Goal: Task Accomplishment & Management: Manage account settings

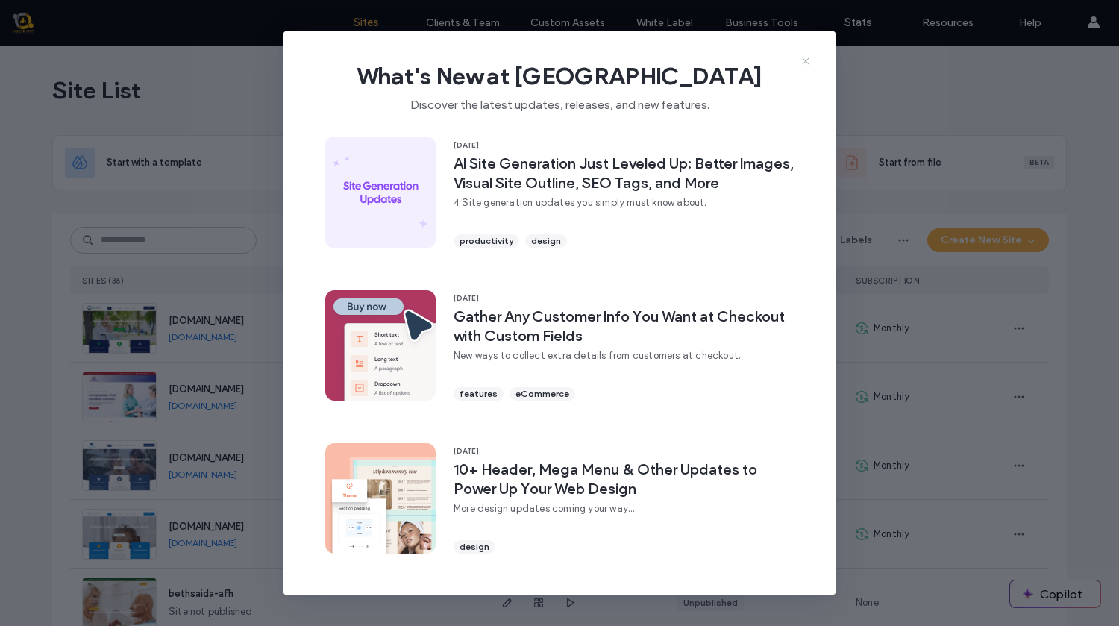
click at [807, 60] on icon at bounding box center [806, 61] width 12 height 12
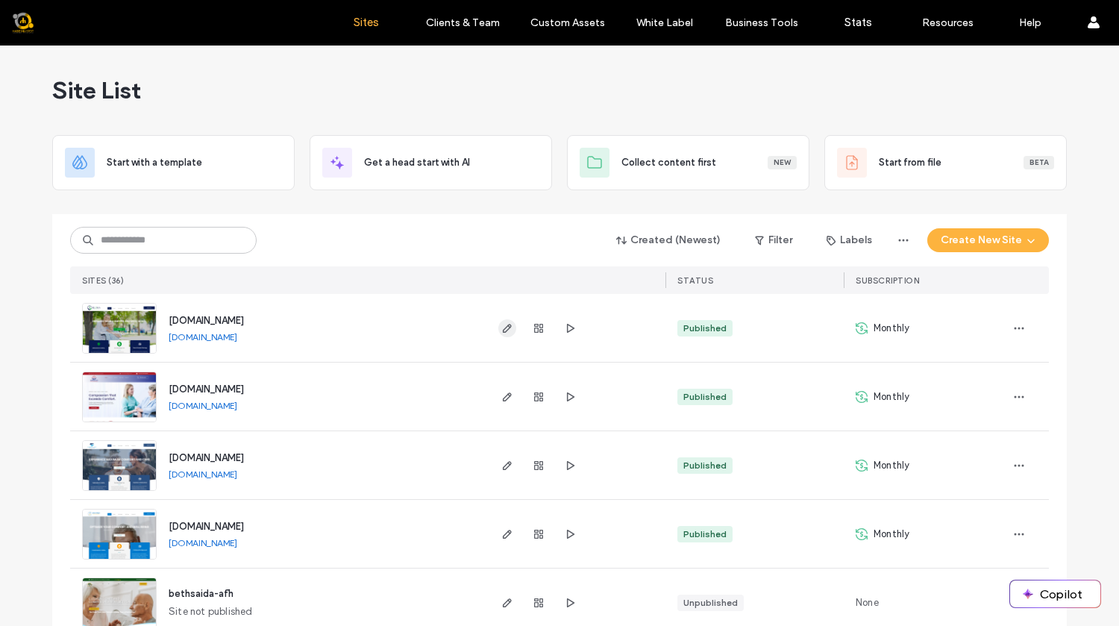
click at [501, 333] on icon "button" at bounding box center [507, 328] width 12 height 12
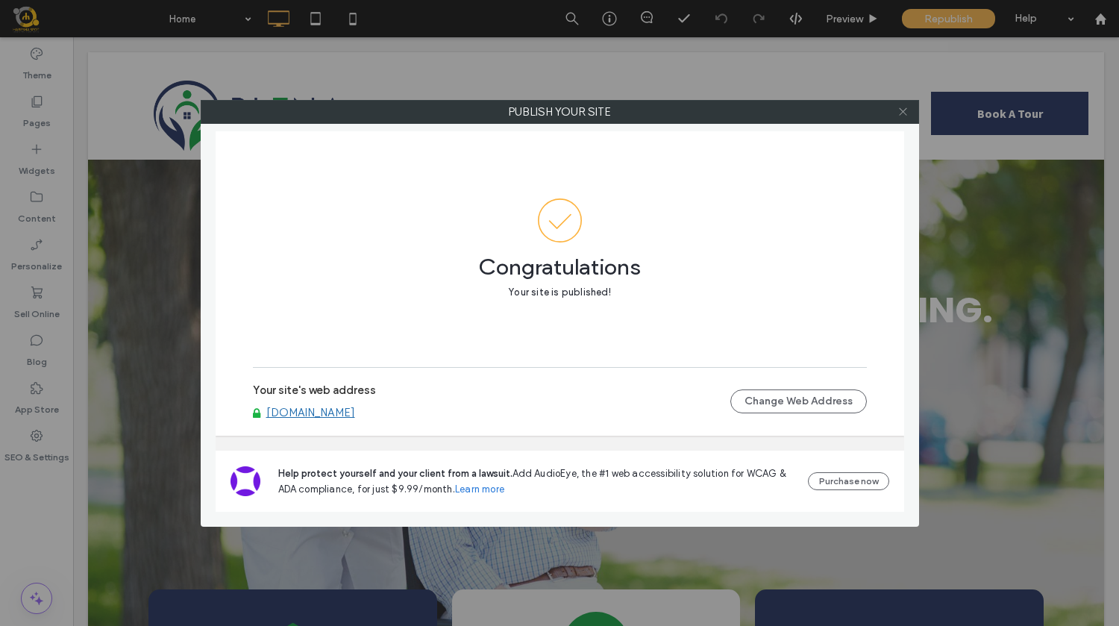
click at [899, 103] on span at bounding box center [903, 112] width 11 height 22
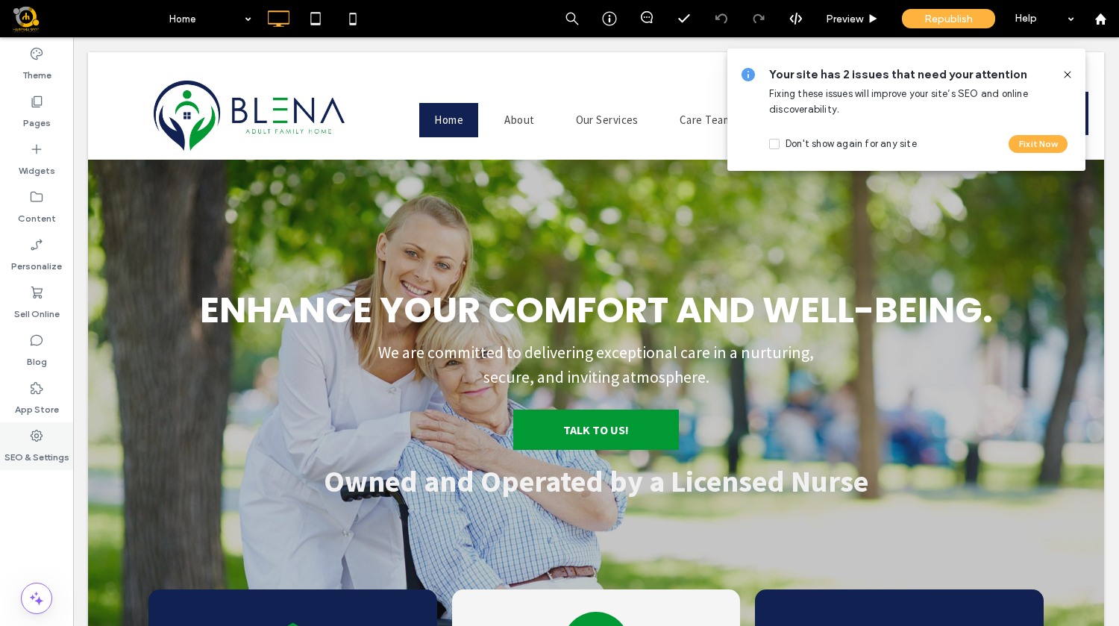
click at [34, 460] on label "SEO & Settings" at bounding box center [36, 453] width 65 height 21
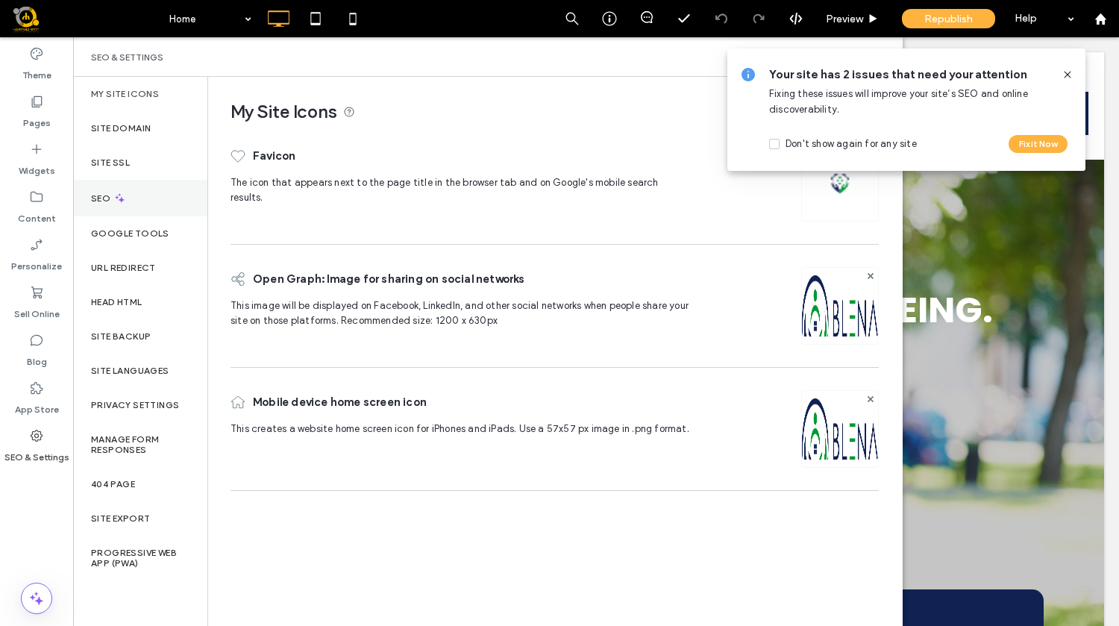
click at [122, 194] on icon at bounding box center [119, 198] width 13 height 13
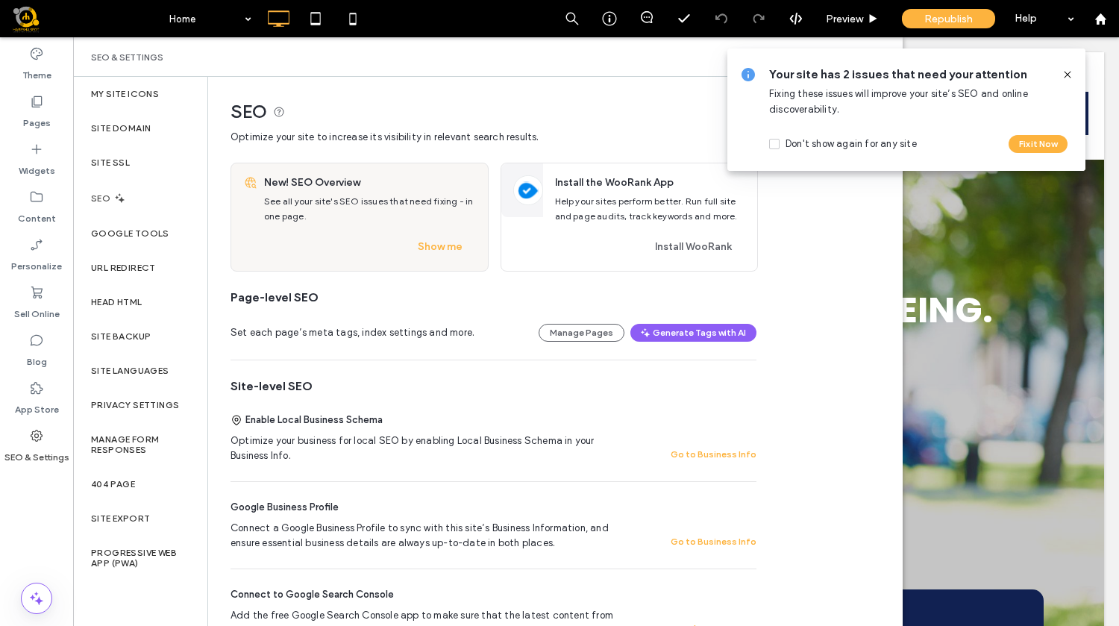
drag, startPoint x: 1067, startPoint y: 72, endPoint x: 938, endPoint y: 59, distance: 129.8
click at [1067, 72] on icon at bounding box center [1068, 75] width 12 height 12
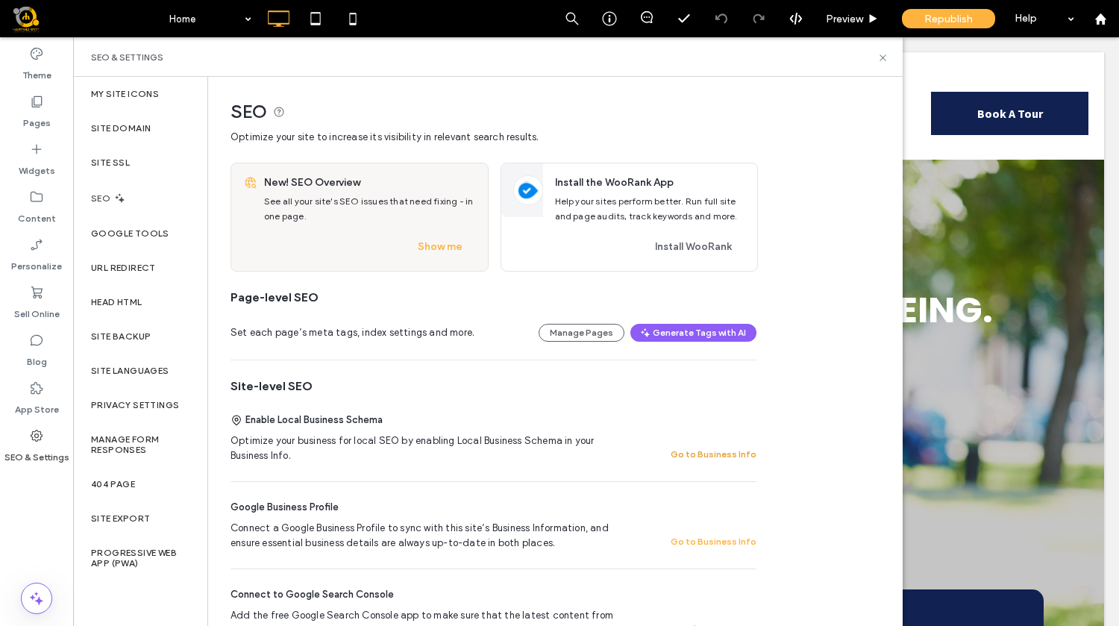
click at [725, 455] on button "Go to Business Info" at bounding box center [714, 454] width 86 height 18
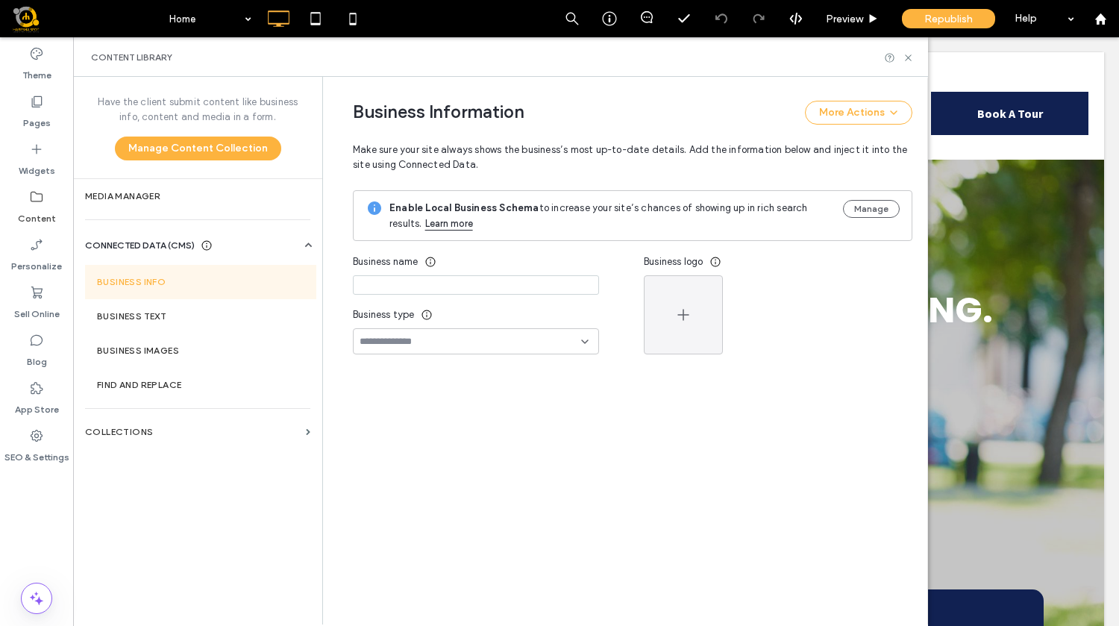
type input "**********"
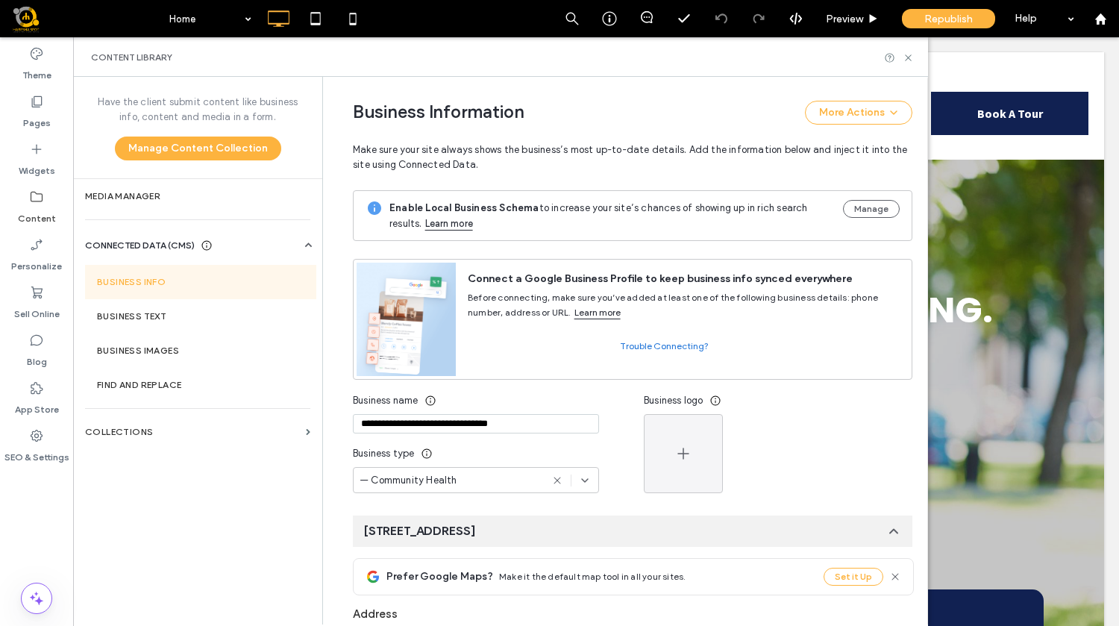
drag, startPoint x: 531, startPoint y: 429, endPoint x: 337, endPoint y: 413, distance: 195.4
type input "**********"
click at [682, 461] on icon "button" at bounding box center [684, 454] width 18 height 18
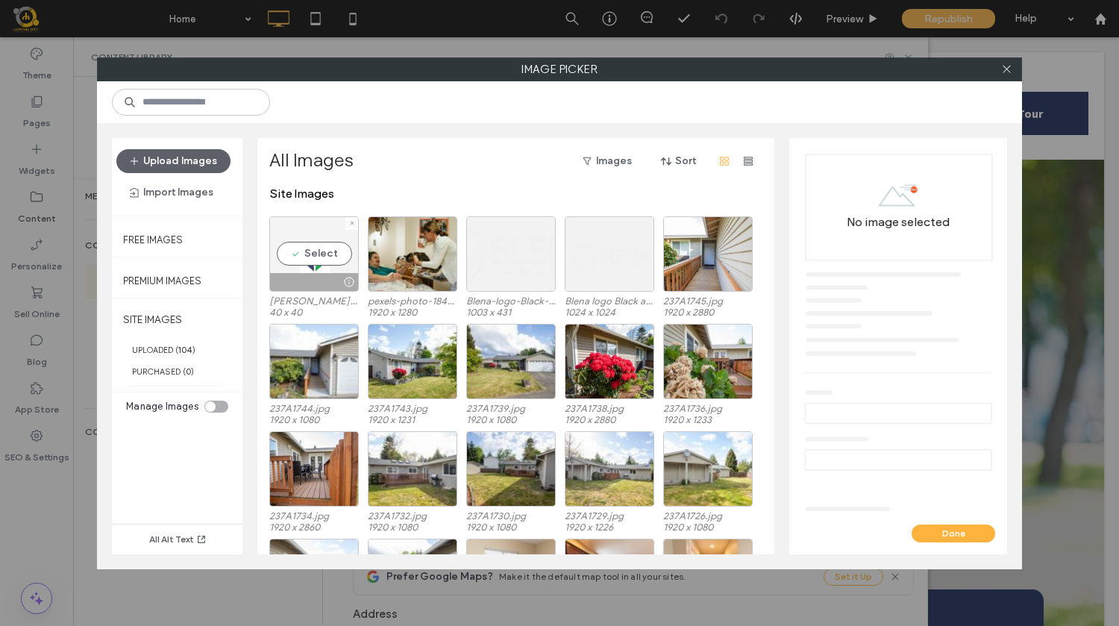
click at [319, 258] on div "Select" at bounding box center [314, 253] width 90 height 75
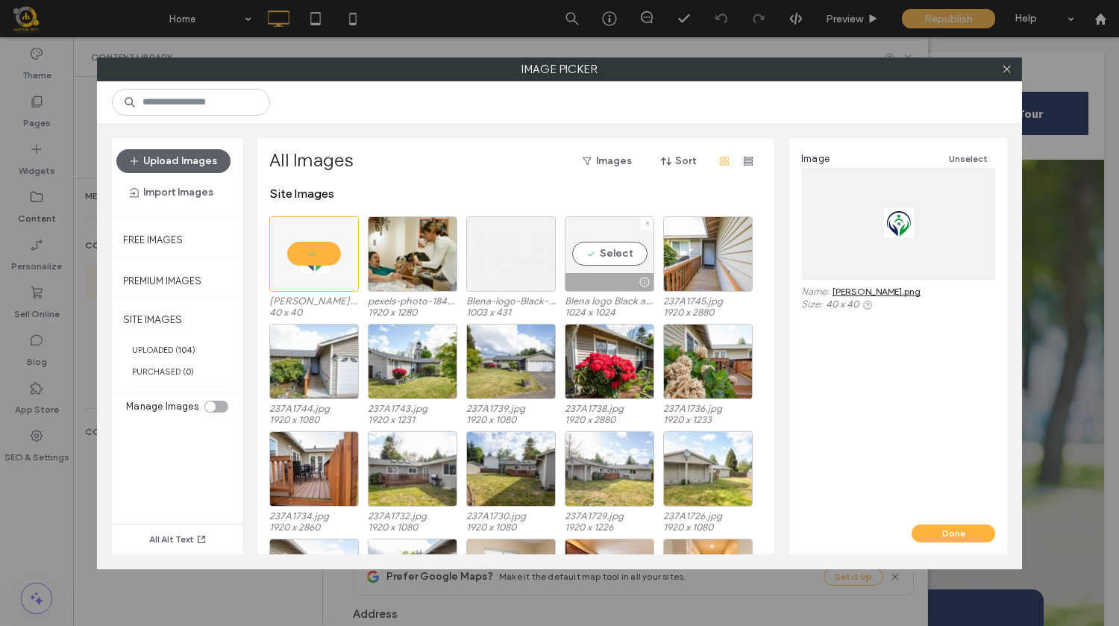
click at [625, 263] on div "Select" at bounding box center [610, 253] width 90 height 75
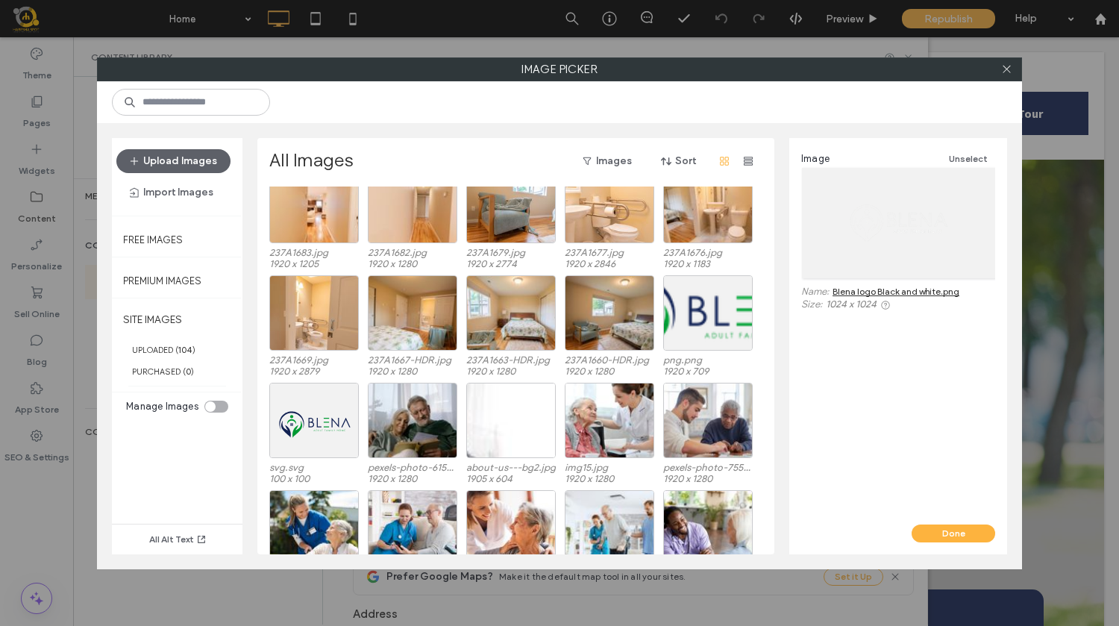
scroll to position [697, 0]
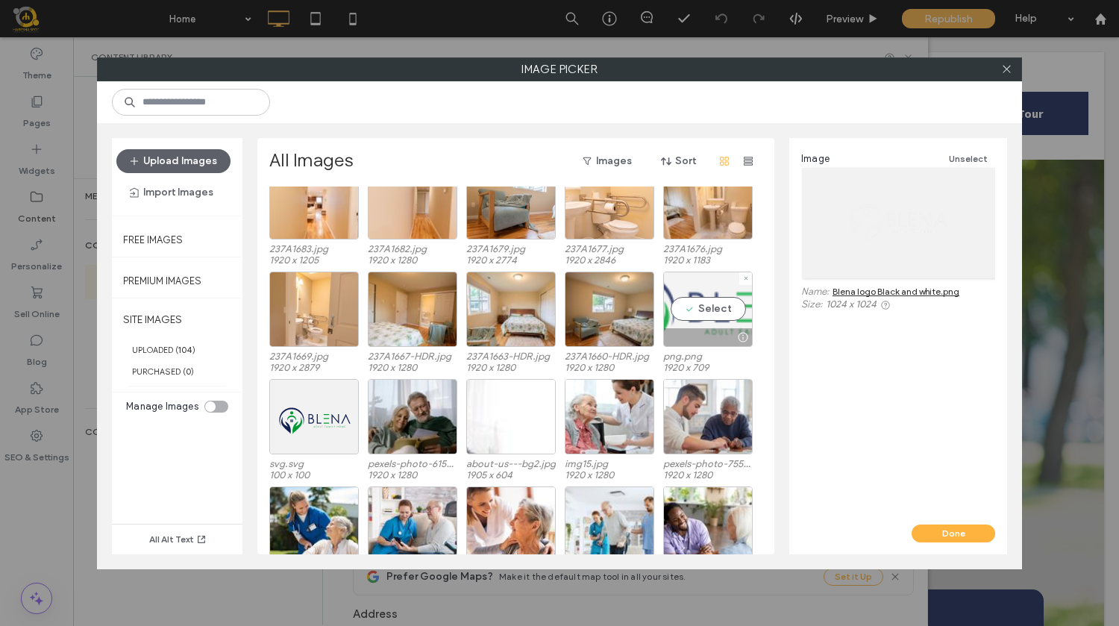
click at [701, 307] on div "Select" at bounding box center [708, 309] width 90 height 75
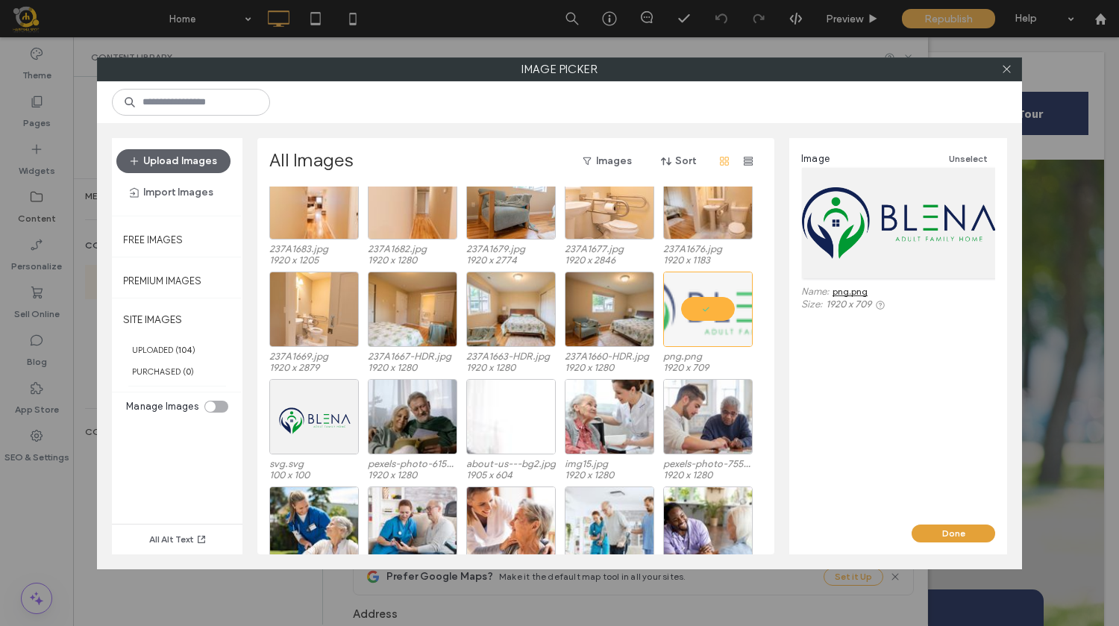
click at [950, 534] on button "Done" at bounding box center [954, 534] width 84 height 18
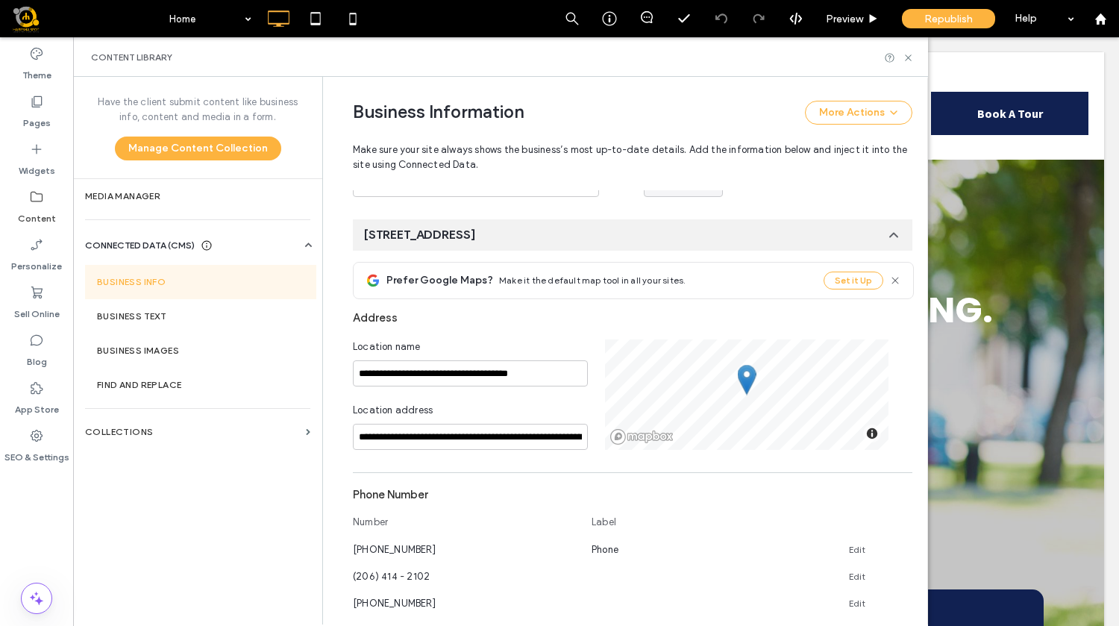
scroll to position [298, 0]
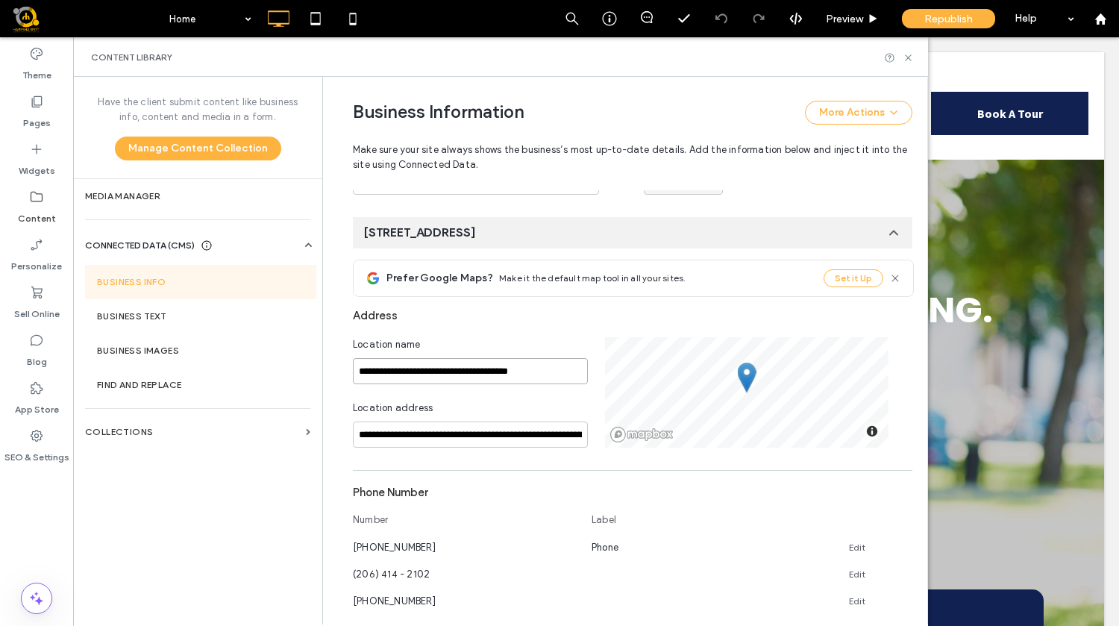
click at [550, 372] on input "**********" at bounding box center [470, 371] width 235 height 26
drag, startPoint x: 550, startPoint y: 372, endPoint x: 351, endPoint y: 382, distance: 198.8
click at [353, 382] on input "**********" at bounding box center [470, 371] width 235 height 26
type input "*****"
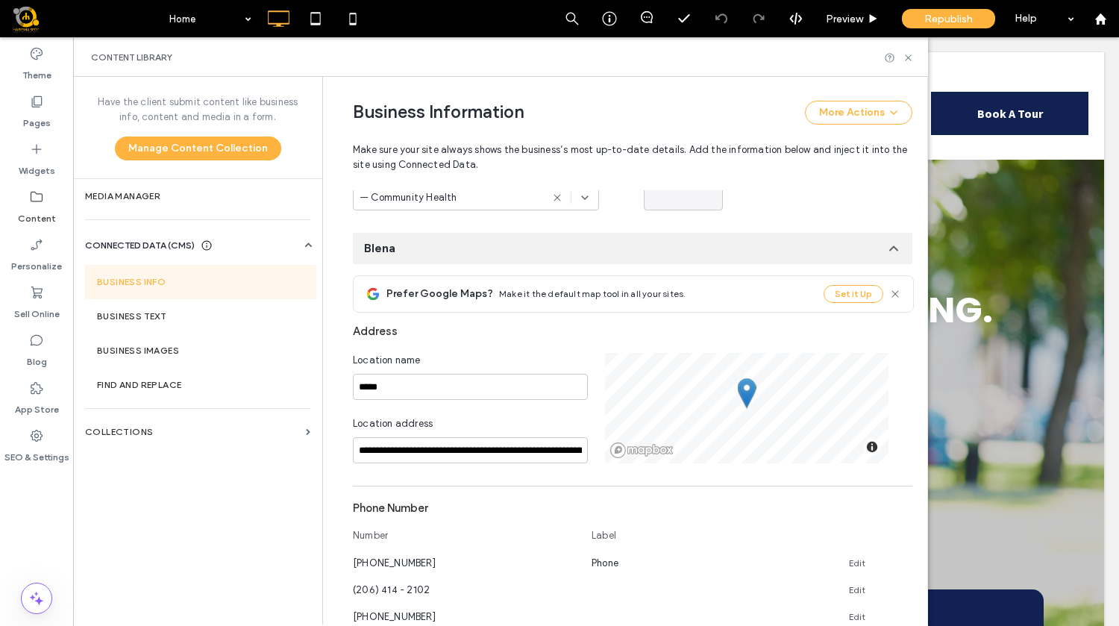
scroll to position [289, 0]
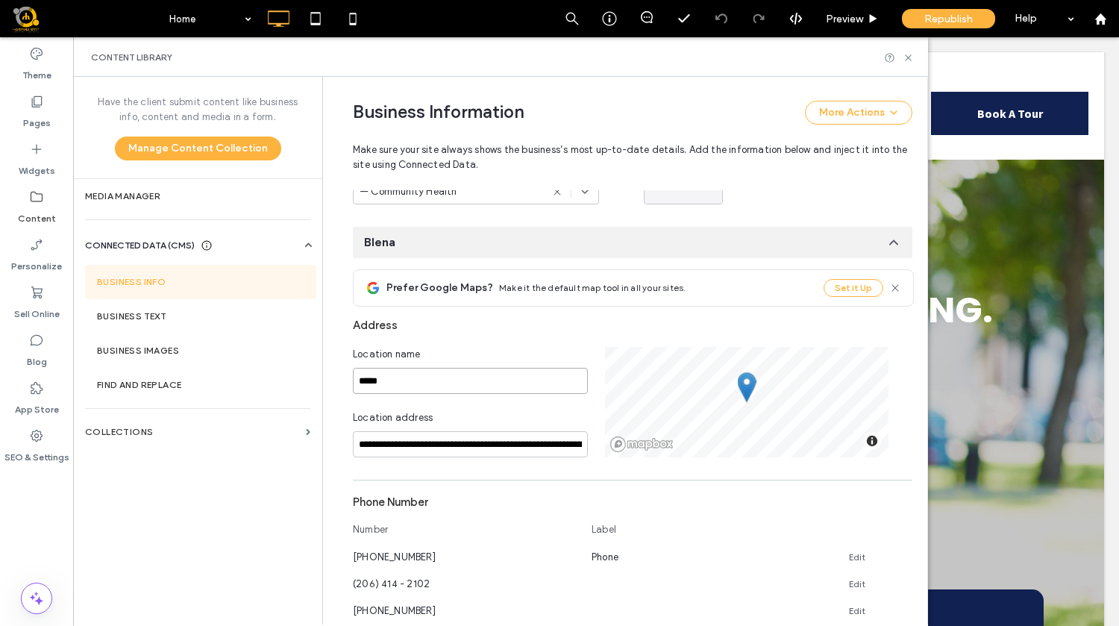
click at [397, 373] on input "*****" at bounding box center [470, 381] width 235 height 26
type input "**********"
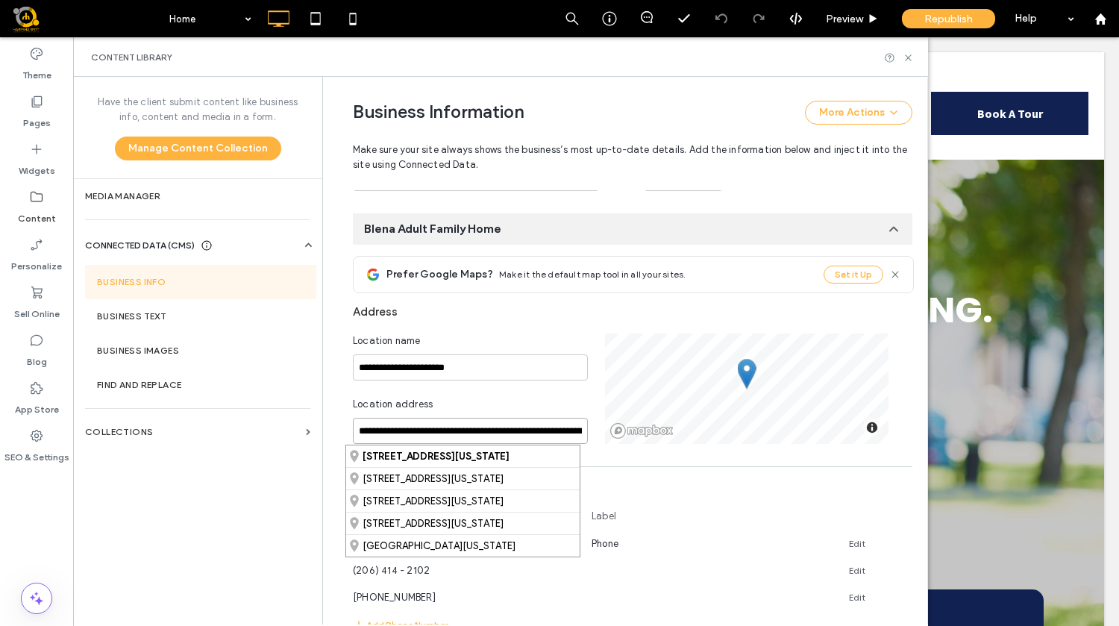
scroll to position [0, 105]
drag, startPoint x: 353, startPoint y: 431, endPoint x: 685, endPoint y: 501, distance: 339.6
paste input
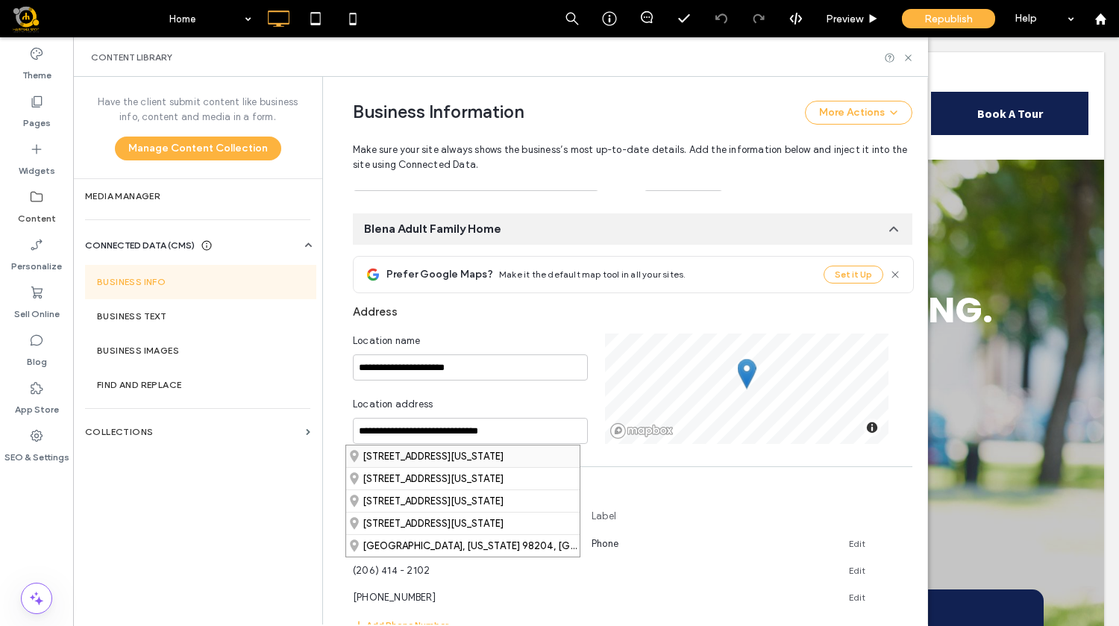
click at [523, 457] on div "512 94th Street Southwest, Everett, Washington 98204, United States" at bounding box center [463, 456] width 234 height 22
type input "**********"
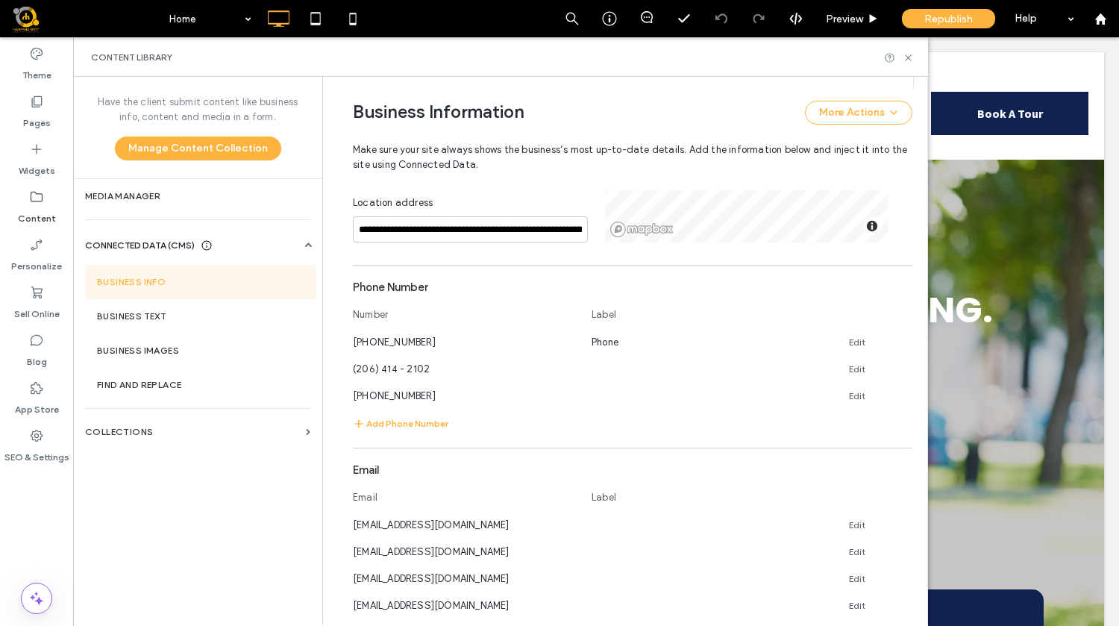
scroll to position [502, 0]
click at [903, 397] on use at bounding box center [906, 395] width 7 height 7
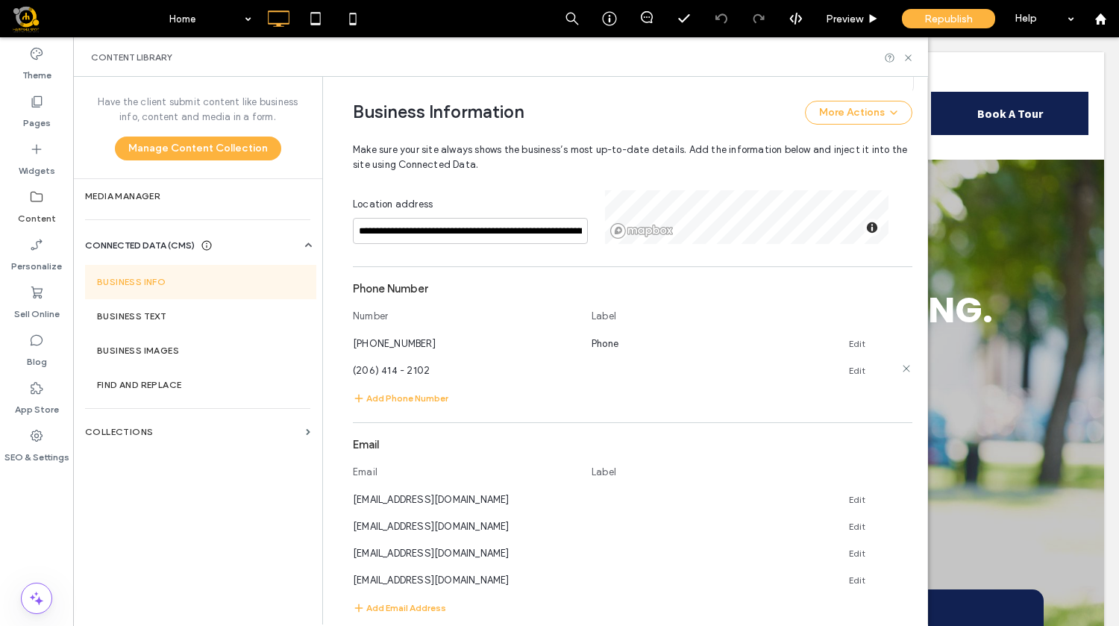
click at [901, 371] on icon at bounding box center [907, 369] width 12 height 12
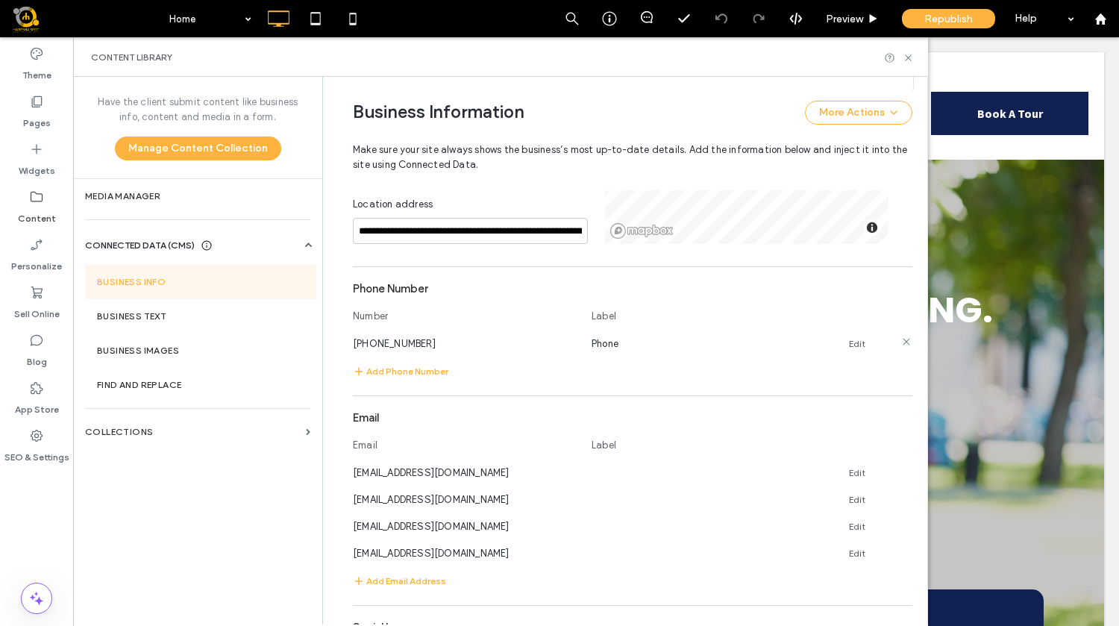
click at [849, 346] on link "Edit" at bounding box center [857, 344] width 16 height 12
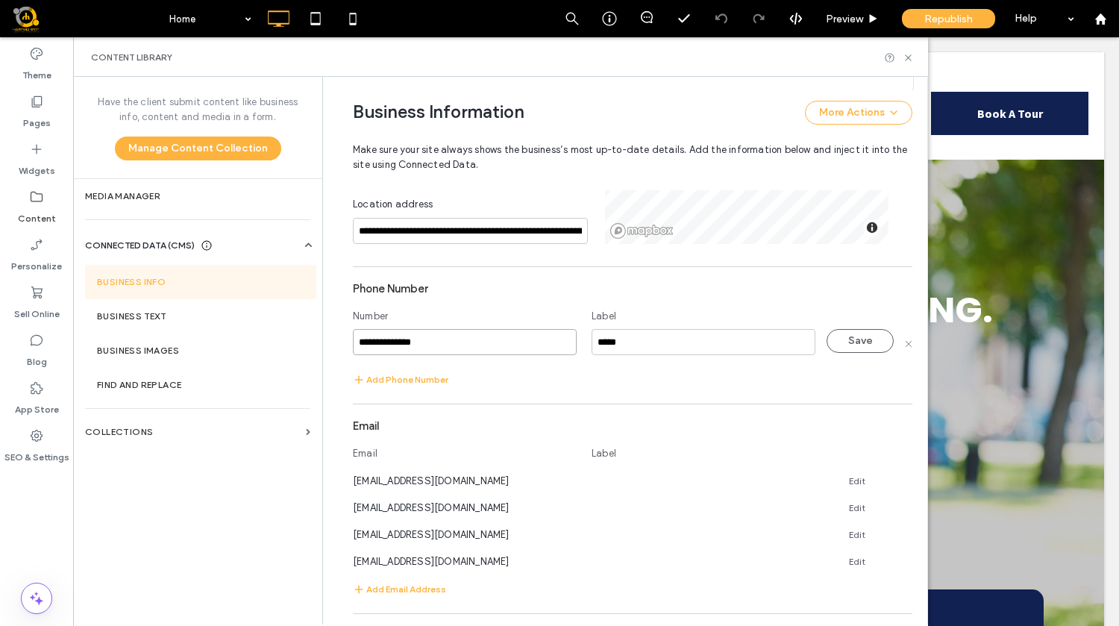
click at [446, 337] on input "**********" at bounding box center [465, 342] width 224 height 26
drag, startPoint x: 446, startPoint y: 337, endPoint x: 308, endPoint y: 349, distance: 138.6
click at [308, 349] on div "**********" at bounding box center [500, 351] width 855 height 548
paste input
type input "**********"
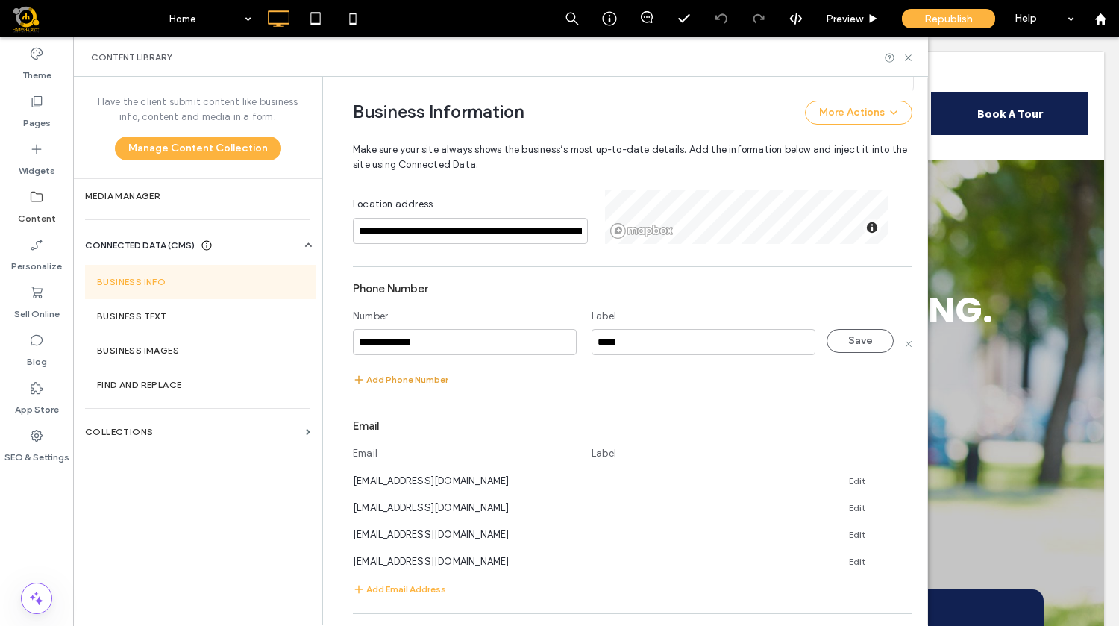
click at [355, 381] on use "button" at bounding box center [359, 380] width 8 height 8
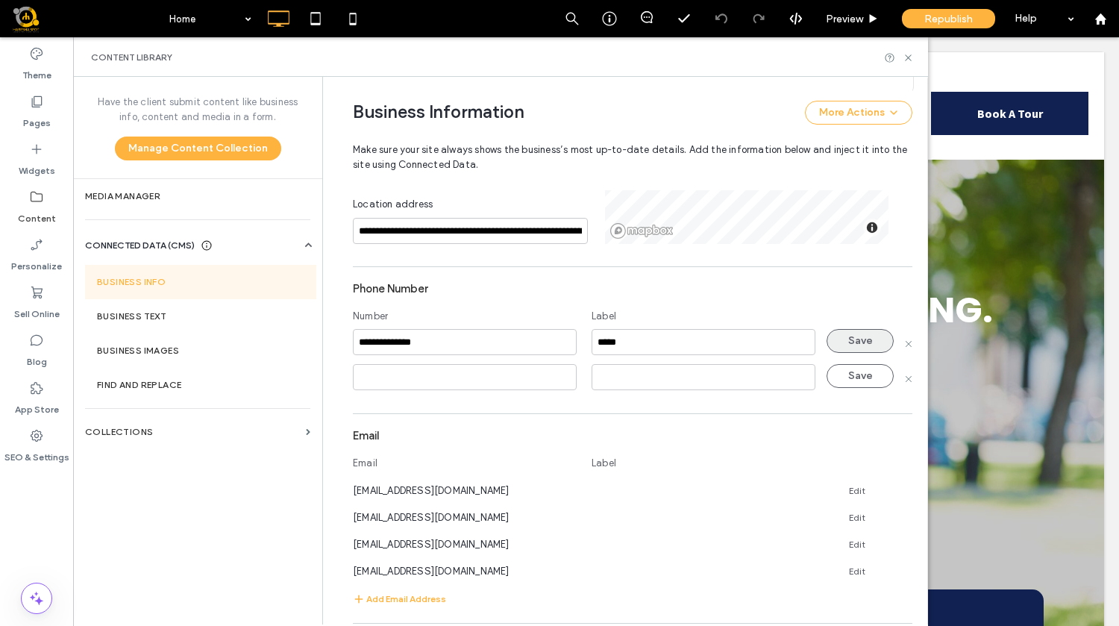
click at [864, 346] on button "Save" at bounding box center [860, 341] width 67 height 24
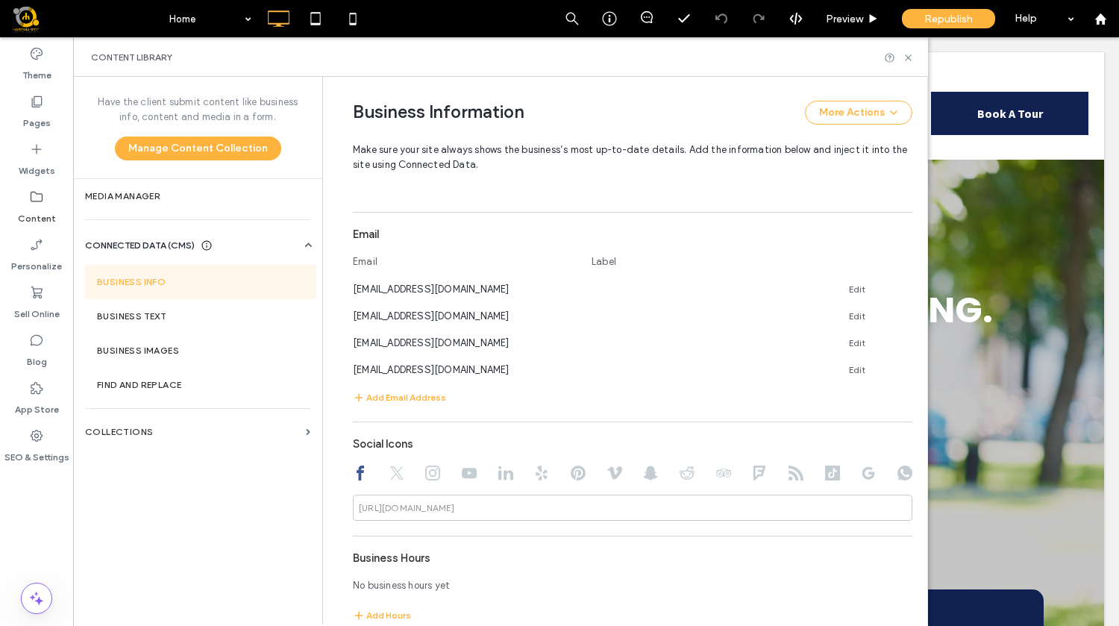
scroll to position [695, 0]
drag, startPoint x: 923, startPoint y: 342, endPoint x: 857, endPoint y: 381, distance: 76.3
click at [901, 339] on icon at bounding box center [907, 341] width 12 height 12
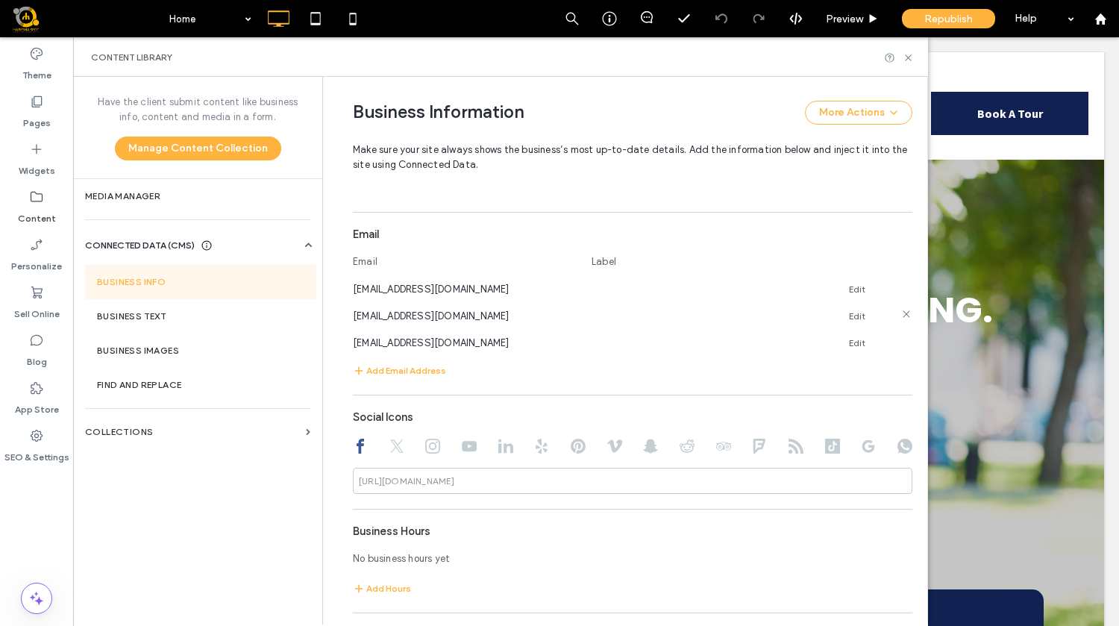
click at [901, 314] on icon at bounding box center [907, 314] width 12 height 12
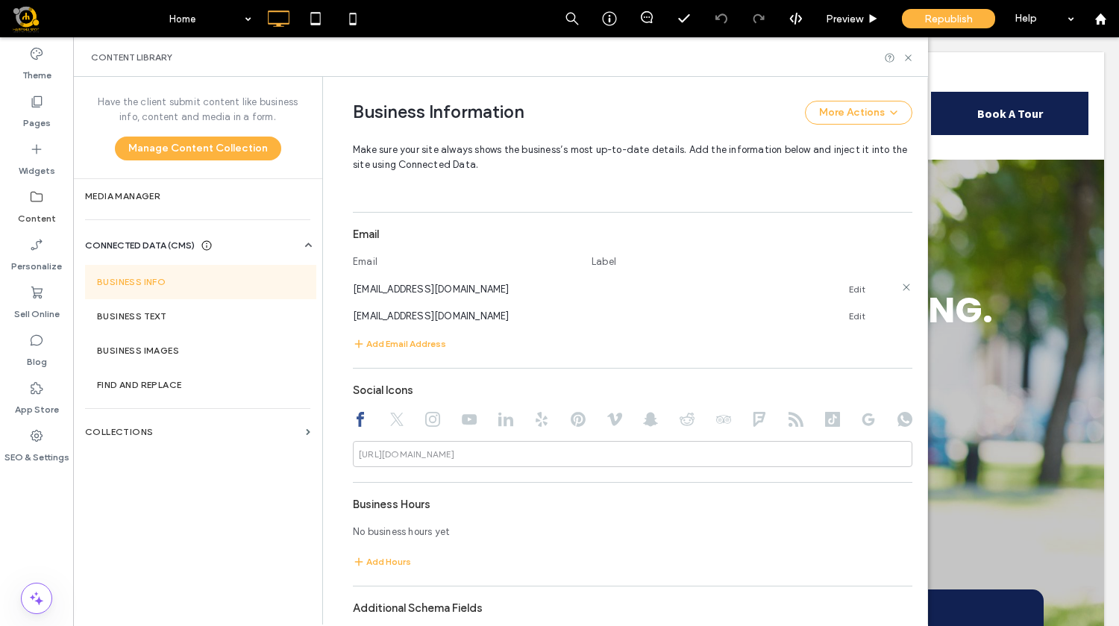
click at [901, 290] on icon at bounding box center [907, 287] width 12 height 12
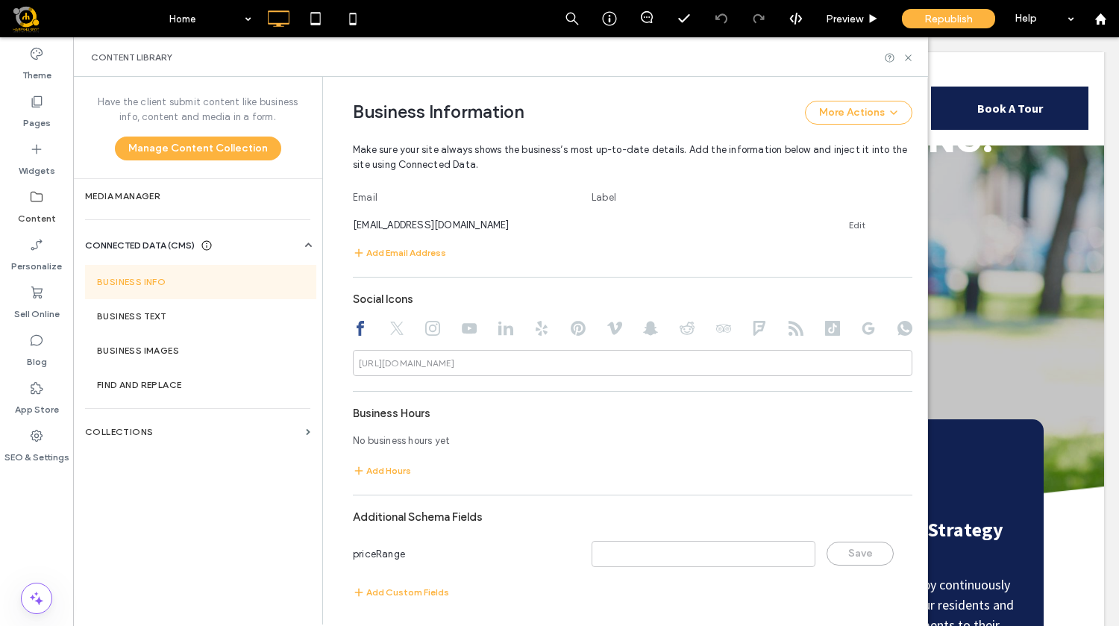
scroll to position [766, 0]
drag, startPoint x: 922, startPoint y: 415, endPoint x: 942, endPoint y: 413, distance: 19.5
click at [376, 463] on button "Add Hours" at bounding box center [382, 468] width 58 height 18
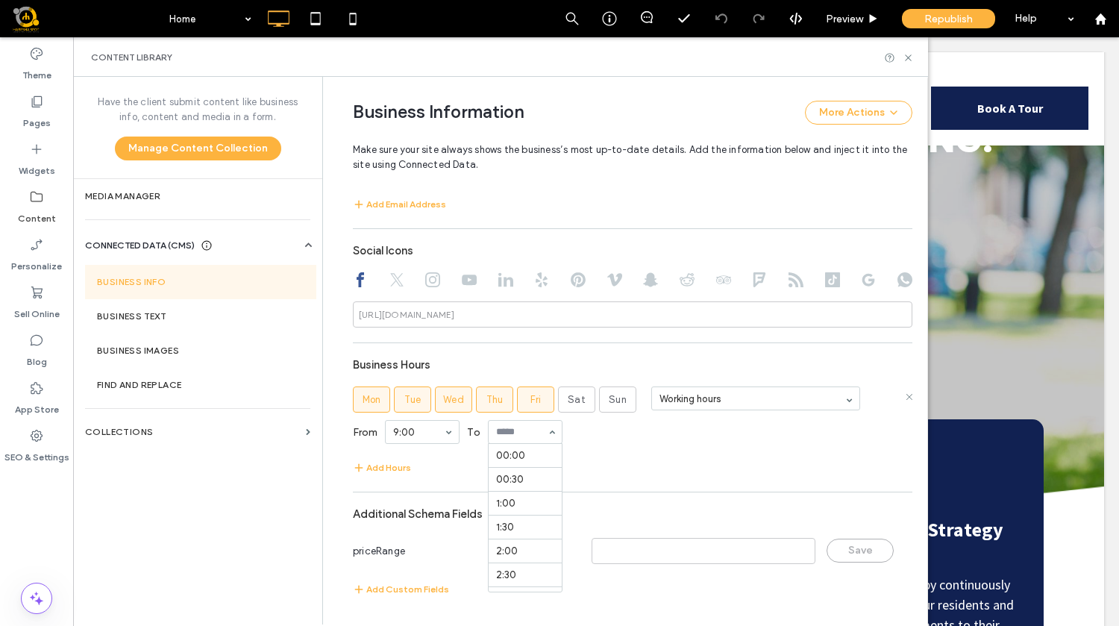
scroll to position [887, 0]
click at [419, 484] on div "**********" at bounding box center [633, 178] width 560 height 856
click at [573, 395] on span "Sat" at bounding box center [577, 400] width 18 height 15
click at [618, 397] on span "Sun" at bounding box center [618, 400] width 18 height 15
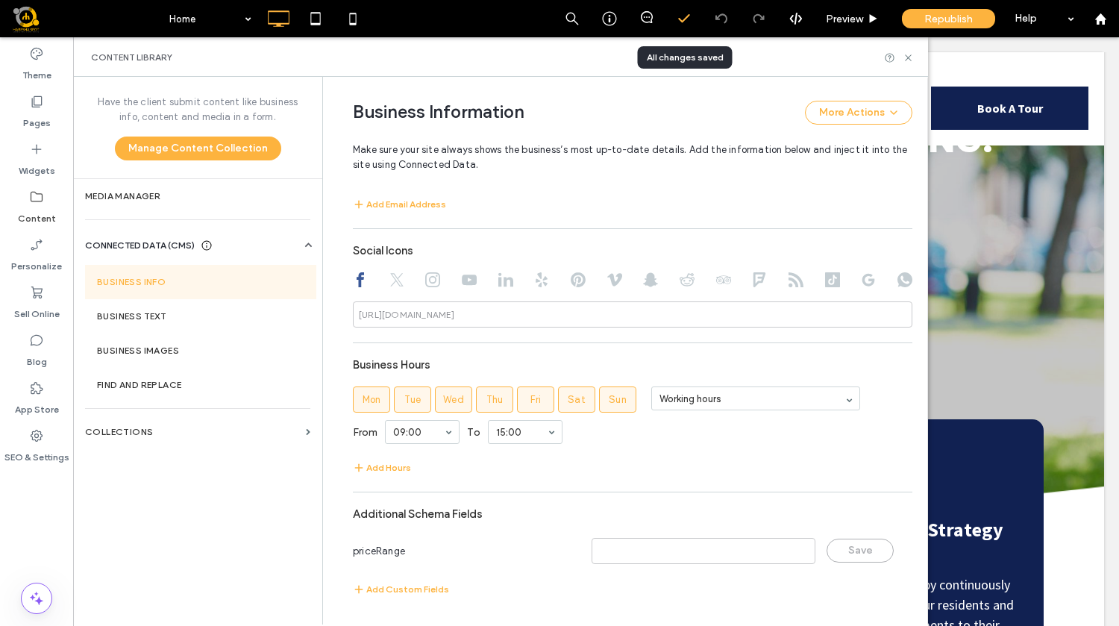
click at [687, 17] on polyline at bounding box center [684, 18] width 10 height 7
click at [689, 7] on div at bounding box center [684, 18] width 37 height 37
click at [185, 308] on section "Business Text" at bounding box center [200, 316] width 231 height 34
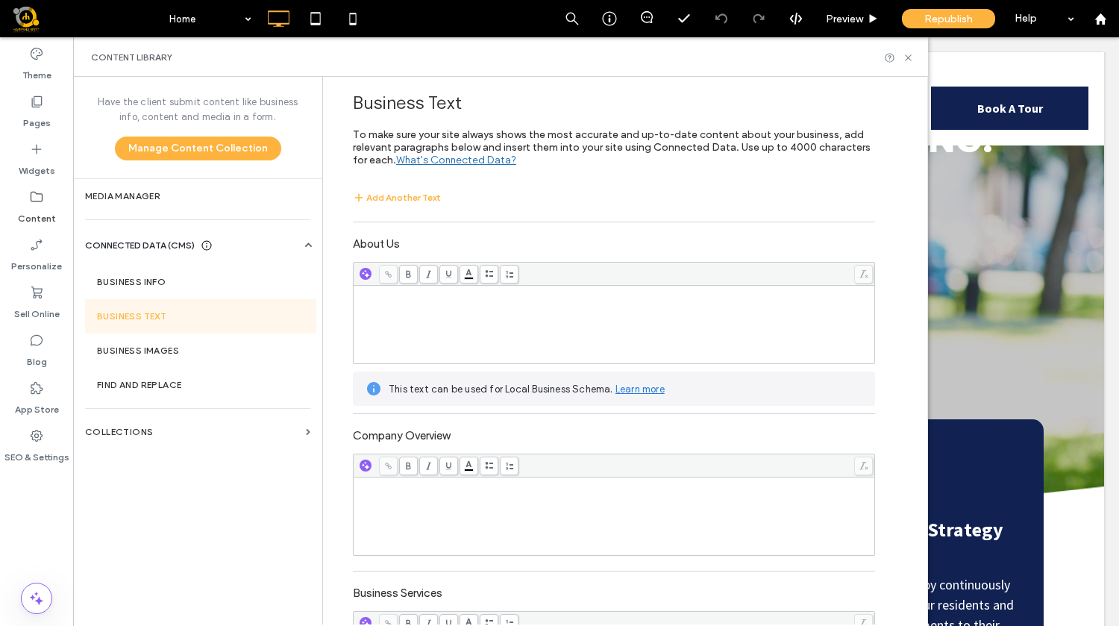
click at [424, 317] on div "Rich Text Editor" at bounding box center [614, 324] width 517 height 75
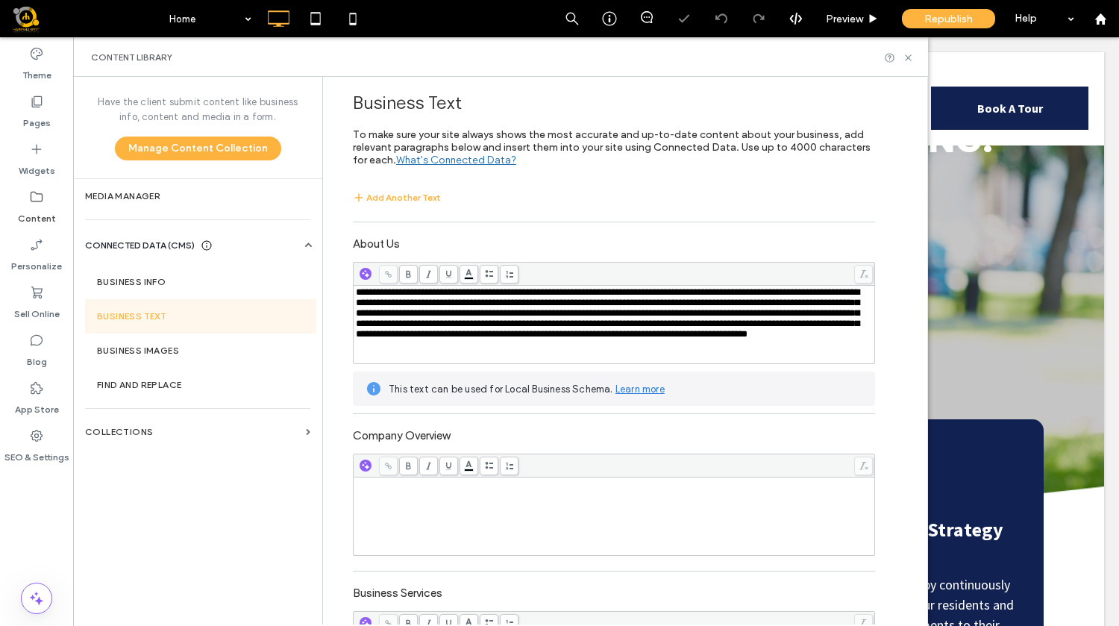
click at [627, 519] on div "Rich Text Editor" at bounding box center [614, 516] width 517 height 75
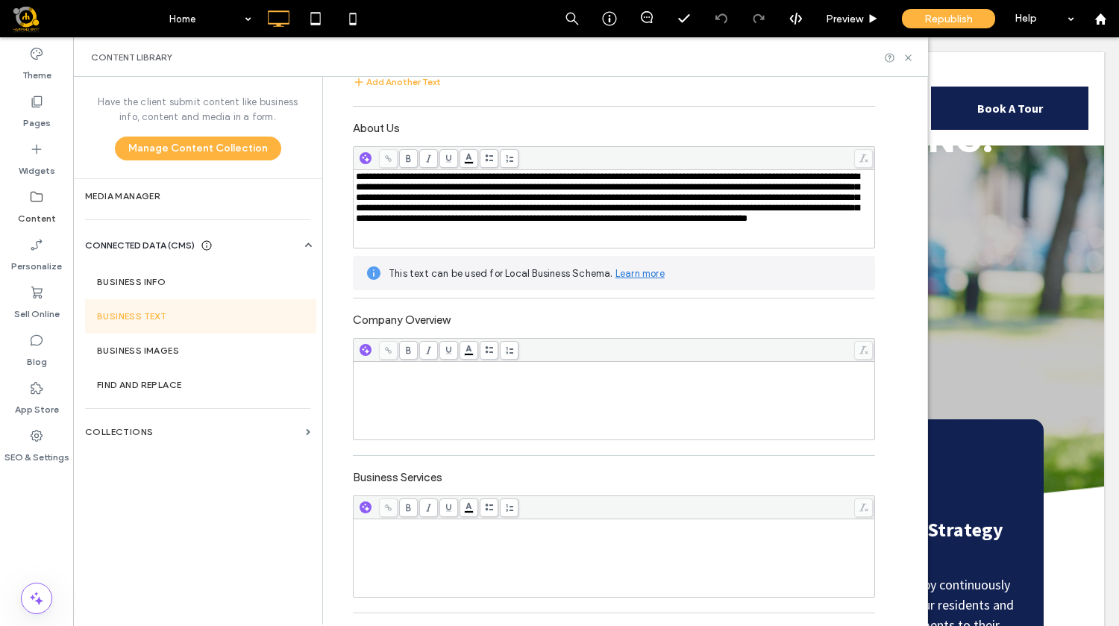
scroll to position [151, 0]
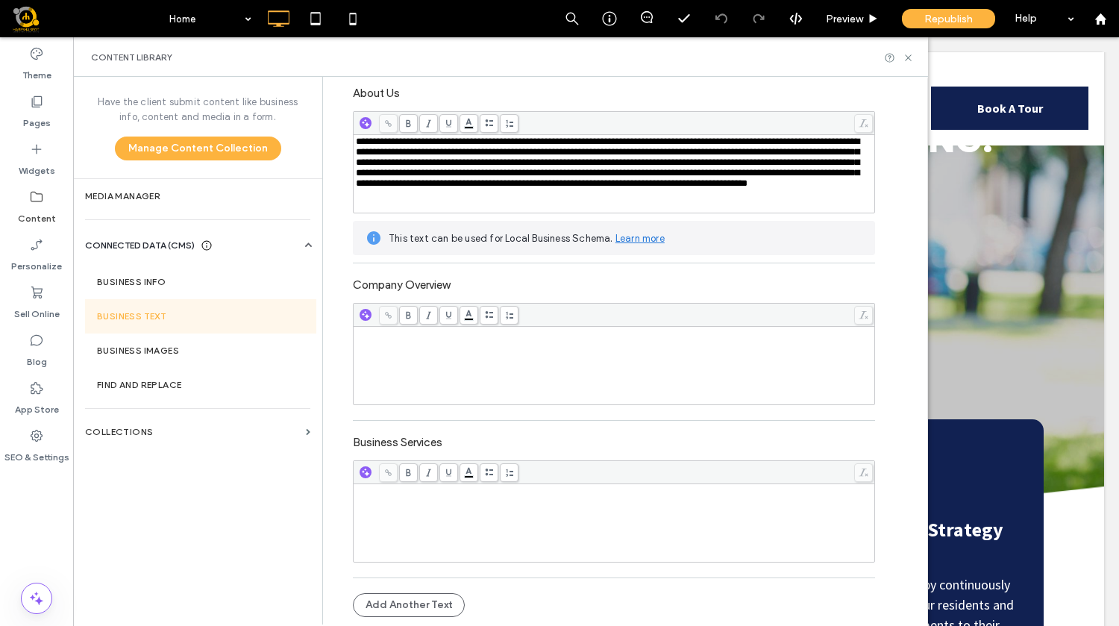
click at [362, 508] on div "Rich Text Editor" at bounding box center [614, 523] width 517 height 75
click at [411, 368] on div "Rich Text Editor" at bounding box center [614, 365] width 517 height 75
click at [370, 333] on span "*********" at bounding box center [373, 333] width 34 height 10
click at [447, 334] on div "**********" at bounding box center [614, 333] width 517 height 10
click at [422, 528] on div "Rich Text Editor" at bounding box center [614, 523] width 517 height 75
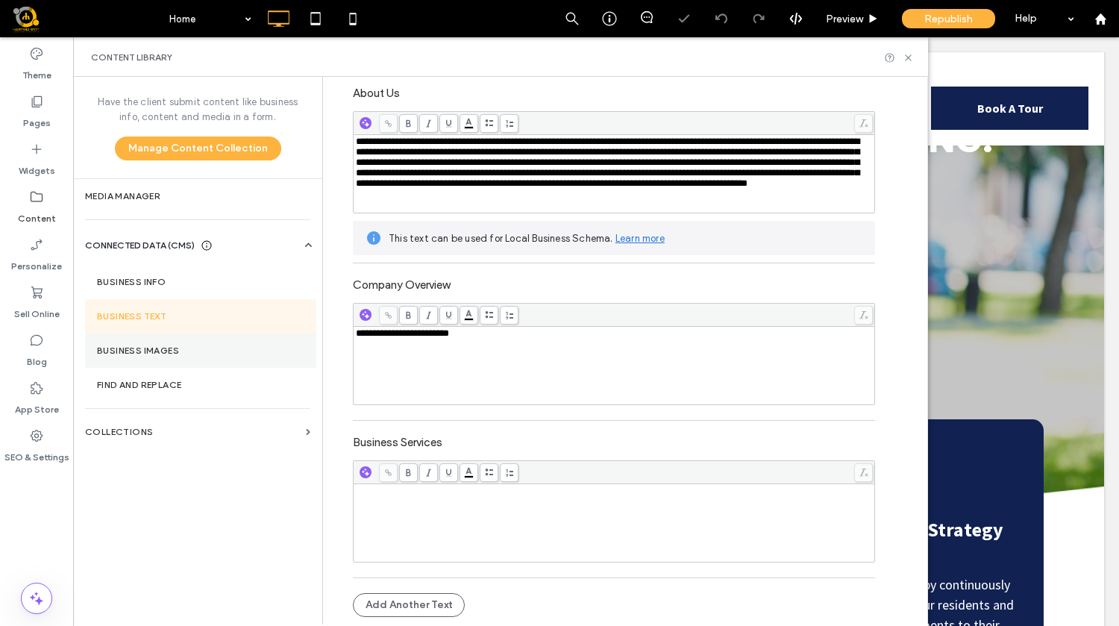
click at [169, 349] on label "Business Images" at bounding box center [200, 351] width 207 height 10
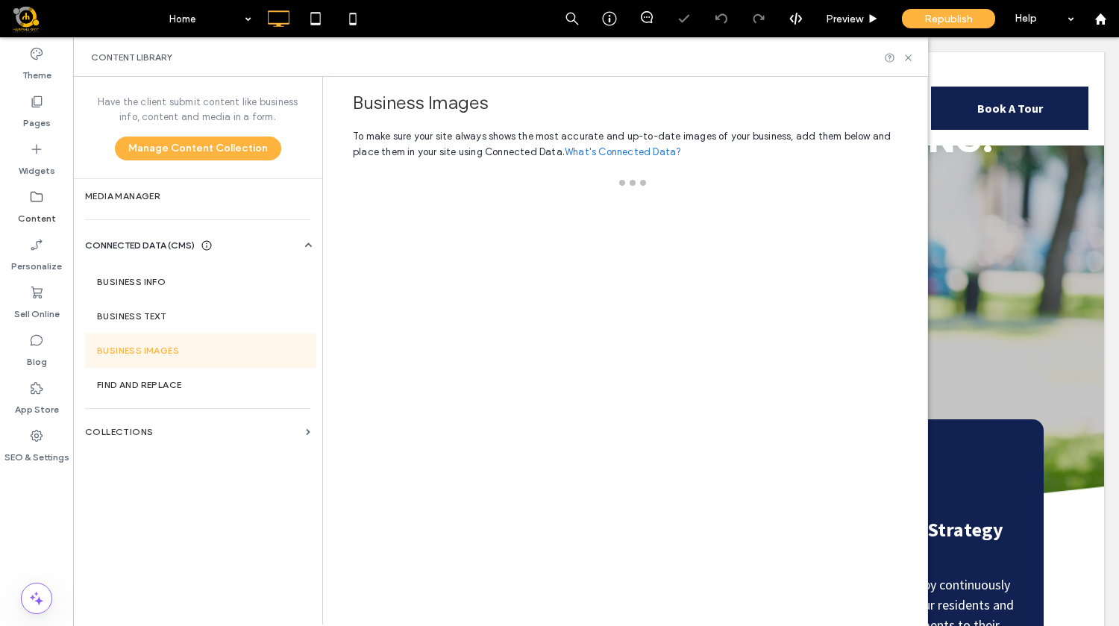
scroll to position [0, 0]
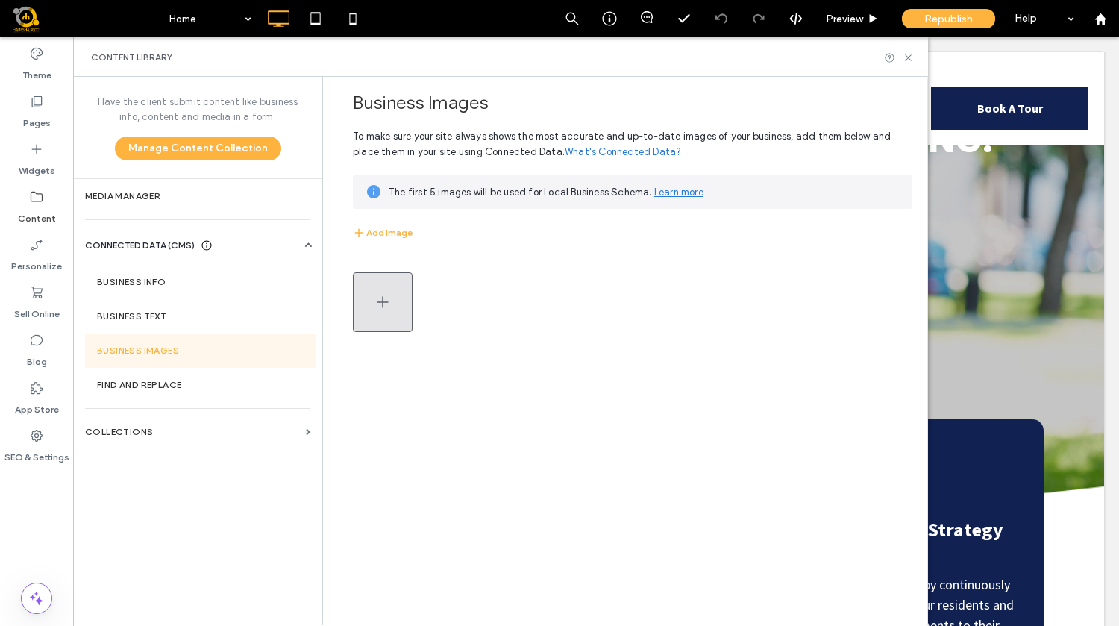
click at [376, 302] on icon "button" at bounding box center [383, 302] width 18 height 18
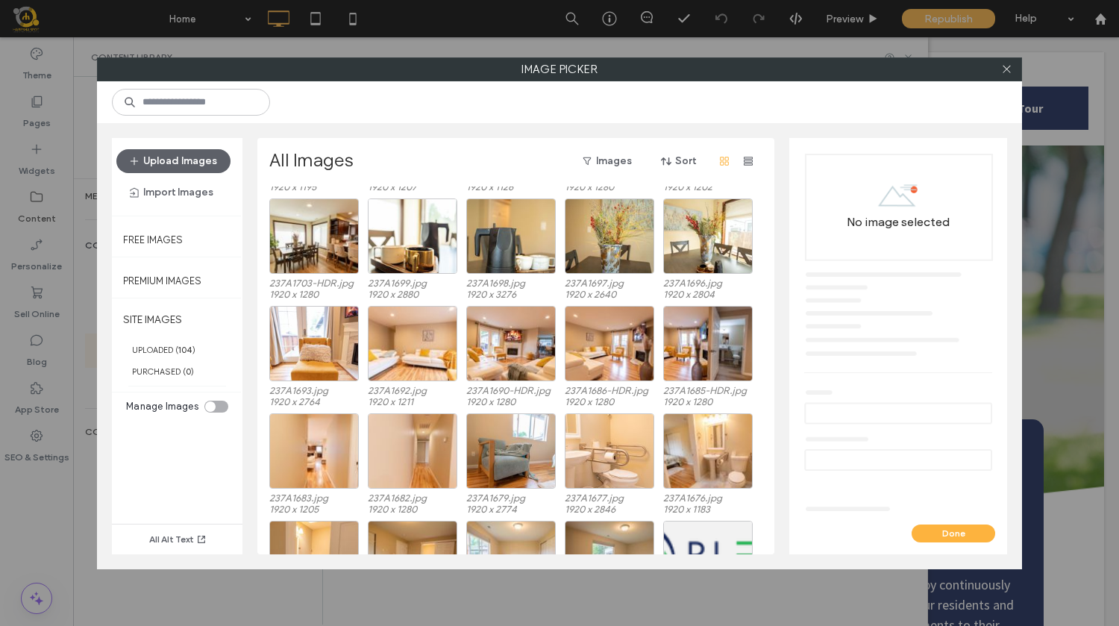
scroll to position [454, 0]
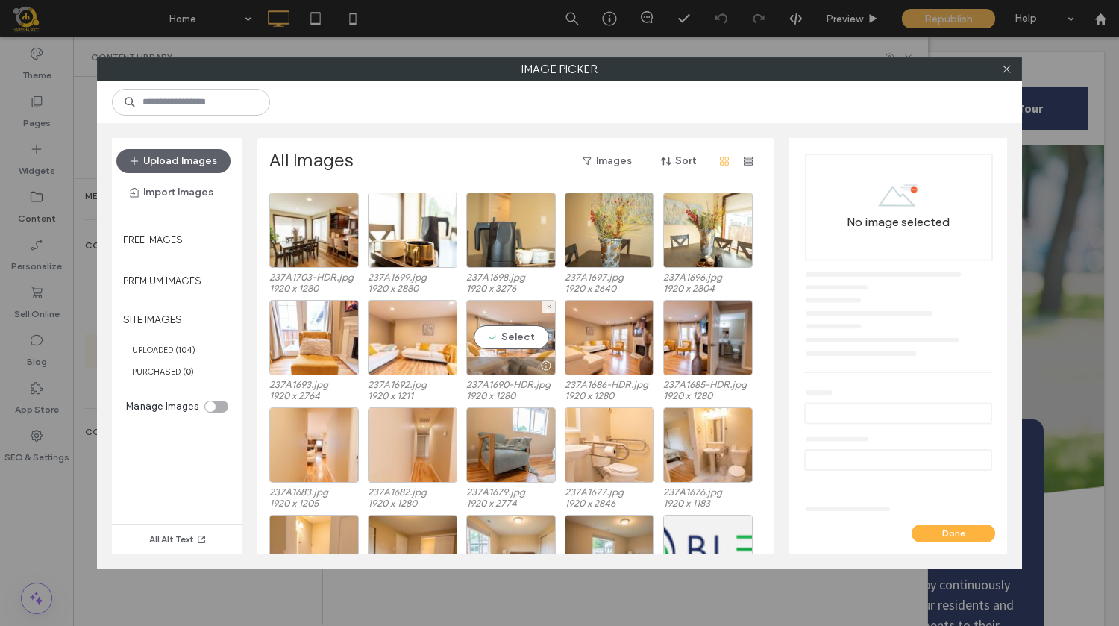
click at [514, 334] on div "Select" at bounding box center [511, 337] width 90 height 75
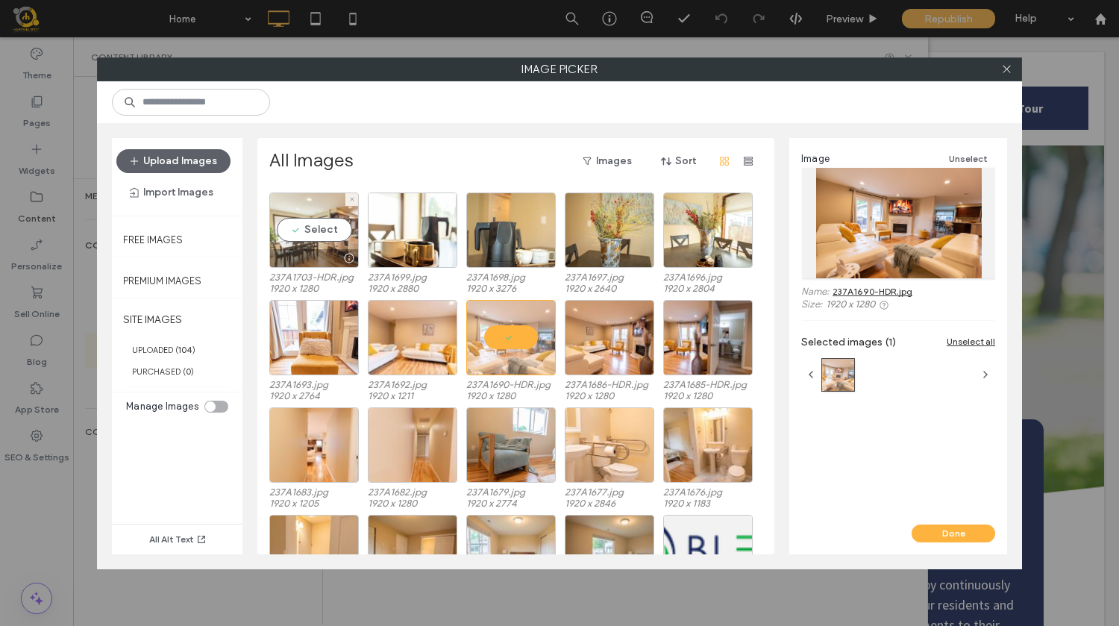
click at [310, 238] on div "Select" at bounding box center [314, 230] width 90 height 75
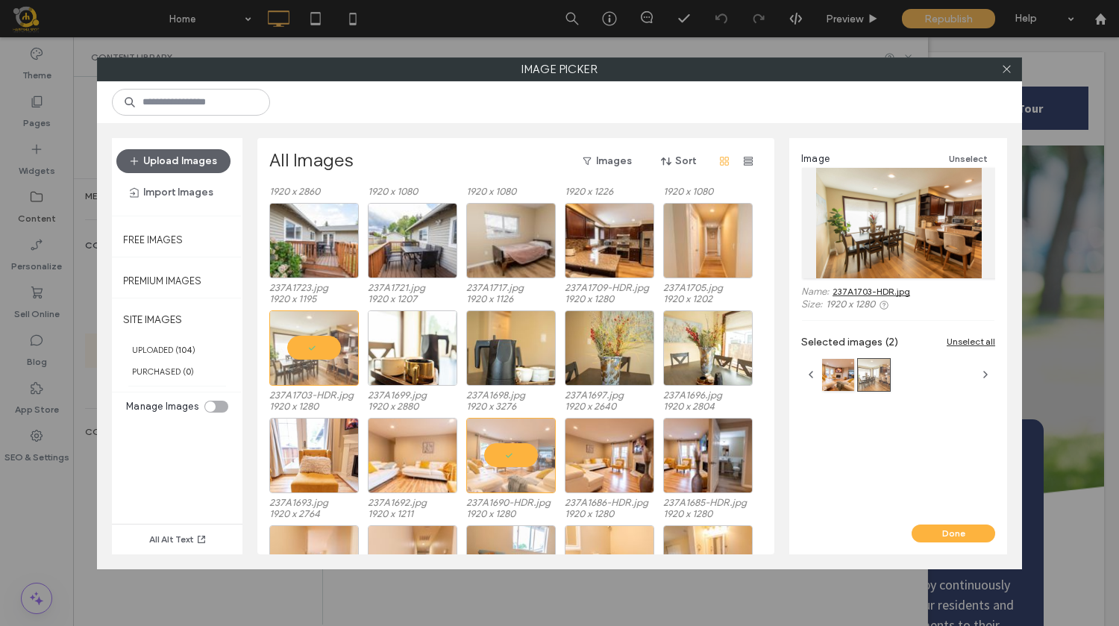
scroll to position [336, 0]
click at [605, 251] on div "Select" at bounding box center [610, 240] width 90 height 75
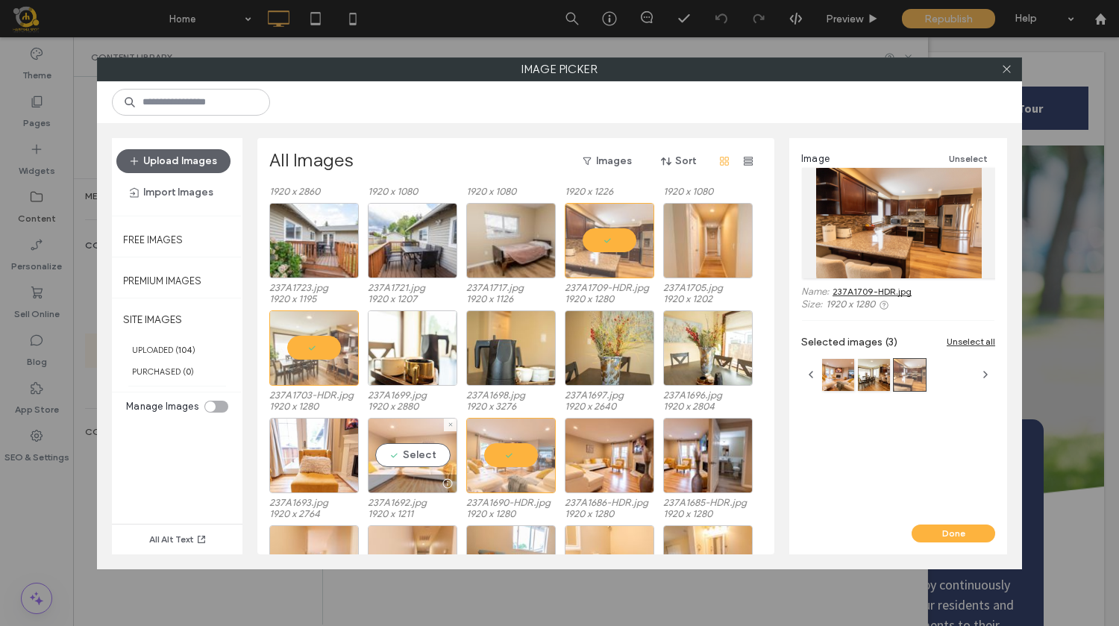
click at [413, 458] on div "Select" at bounding box center [413, 455] width 90 height 75
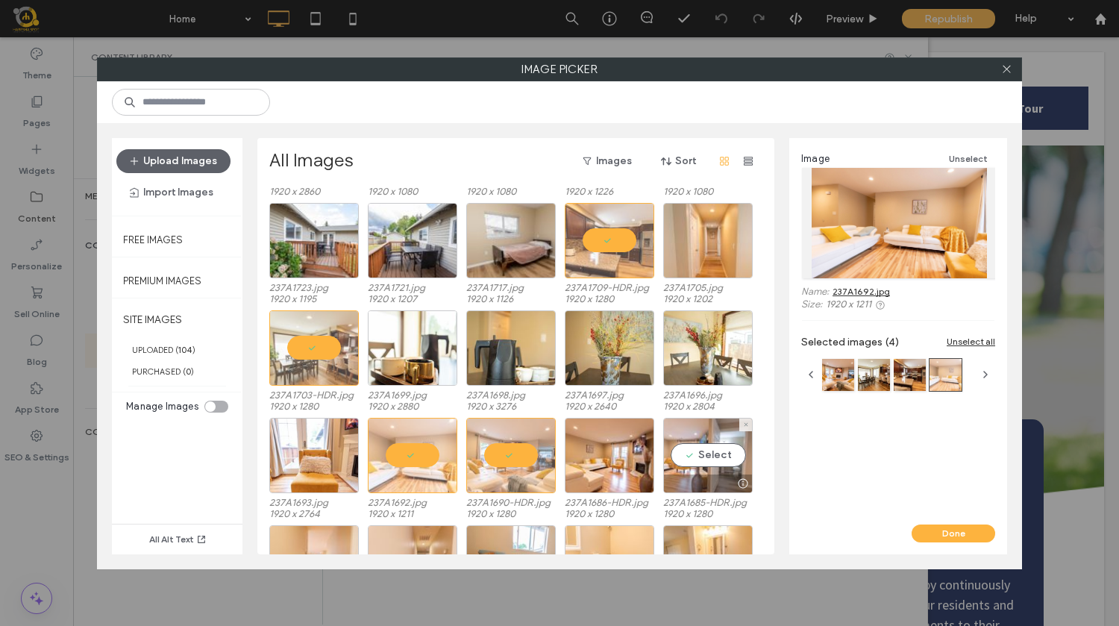
click at [710, 454] on div "Select" at bounding box center [708, 455] width 90 height 75
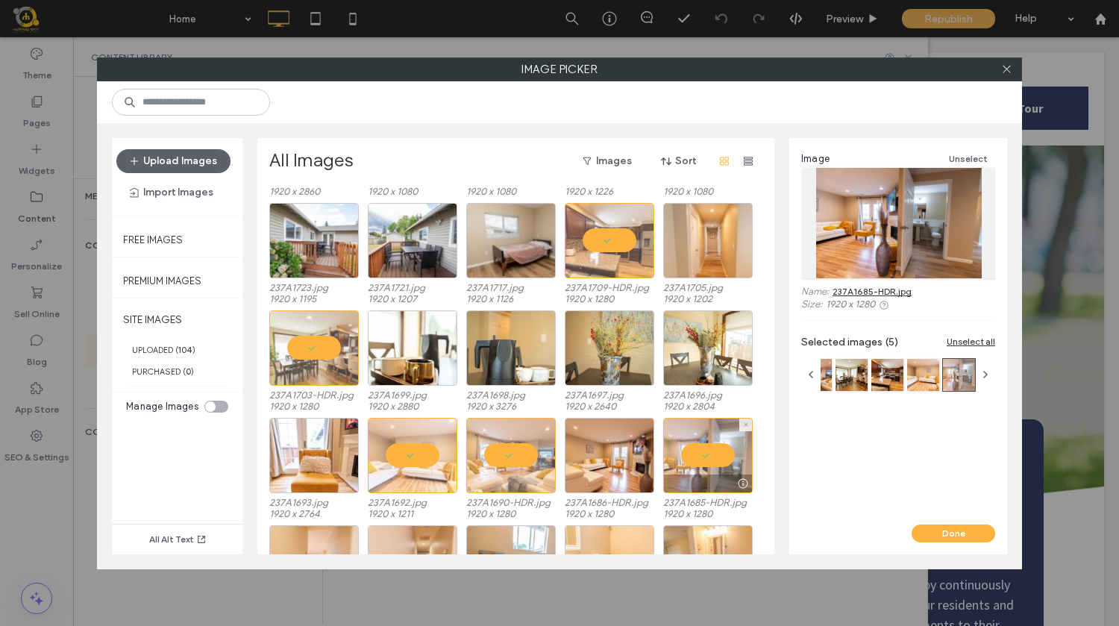
click at [698, 448] on div at bounding box center [708, 455] width 90 height 75
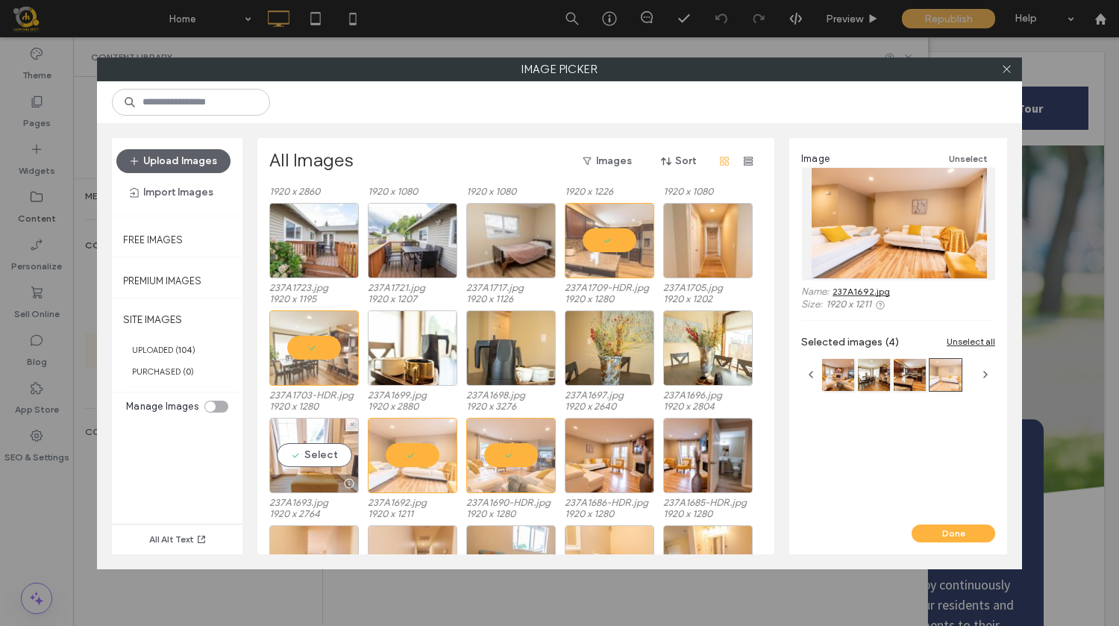
click at [316, 454] on div "Select" at bounding box center [314, 455] width 90 height 75
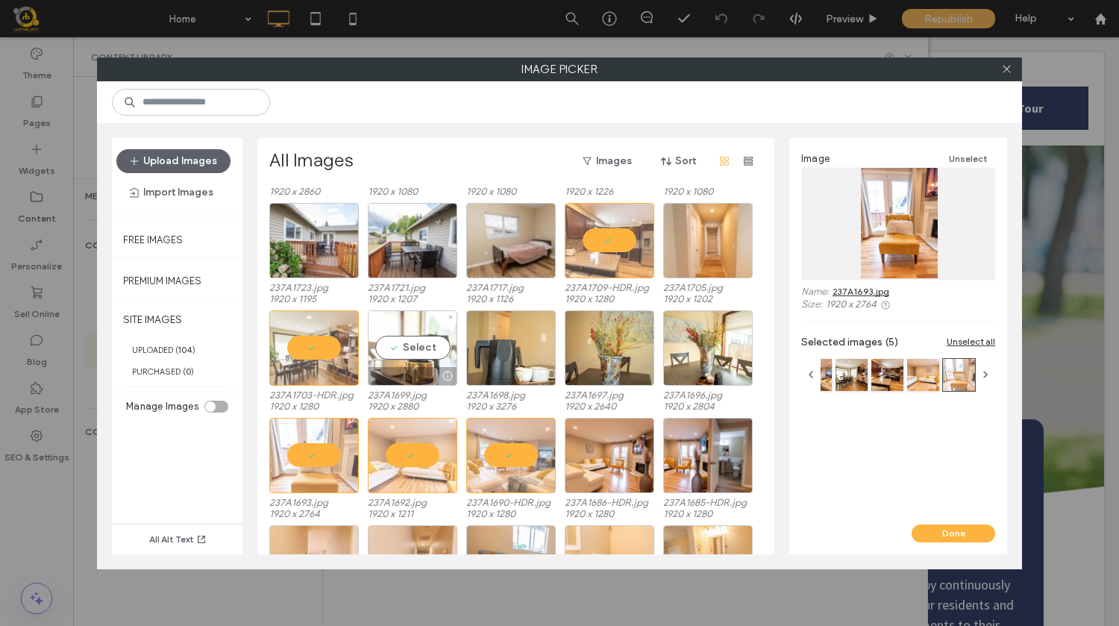
click at [409, 347] on div "Select" at bounding box center [413, 347] width 90 height 75
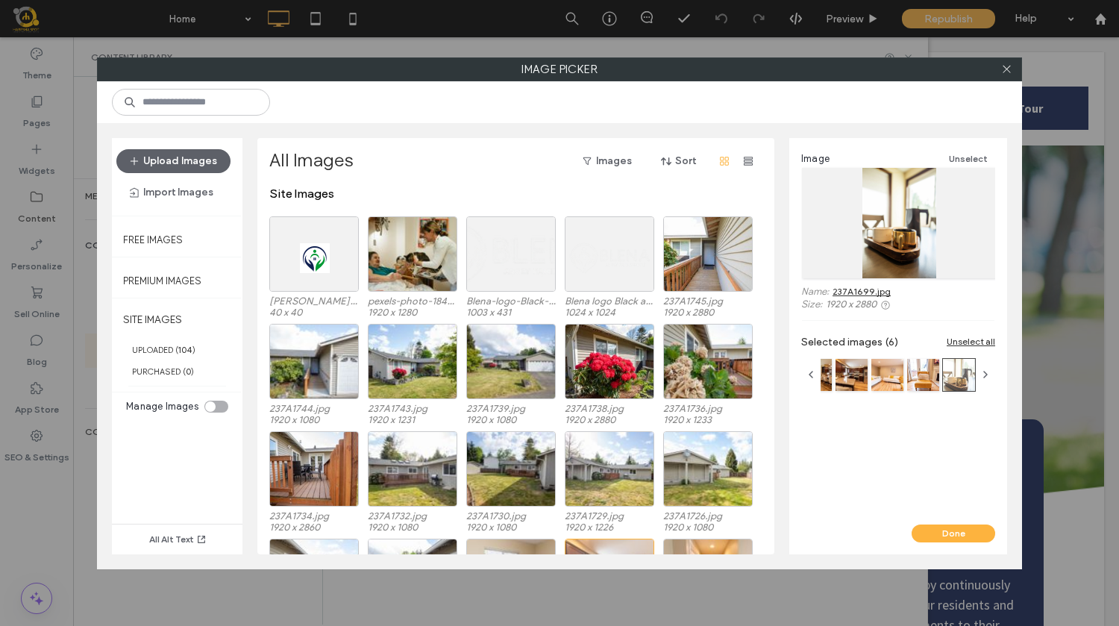
scroll to position [9, 0]
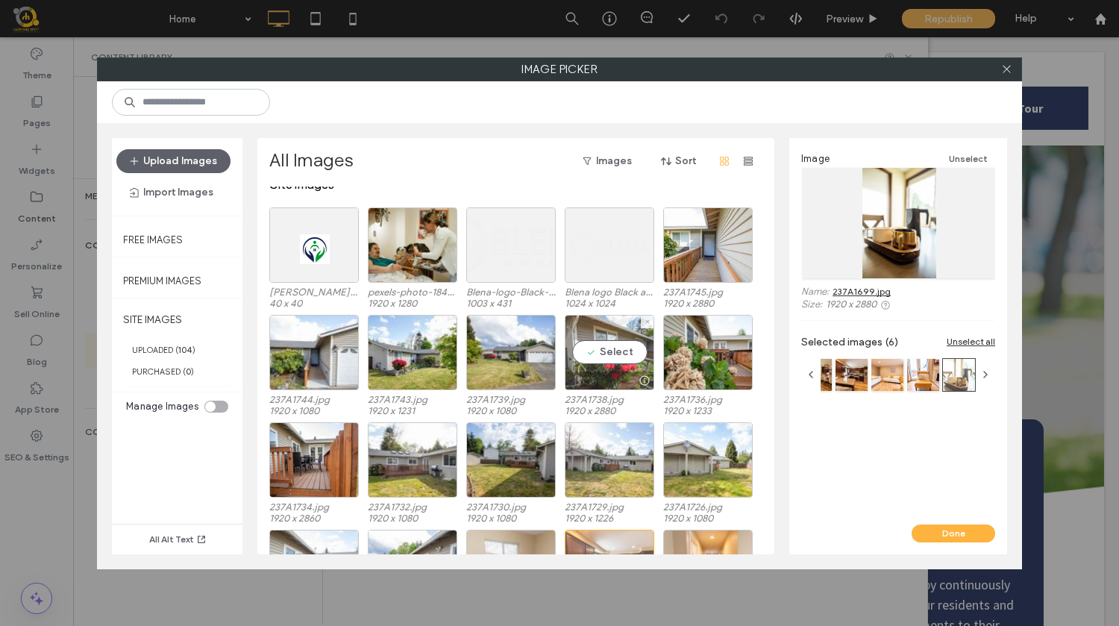
click at [602, 349] on div "Select" at bounding box center [610, 352] width 90 height 75
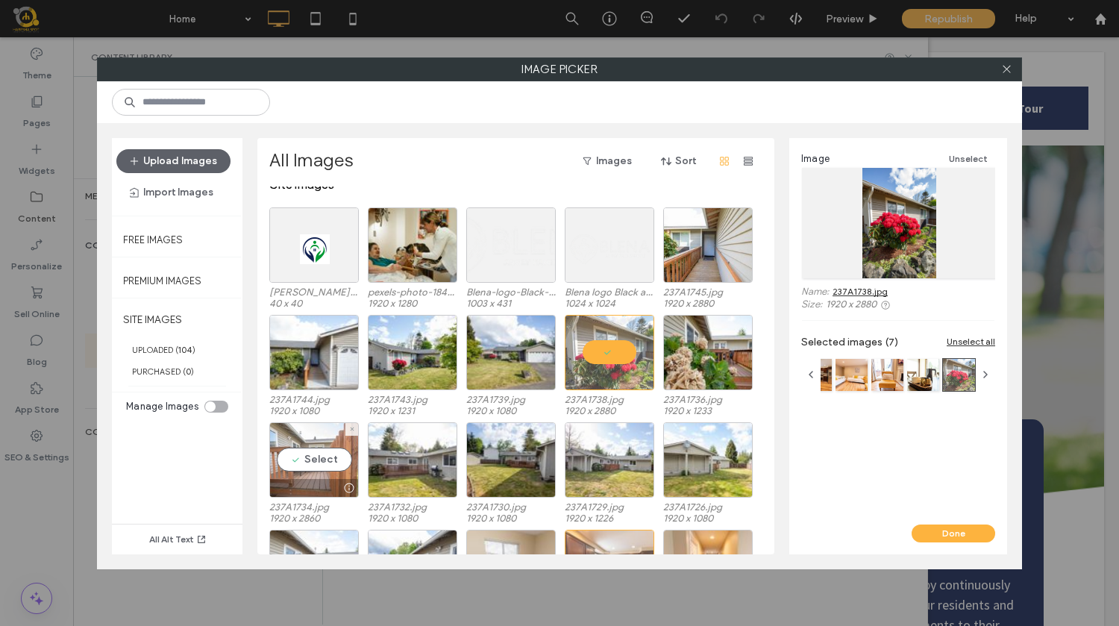
click at [293, 466] on div "Select" at bounding box center [314, 459] width 90 height 75
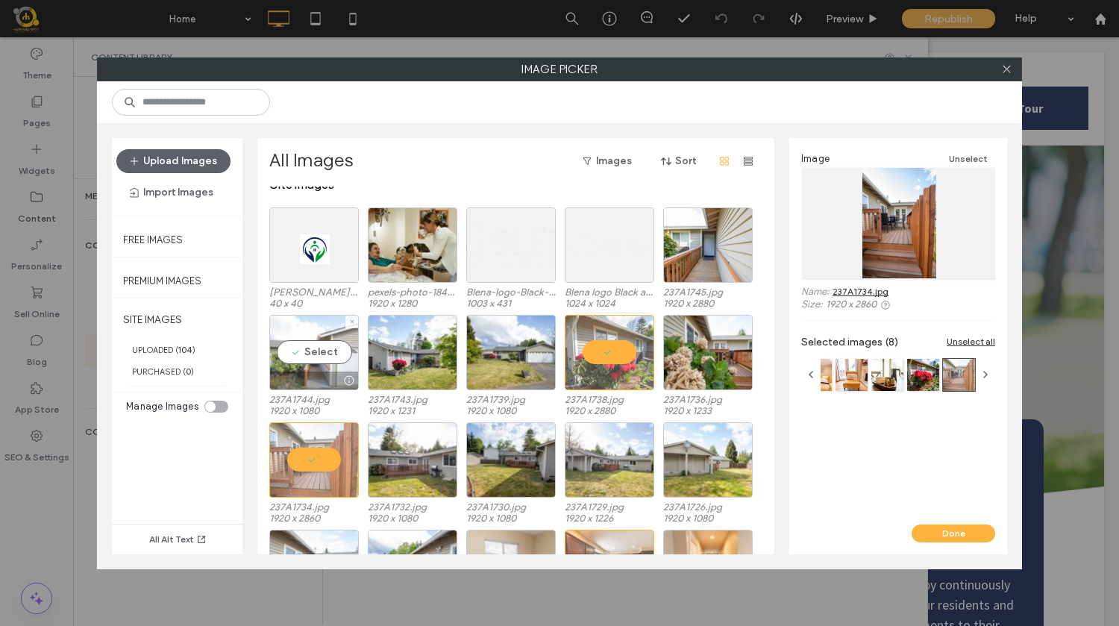
click at [318, 366] on div "Select" at bounding box center [314, 352] width 90 height 75
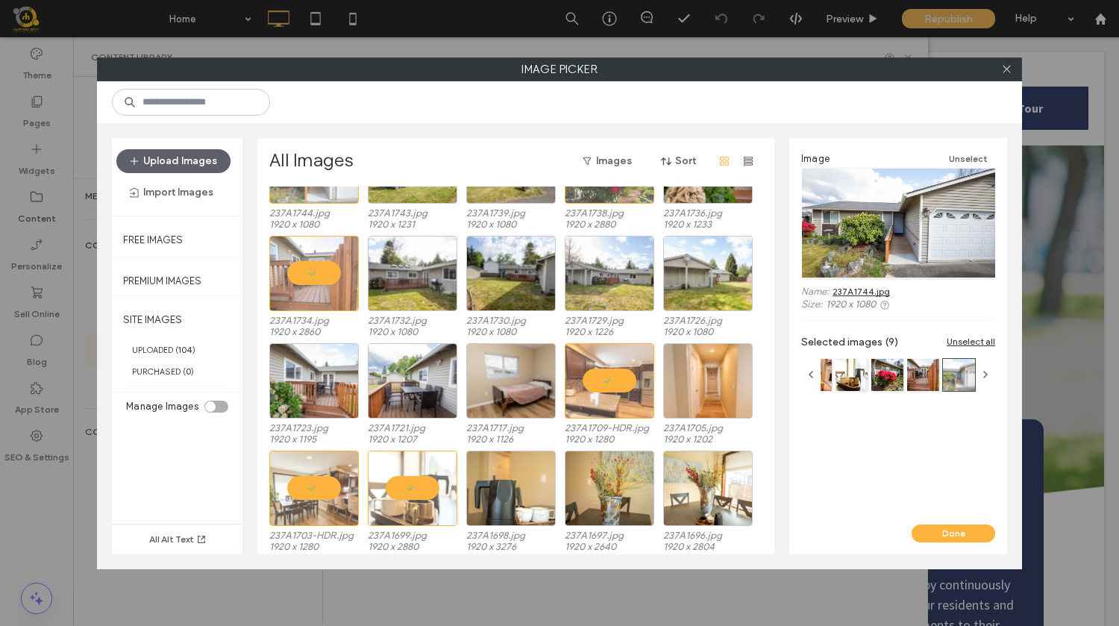
scroll to position [191, 0]
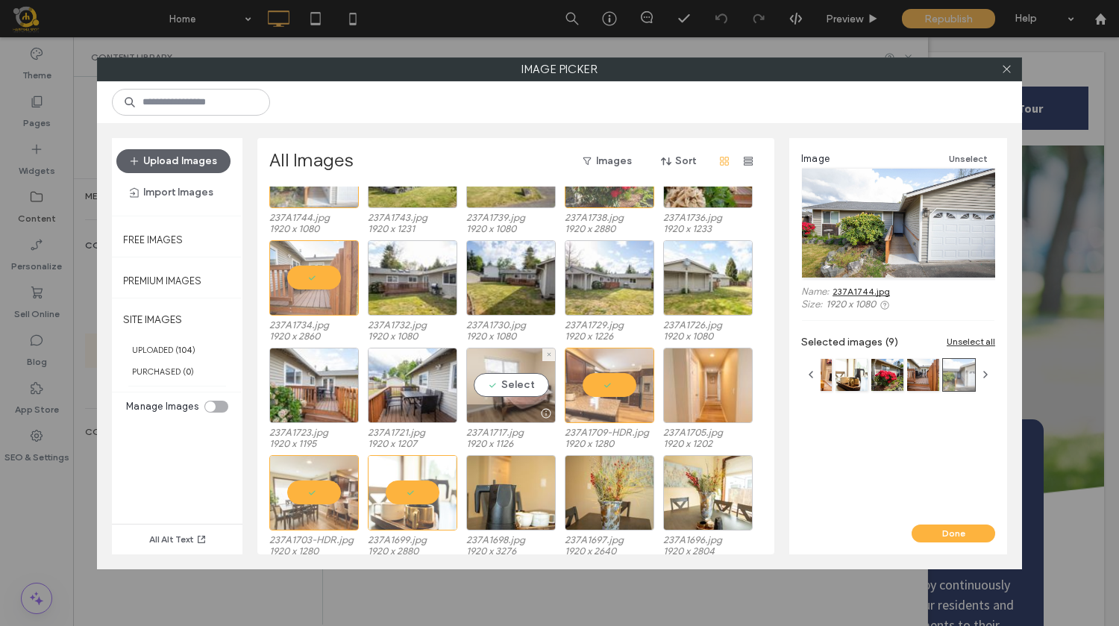
click at [498, 383] on div "Select" at bounding box center [511, 385] width 90 height 75
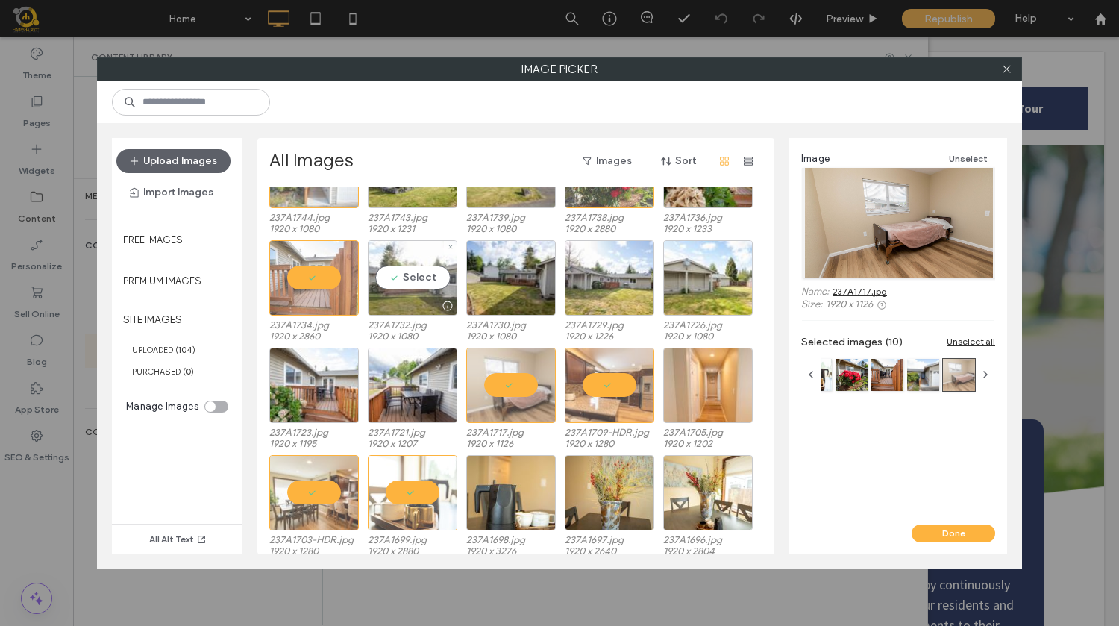
click at [414, 277] on div "Select" at bounding box center [413, 277] width 90 height 75
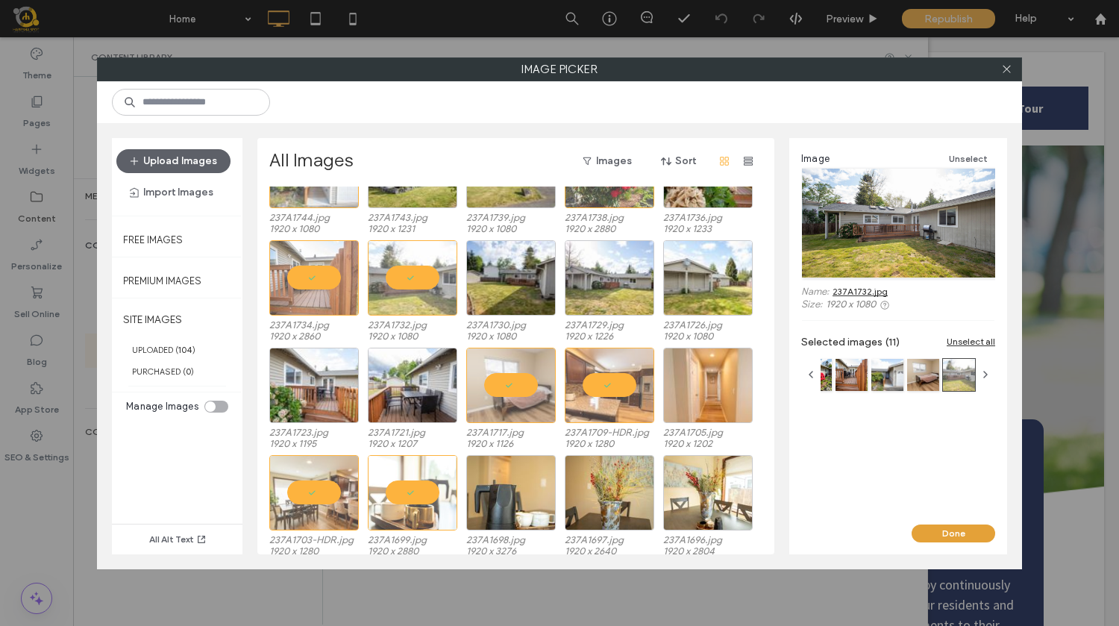
click at [948, 533] on button "Done" at bounding box center [954, 534] width 84 height 18
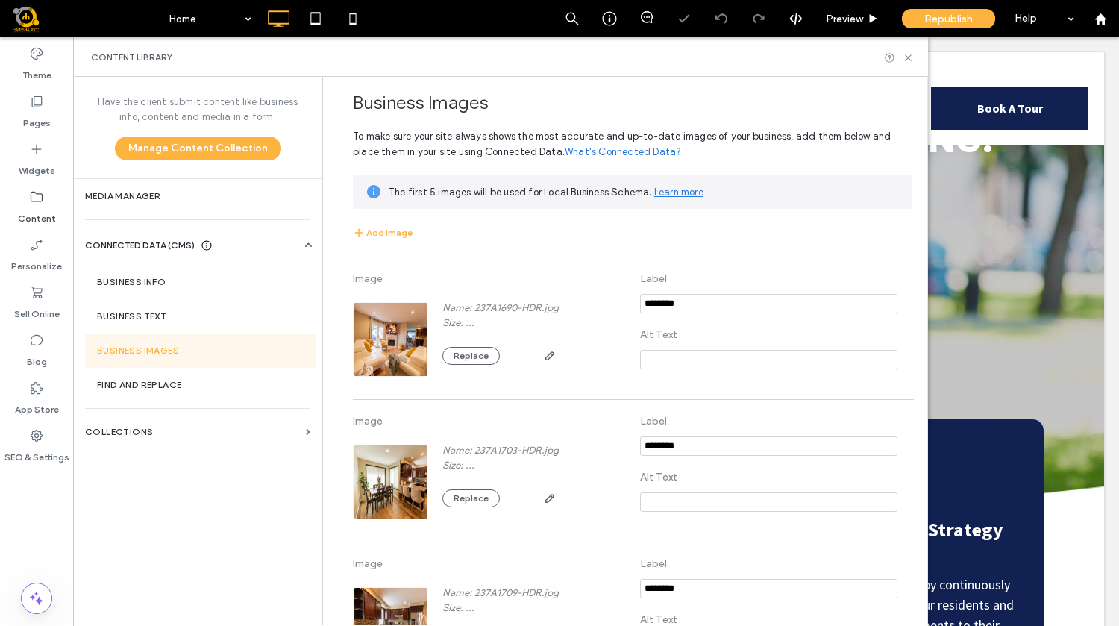
scroll to position [1227, 0]
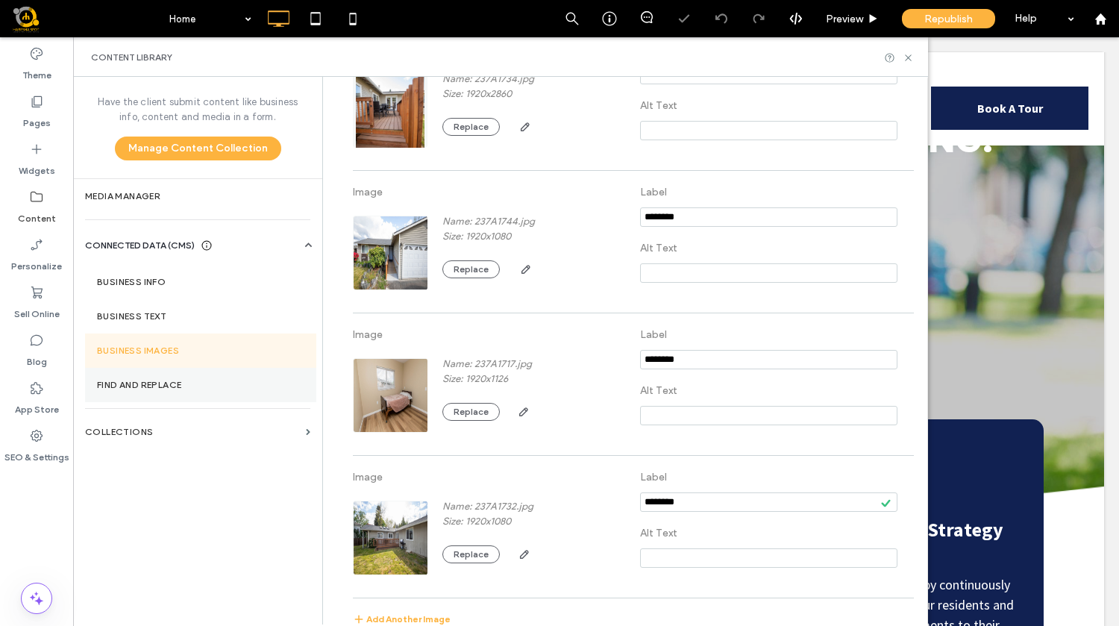
click at [196, 382] on label "Find and Replace" at bounding box center [200, 385] width 207 height 10
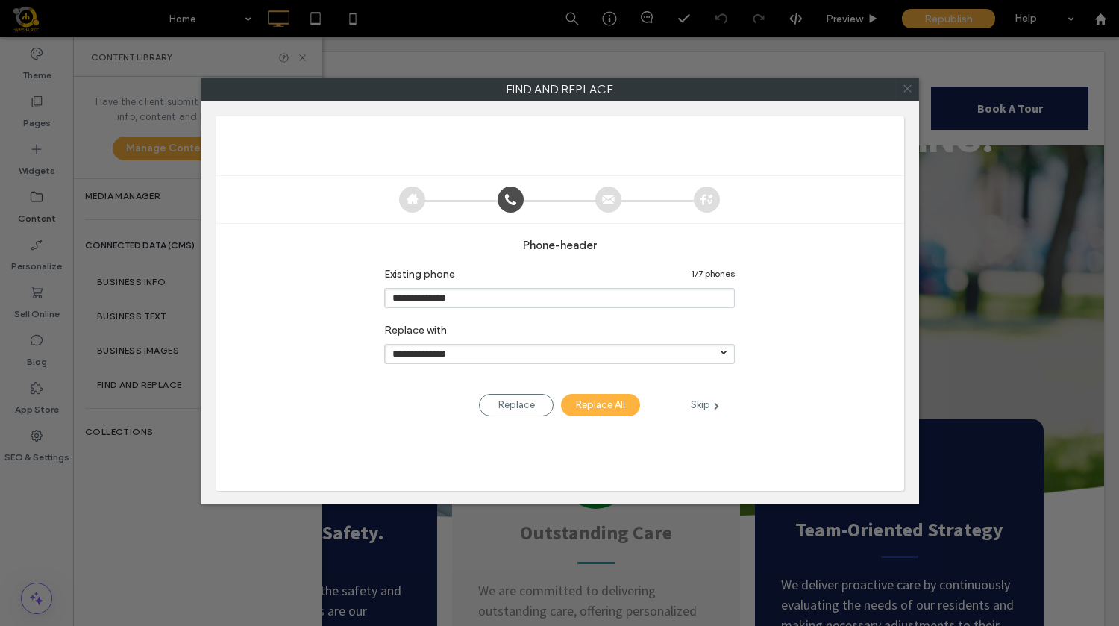
click at [913, 86] on icon at bounding box center [908, 89] width 22 height 22
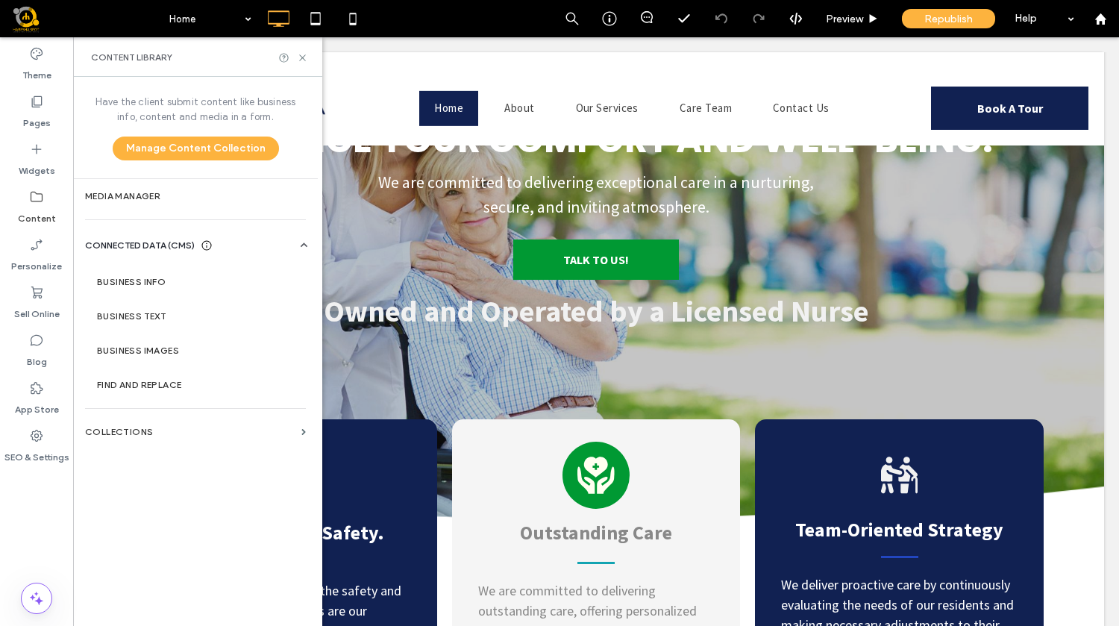
click at [913, 86] on div at bounding box center [596, 98] width 1016 height 93
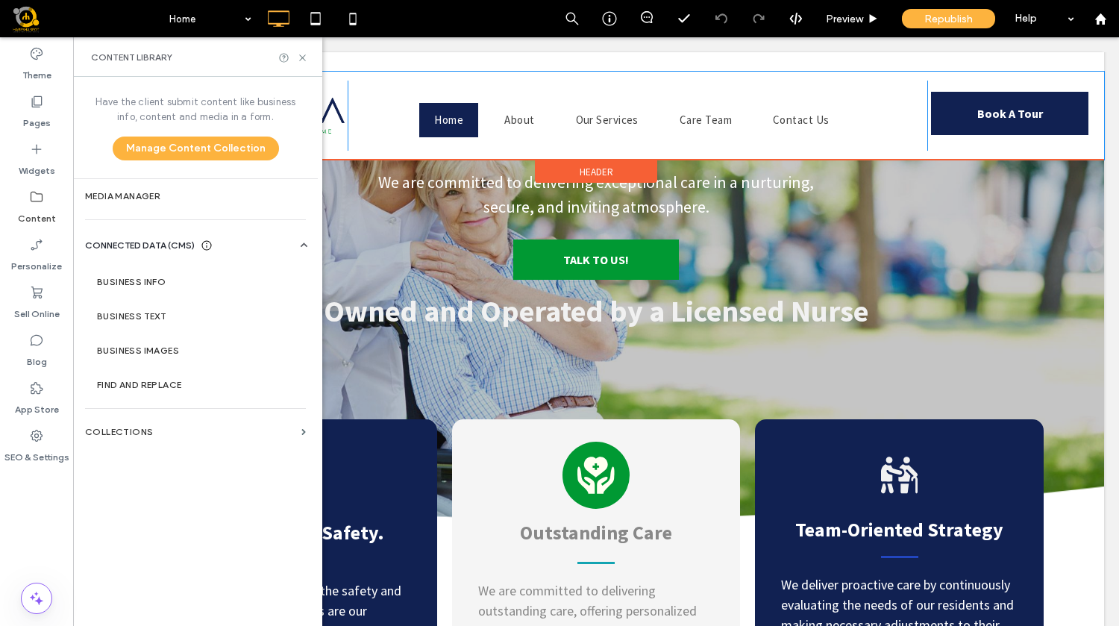
scroll to position [0, 0]
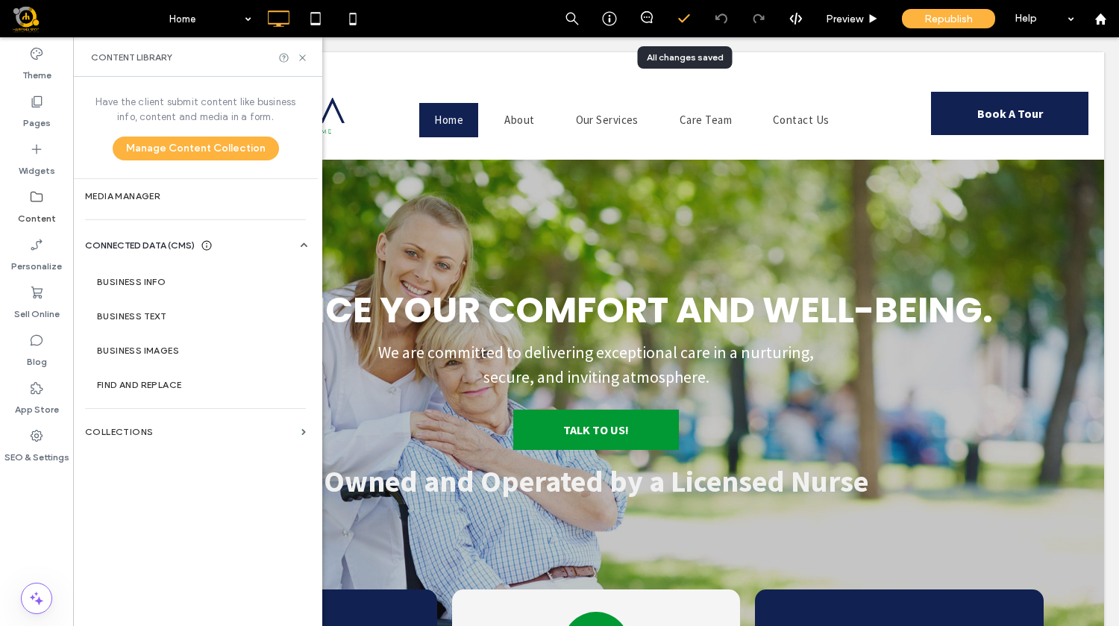
drag, startPoint x: 684, startPoint y: 15, endPoint x: 568, endPoint y: 1, distance: 117.2
click at [684, 15] on icon at bounding box center [684, 18] width 15 height 15
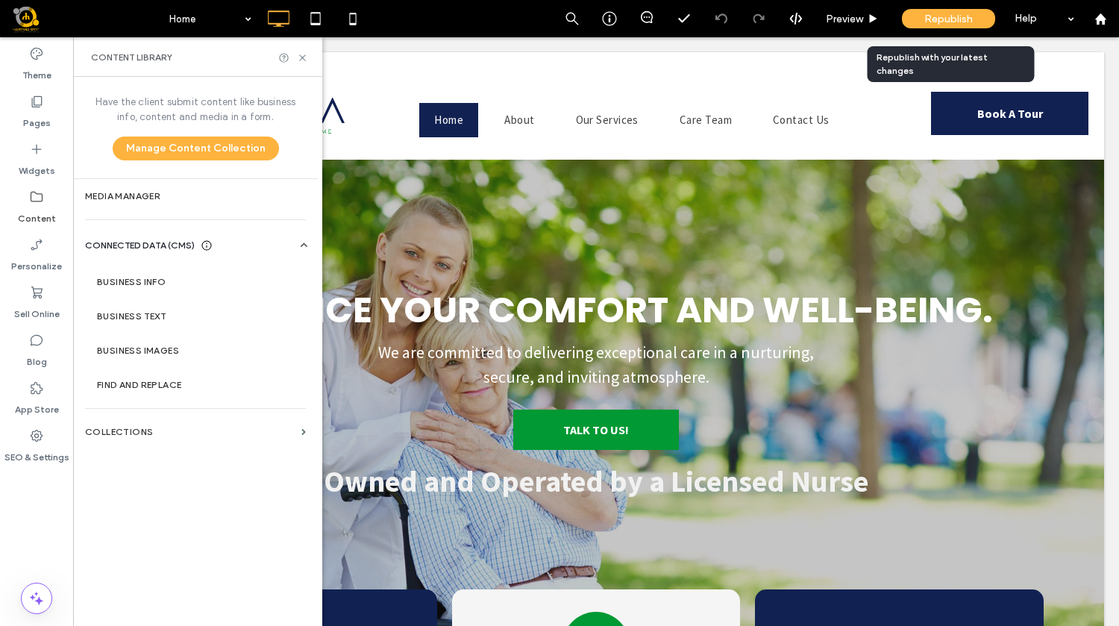
click at [944, 13] on span "Republish" at bounding box center [949, 19] width 49 height 13
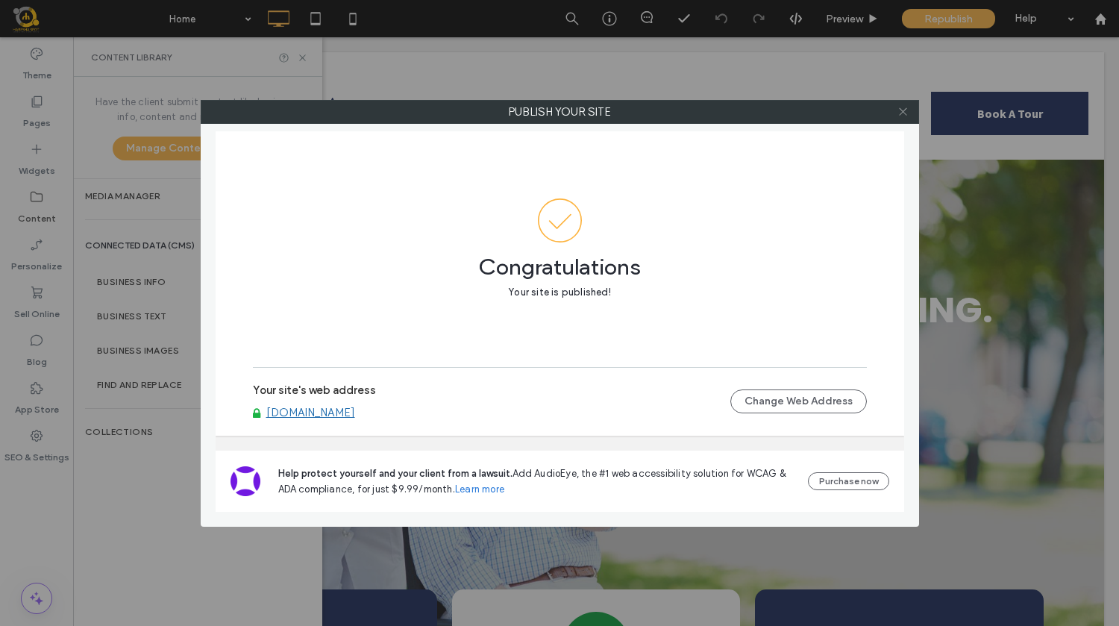
click at [905, 116] on icon at bounding box center [903, 111] width 11 height 11
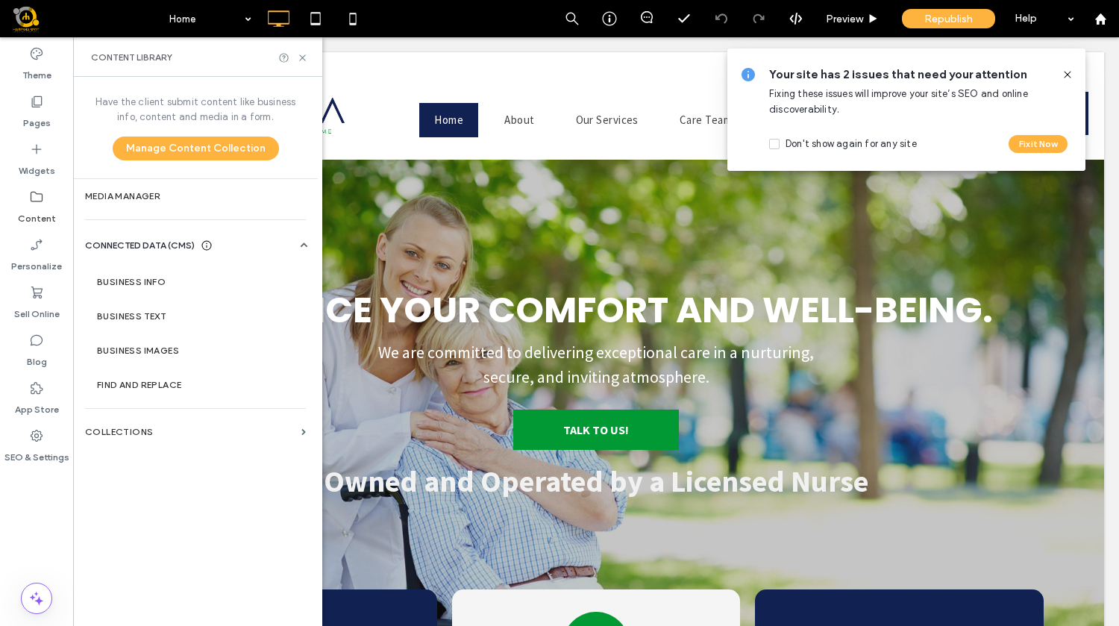
click at [1066, 72] on icon at bounding box center [1068, 75] width 12 height 12
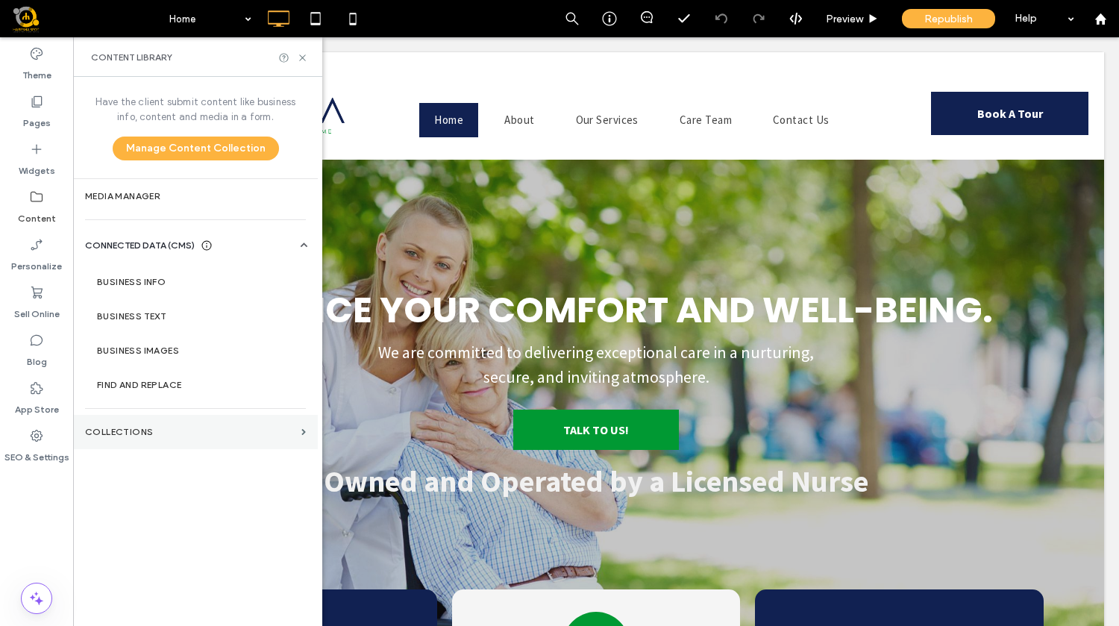
click at [148, 441] on section "Collections" at bounding box center [195, 432] width 245 height 34
click at [296, 434] on section "Collections" at bounding box center [195, 432] width 245 height 34
click at [303, 431] on span at bounding box center [303, 432] width 4 height 7
click at [266, 440] on section "Collections" at bounding box center [195, 432] width 245 height 34
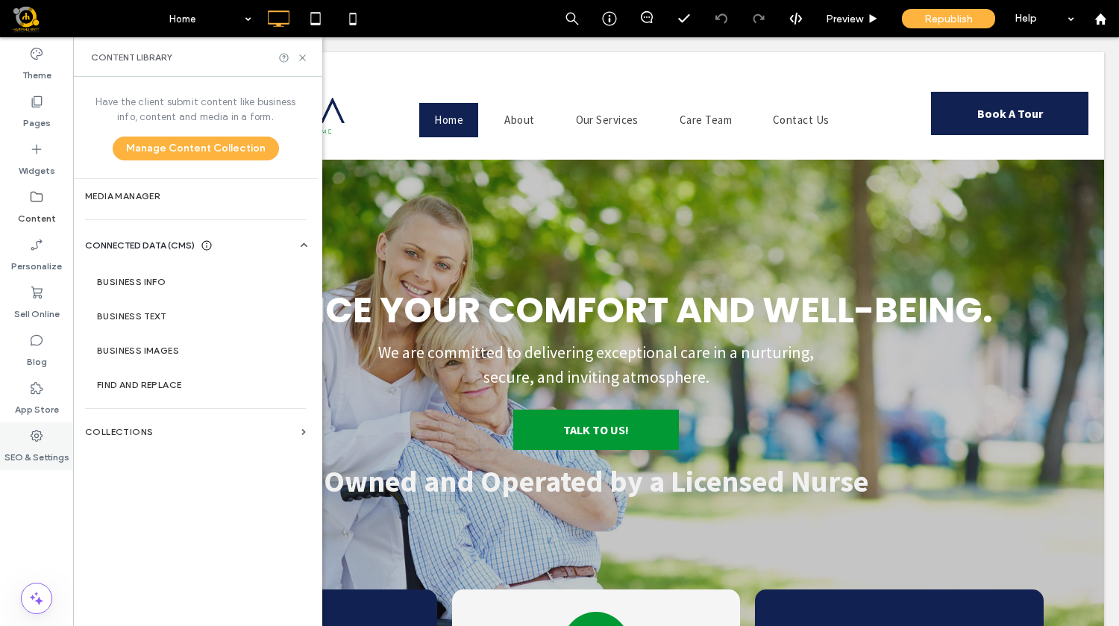
click at [28, 432] on div "SEO & Settings" at bounding box center [36, 446] width 73 height 48
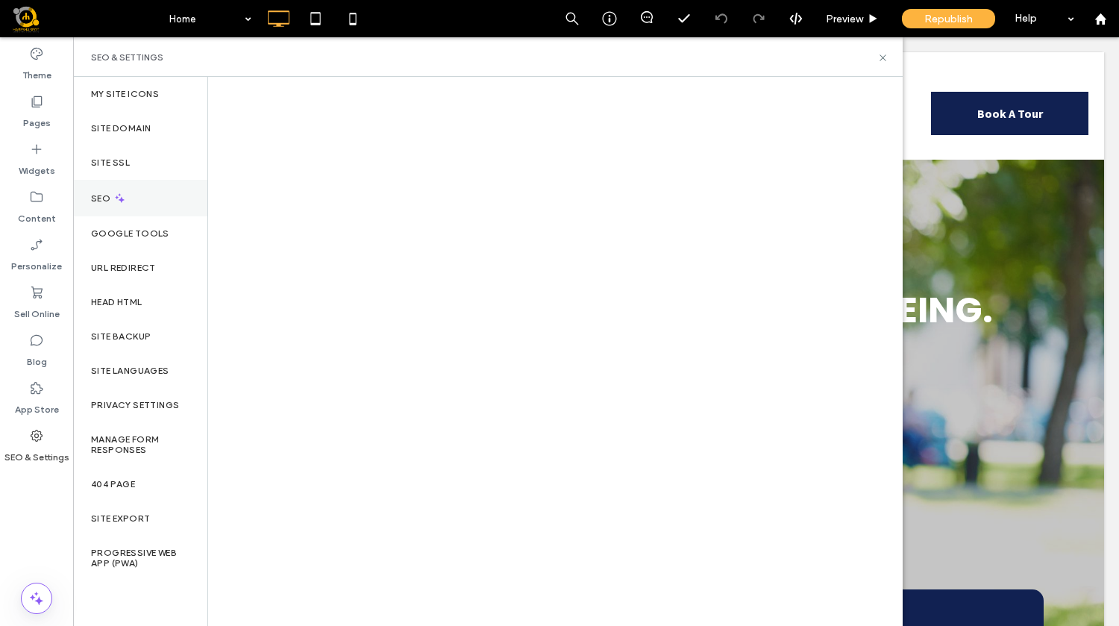
click at [131, 193] on div "SEO" at bounding box center [140, 198] width 134 height 37
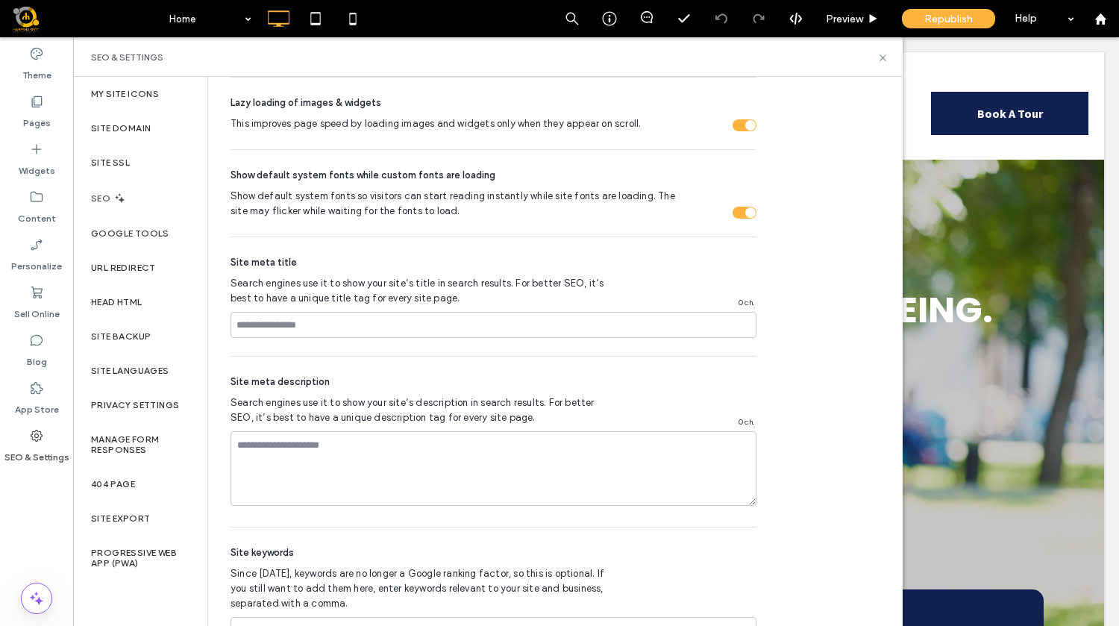
scroll to position [851, 0]
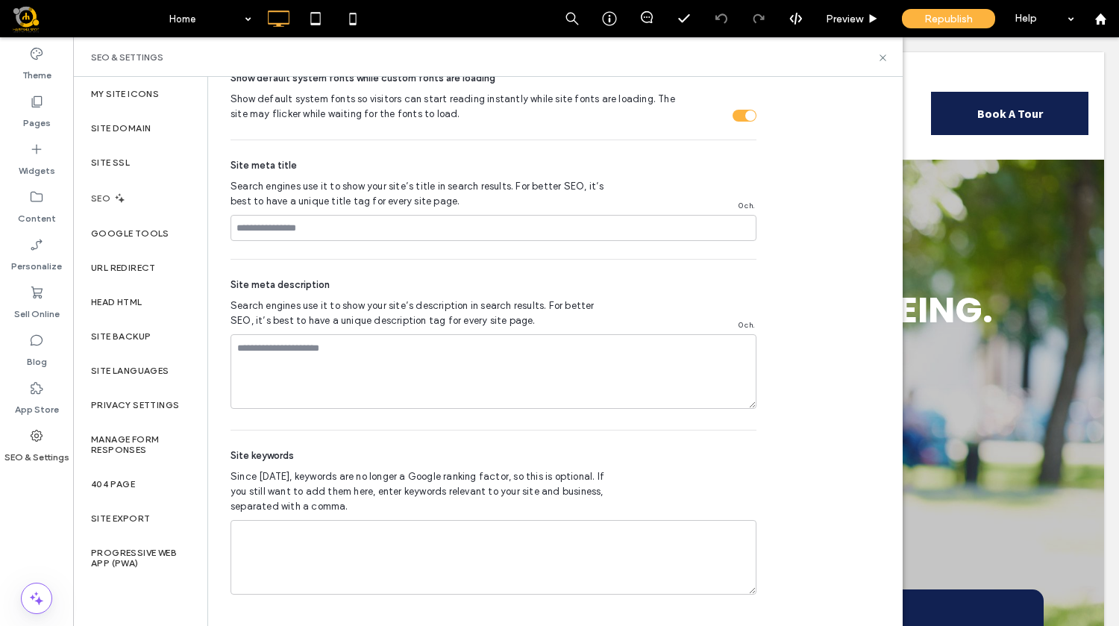
drag, startPoint x: 900, startPoint y: 413, endPoint x: 839, endPoint y: 454, distance: 73.7
drag, startPoint x: 884, startPoint y: 53, endPoint x: 767, endPoint y: 32, distance: 118.3
click at [884, 53] on icon at bounding box center [883, 57] width 11 height 11
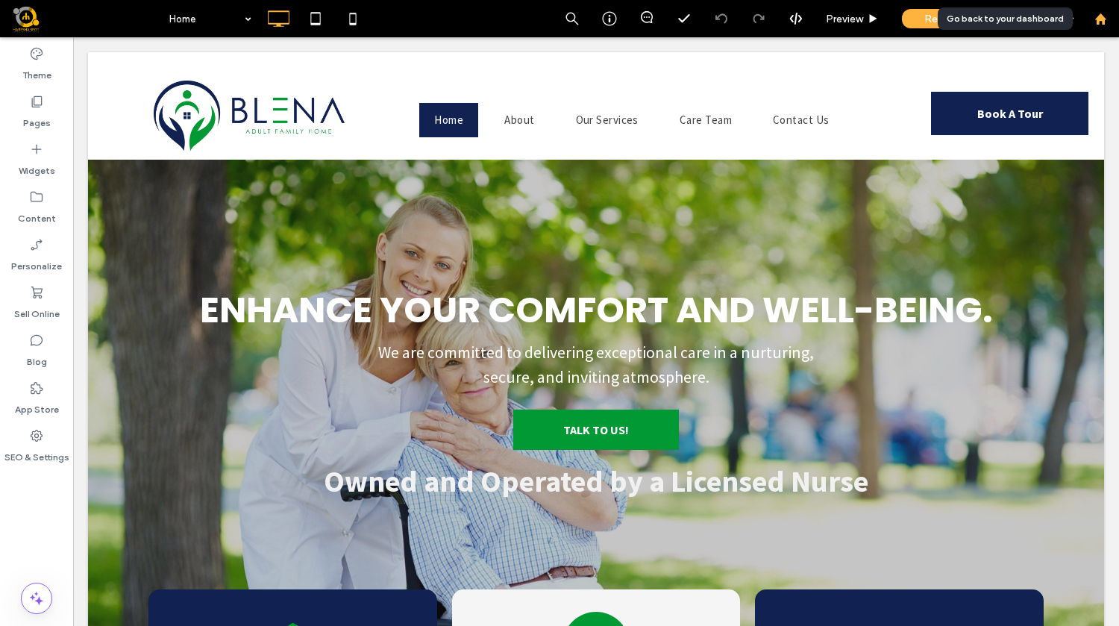
click at [1104, 22] on use at bounding box center [1100, 18] width 11 height 11
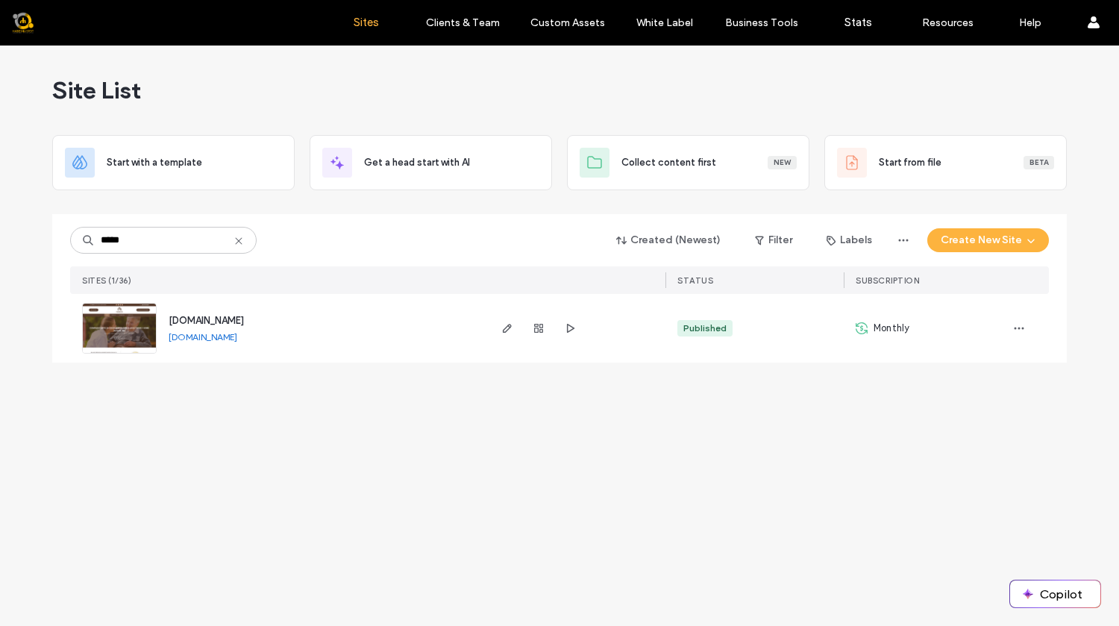
type input "*****"
click at [244, 327] on div "www.celestiallivingadultfamilyhome.com" at bounding box center [206, 320] width 75 height 15
click at [510, 337] on span "button" at bounding box center [507, 328] width 18 height 18
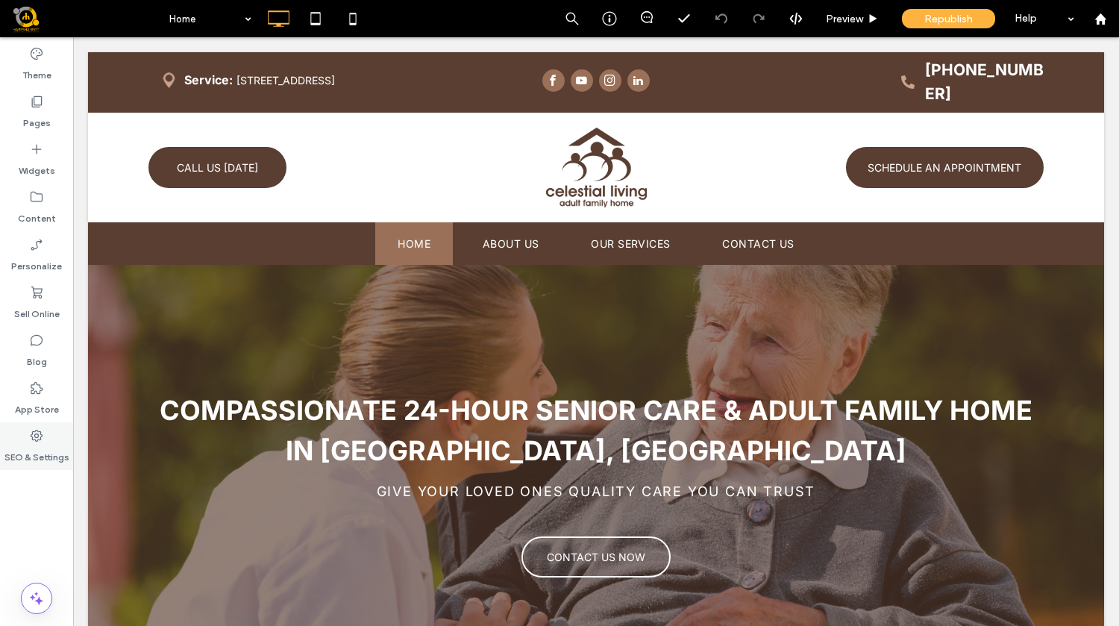
click at [43, 443] on label "SEO & Settings" at bounding box center [36, 453] width 65 height 21
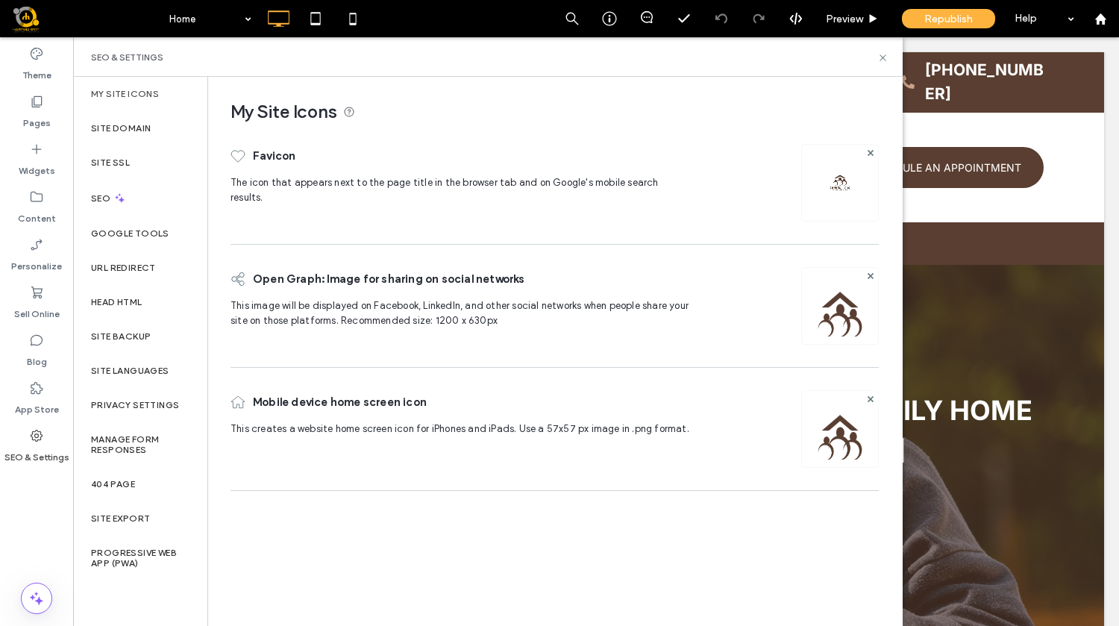
click at [174, 96] on div "My Site Icons" at bounding box center [140, 94] width 134 height 34
click at [152, 125] on div "Site Domain" at bounding box center [140, 128] width 134 height 34
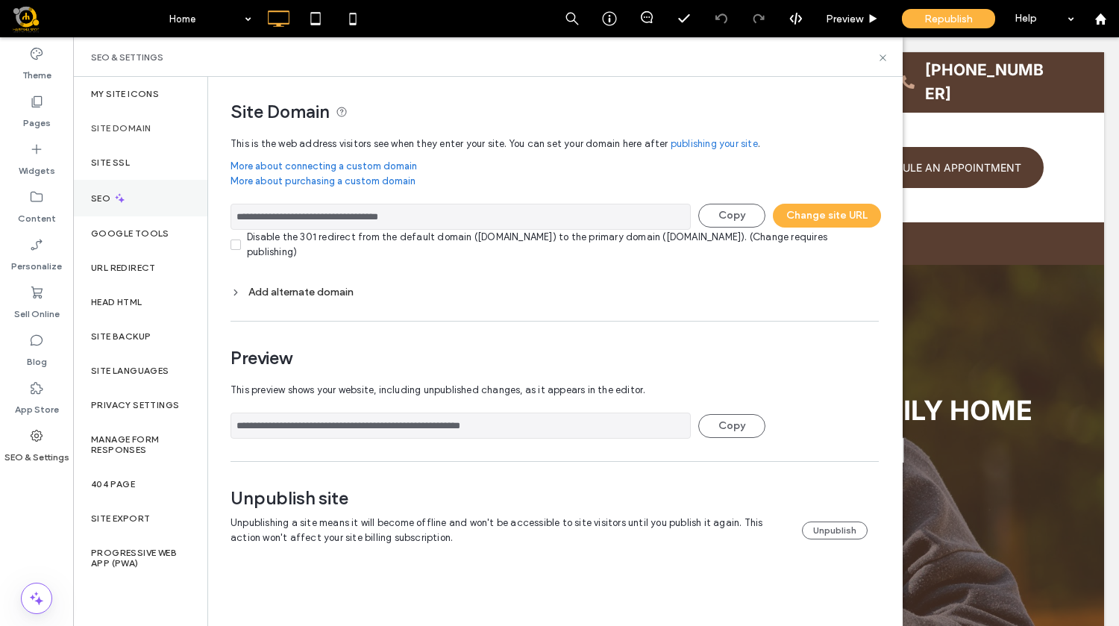
click at [126, 184] on div "SEO" at bounding box center [140, 198] width 134 height 37
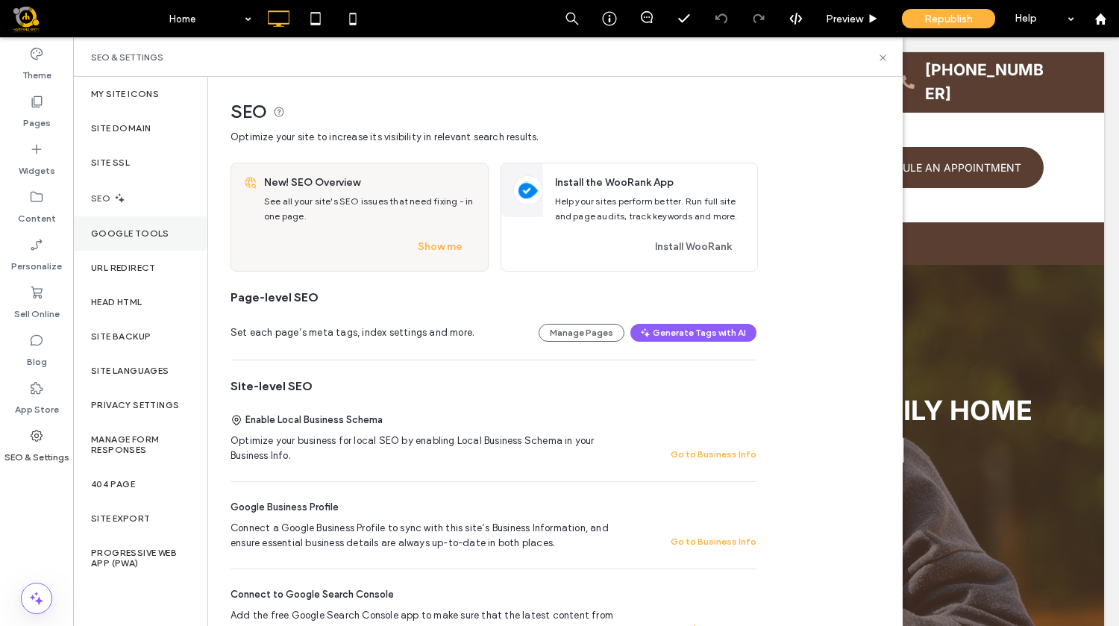
click at [137, 229] on label "Google Tools" at bounding box center [130, 233] width 78 height 10
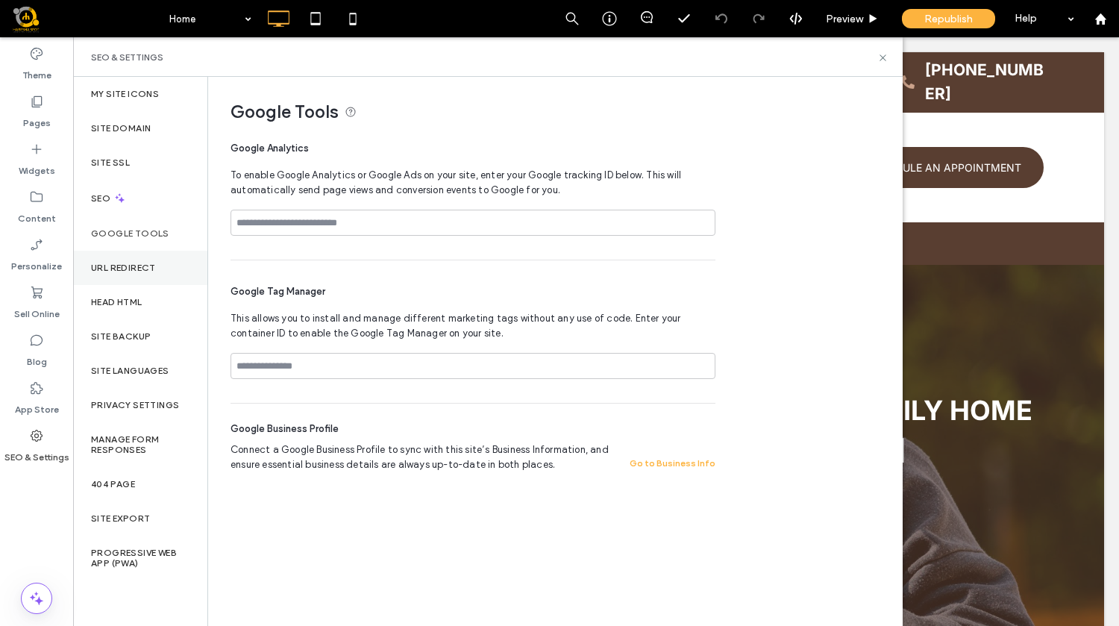
click at [137, 275] on div "URL Redirect" at bounding box center [140, 268] width 134 height 34
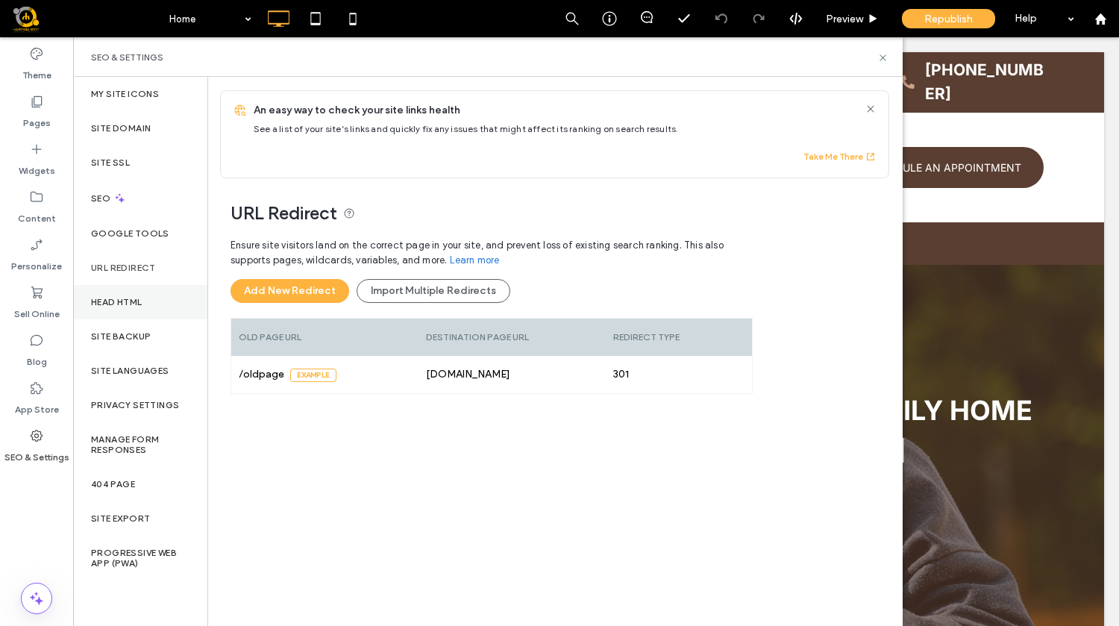
click at [133, 298] on label "Head HTML" at bounding box center [116, 302] width 51 height 10
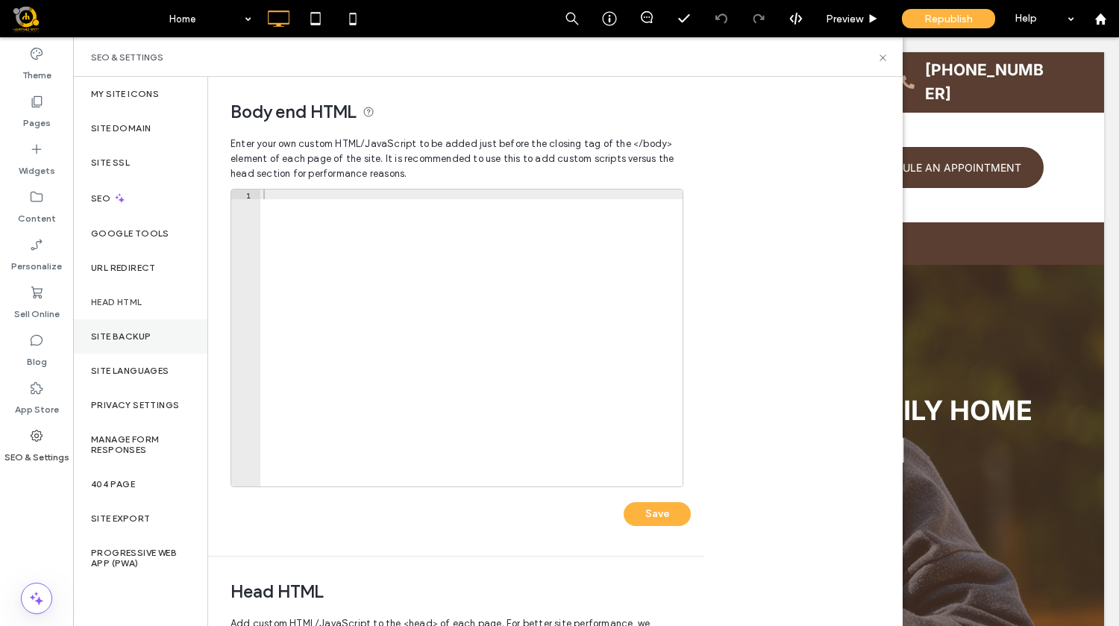
click at [124, 348] on div "Site Backup" at bounding box center [140, 336] width 134 height 34
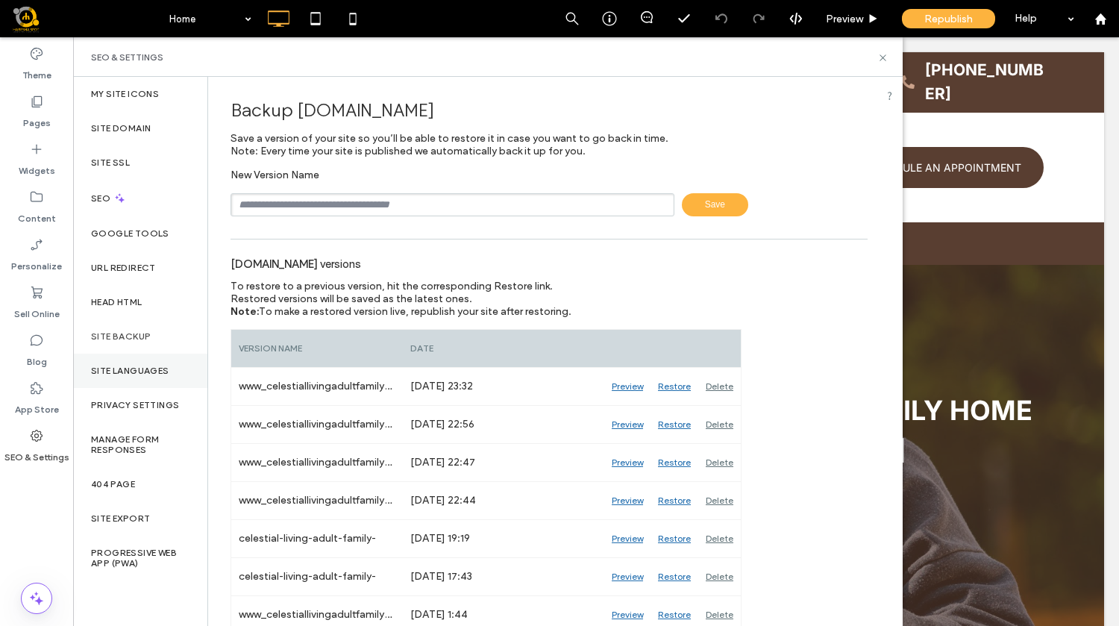
click at [131, 369] on label "Site Languages" at bounding box center [130, 371] width 78 height 10
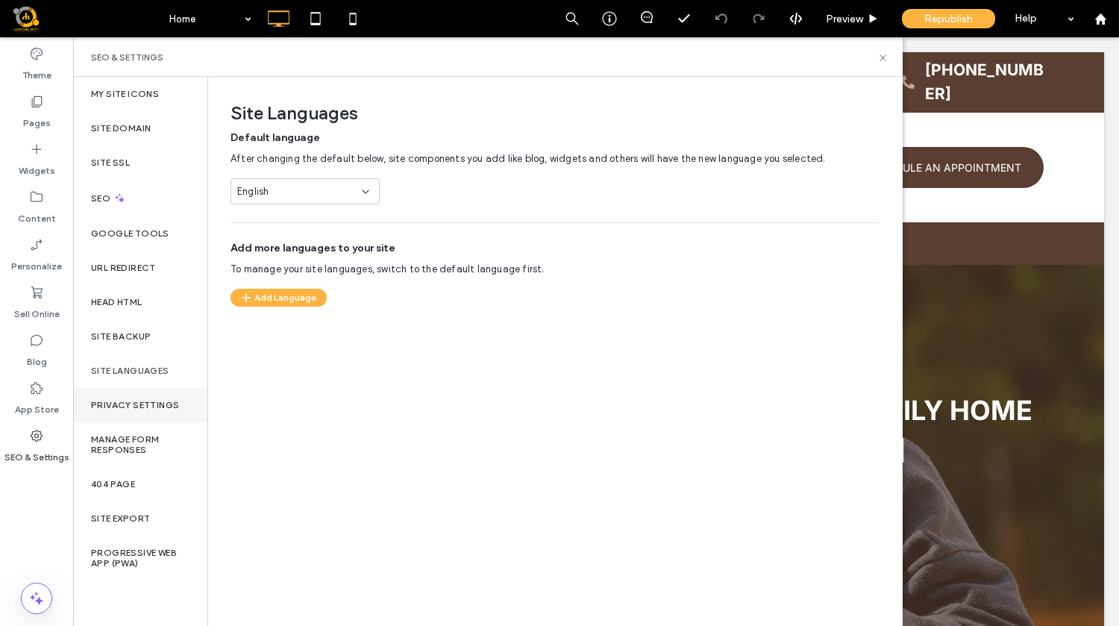
click at [128, 398] on div "Privacy Settings" at bounding box center [140, 405] width 134 height 34
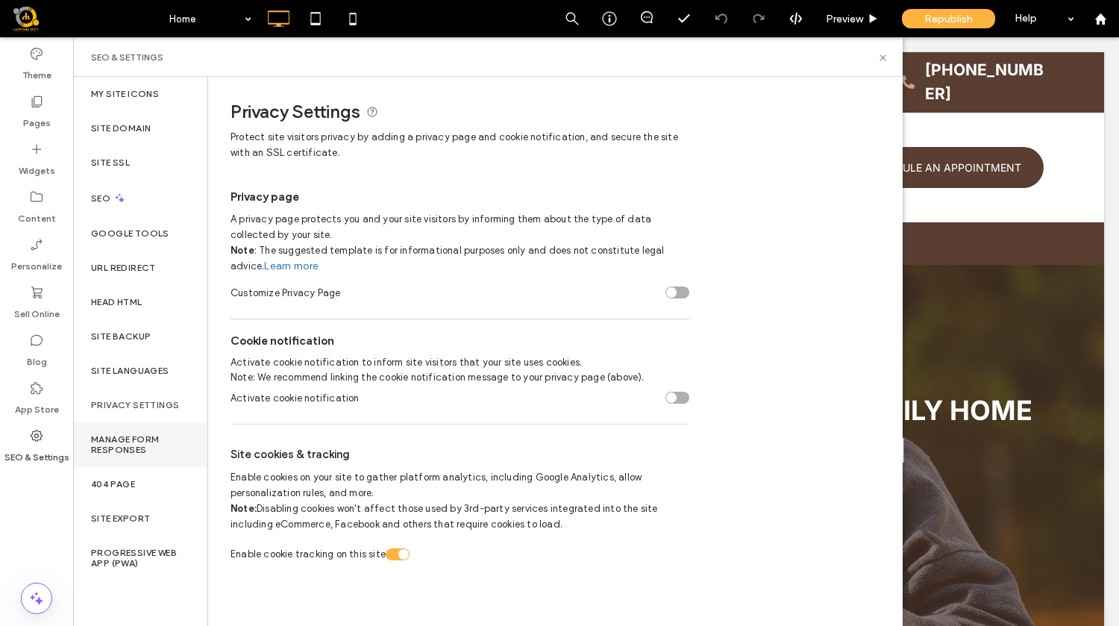
click at [132, 453] on label "Manage Form Responses" at bounding box center [140, 444] width 99 height 21
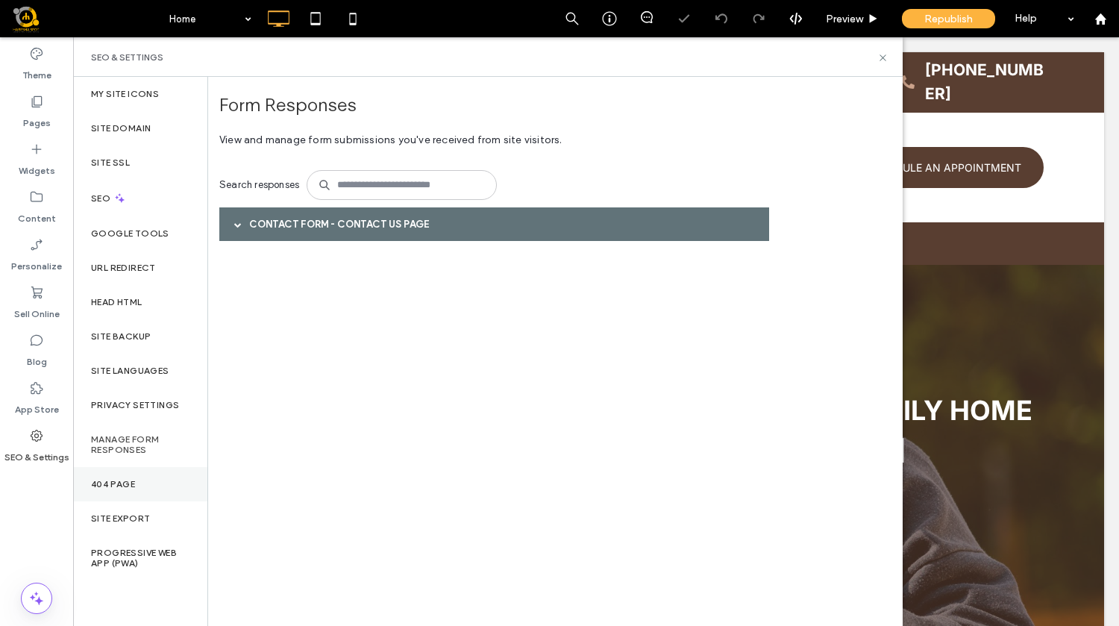
click at [122, 490] on div "404 Page" at bounding box center [140, 484] width 134 height 34
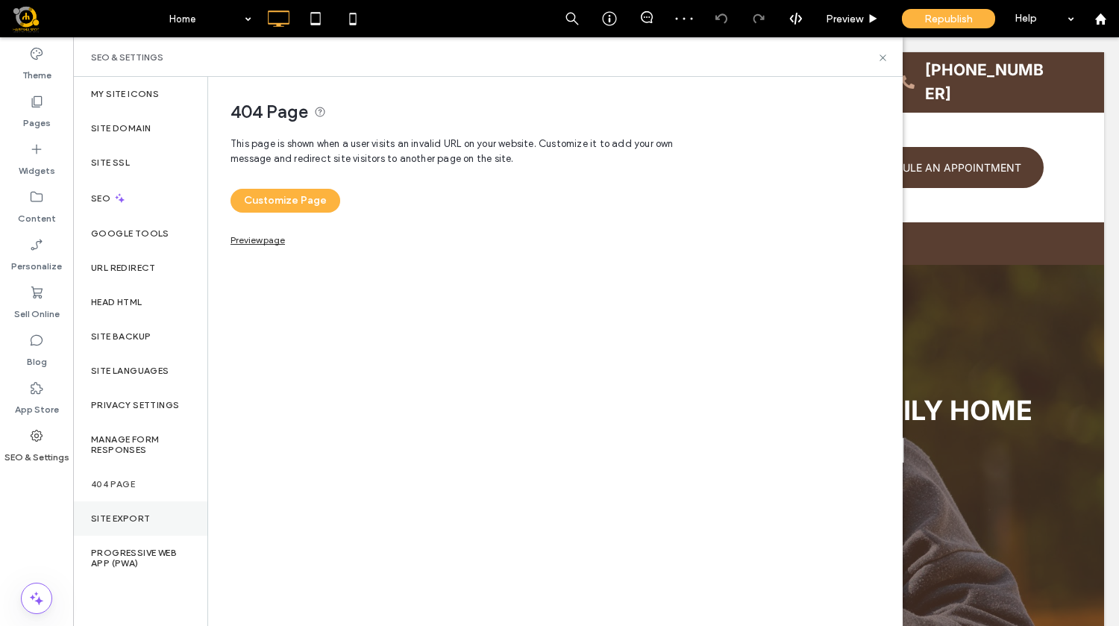
click at [125, 512] on div "Site Export" at bounding box center [140, 518] width 134 height 34
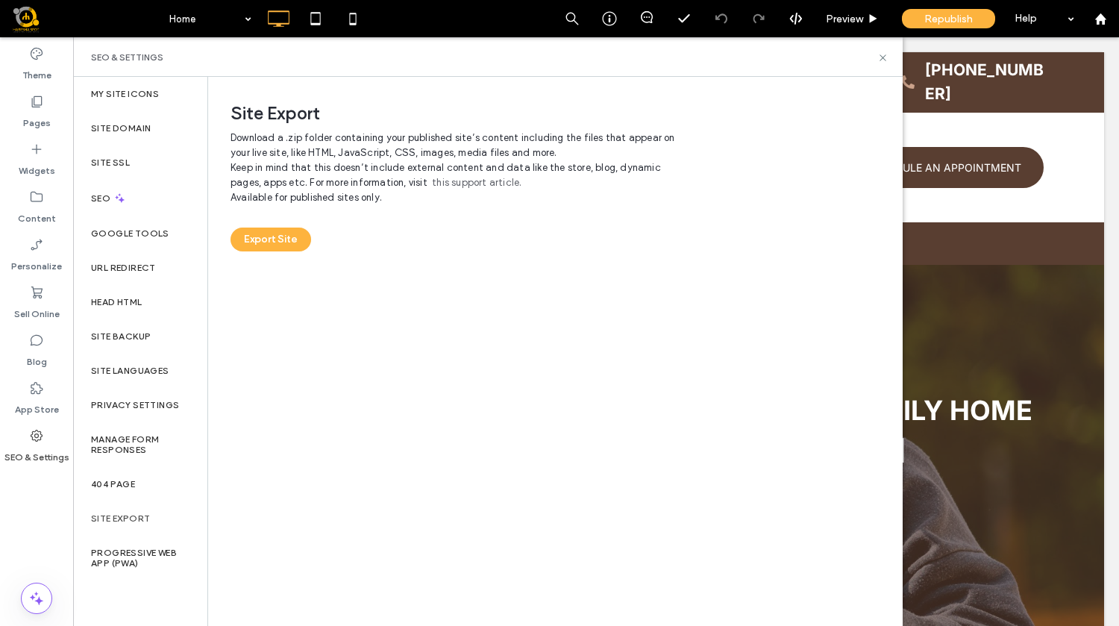
click at [128, 519] on label "Site Export" at bounding box center [120, 518] width 59 height 10
click at [128, 513] on label "Site Export" at bounding box center [120, 518] width 59 height 10
click at [126, 560] on label "Progressive Web App (PWA)" at bounding box center [140, 558] width 99 height 21
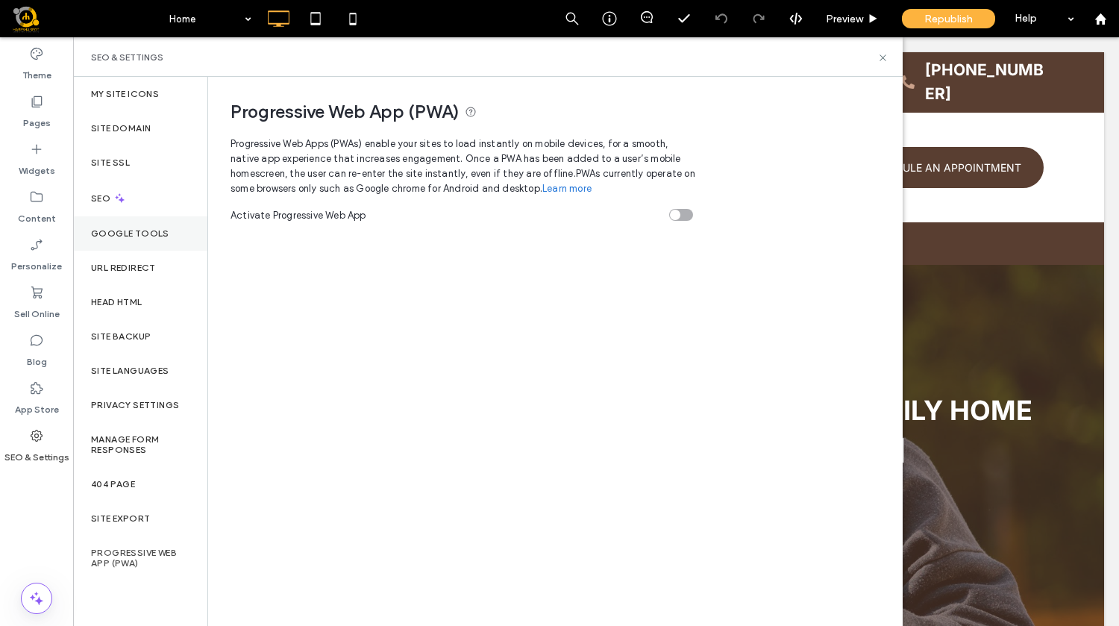
click at [117, 235] on label "Google Tools" at bounding box center [130, 233] width 78 height 10
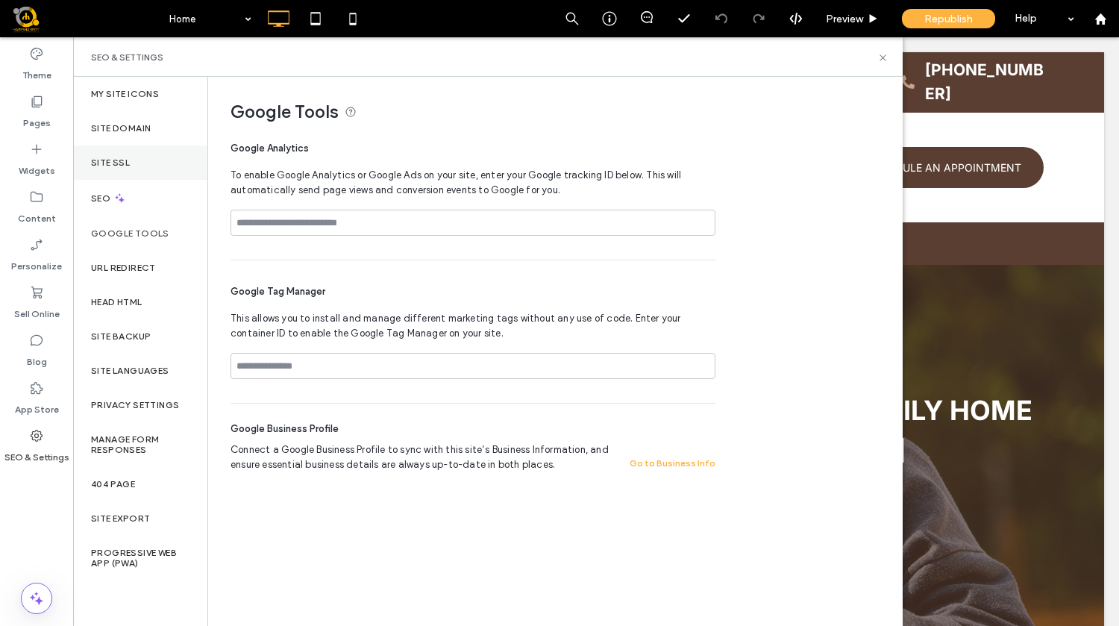
click at [118, 172] on div "Site SSL" at bounding box center [140, 163] width 134 height 34
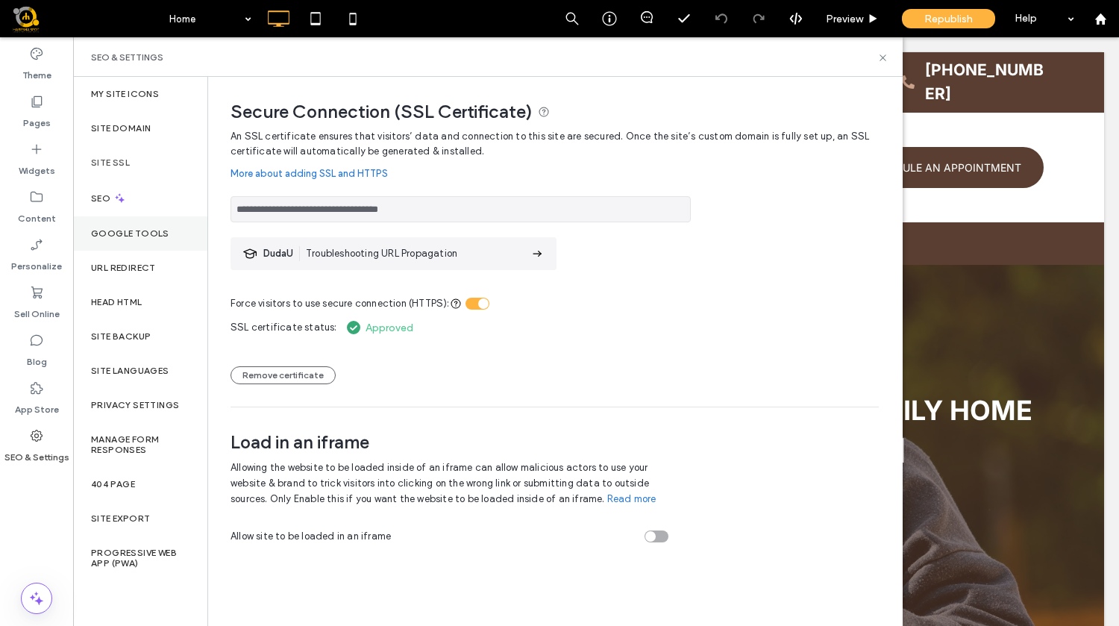
click at [119, 227] on div "Google Tools" at bounding box center [140, 233] width 134 height 34
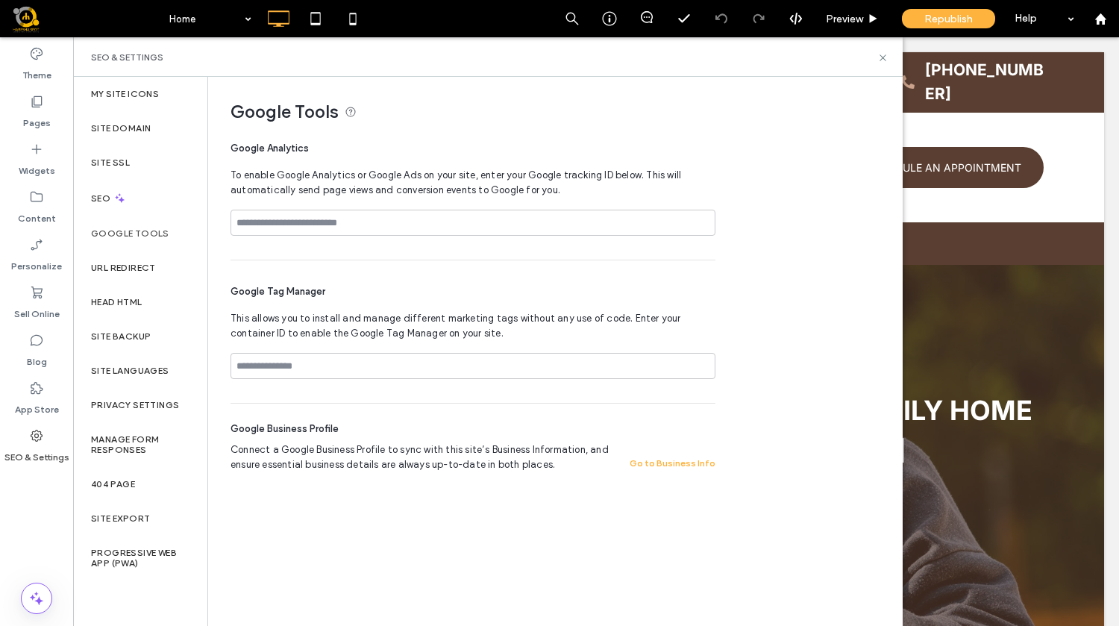
click at [119, 227] on div "Google Tools" at bounding box center [140, 233] width 134 height 34
click at [154, 369] on label "Site Languages" at bounding box center [130, 371] width 78 height 10
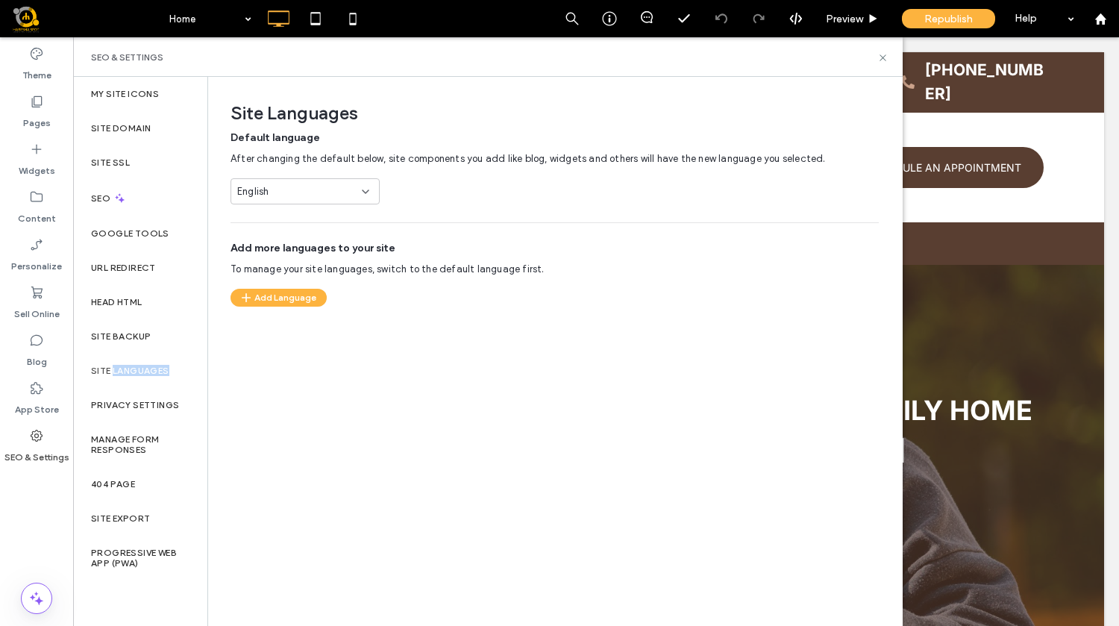
click at [154, 369] on label "Site Languages" at bounding box center [130, 371] width 78 height 10
click at [143, 344] on div "Site Backup" at bounding box center [140, 336] width 134 height 34
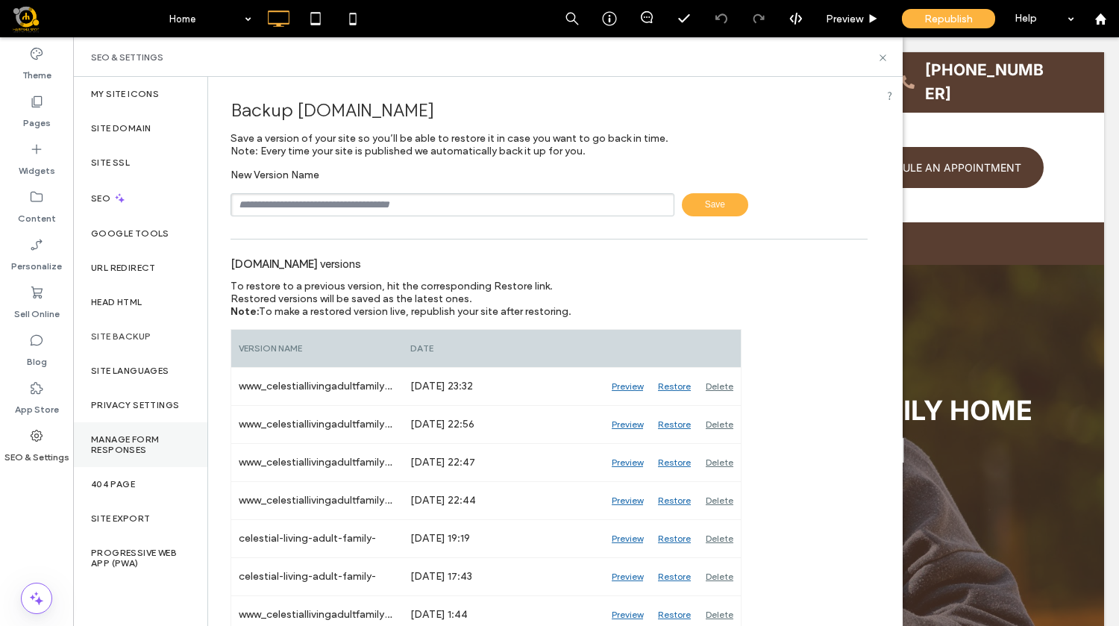
click at [147, 444] on label "Manage Form Responses" at bounding box center [140, 444] width 99 height 21
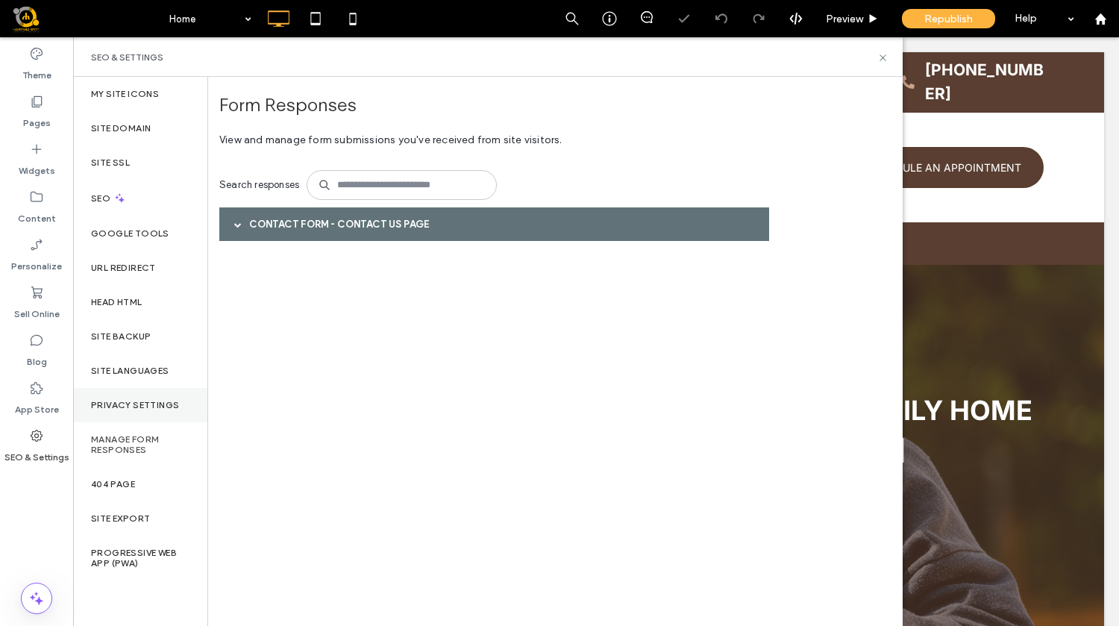
click at [151, 393] on div "Privacy Settings" at bounding box center [140, 405] width 134 height 34
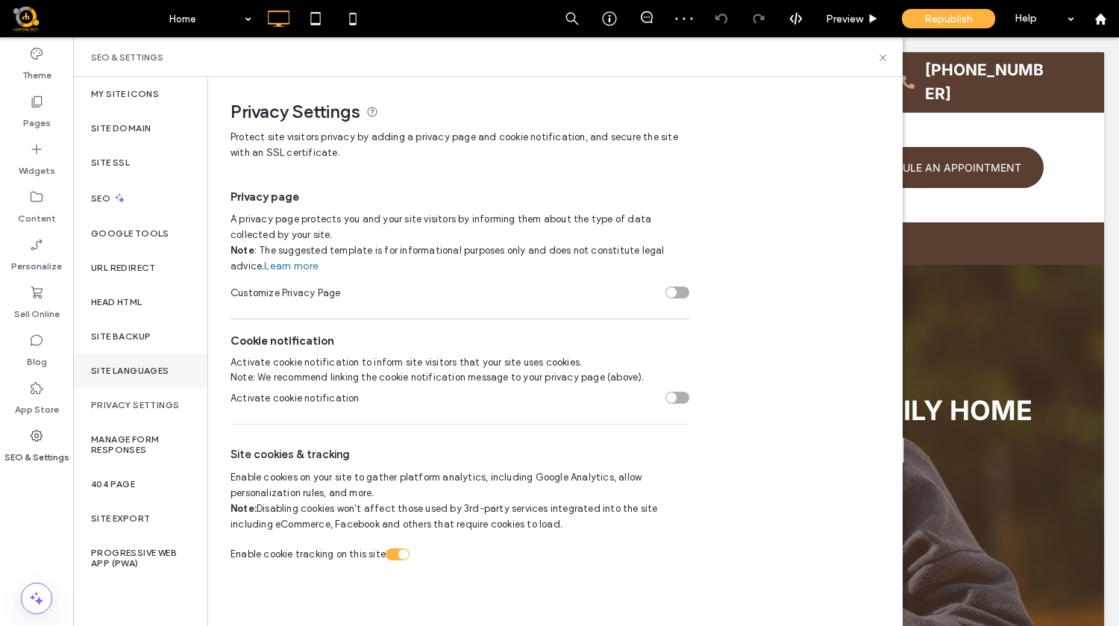
click at [151, 369] on label "Site Languages" at bounding box center [130, 371] width 78 height 10
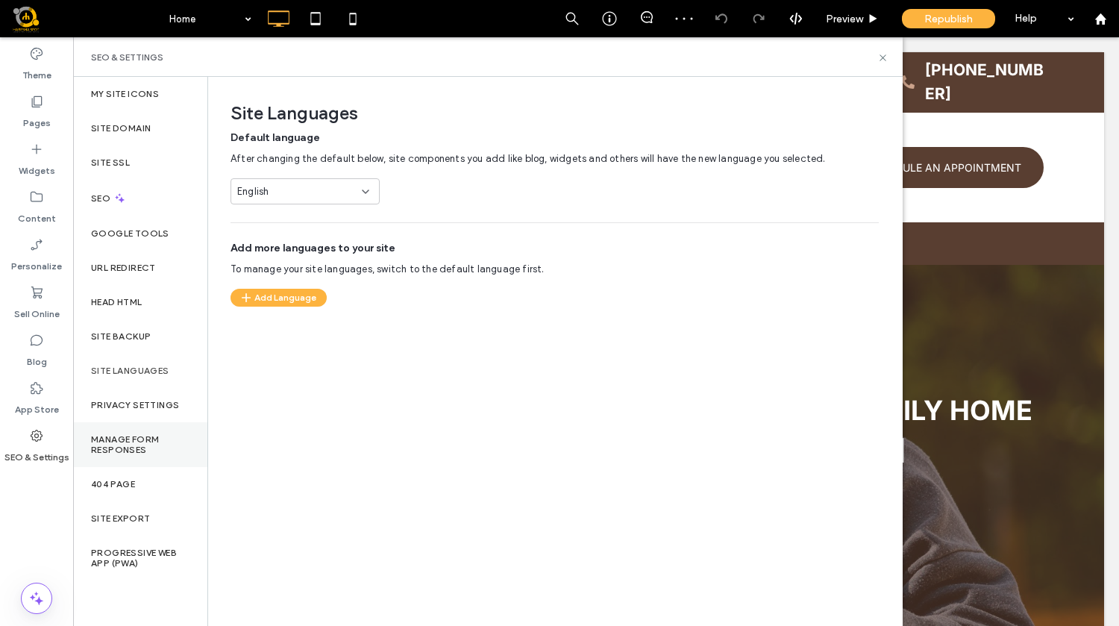
click at [140, 434] on label "Manage Form Responses" at bounding box center [140, 444] width 99 height 21
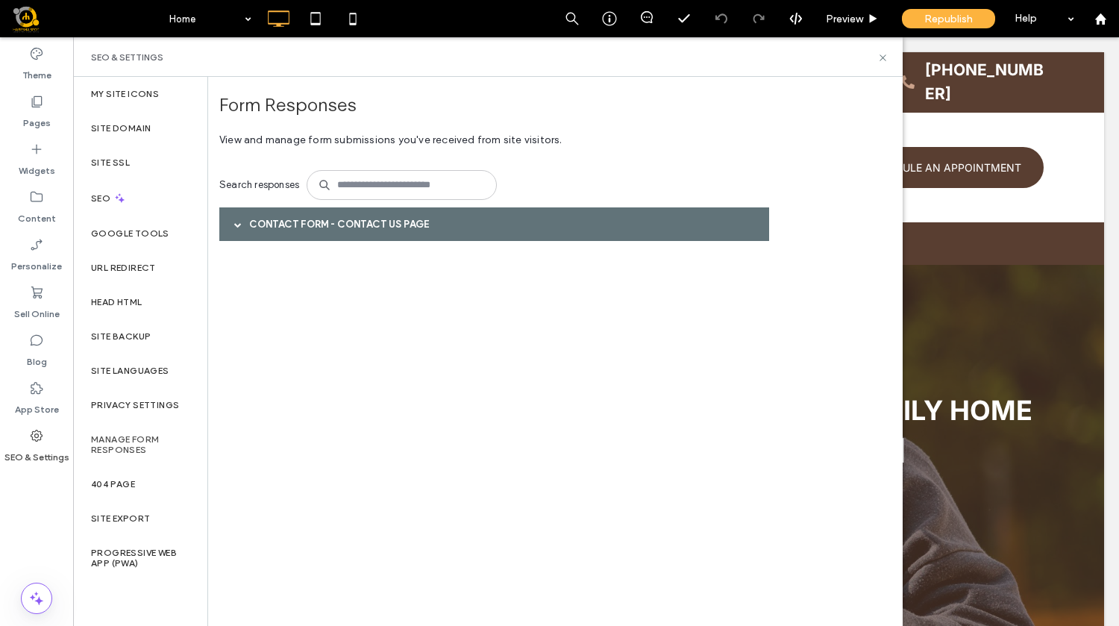
click at [35, 463] on label "SEO & Settings" at bounding box center [36, 453] width 65 height 21
click at [151, 236] on label "Google Tools" at bounding box center [130, 233] width 78 height 10
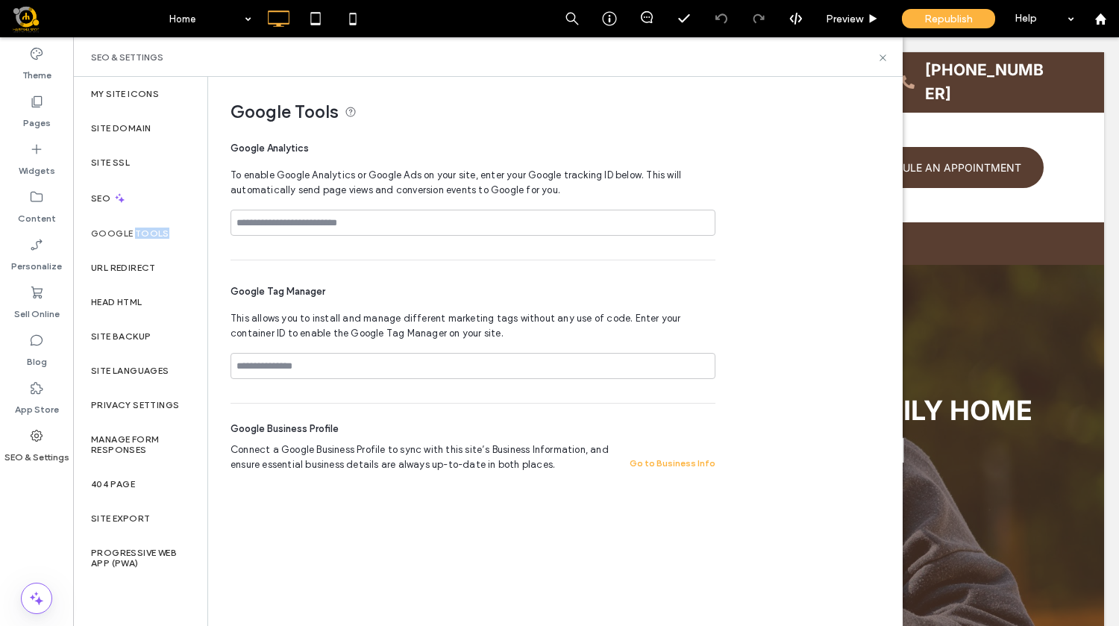
click at [151, 236] on label "Google Tools" at bounding box center [130, 233] width 78 height 10
click at [134, 281] on div "URL Redirect" at bounding box center [140, 268] width 134 height 34
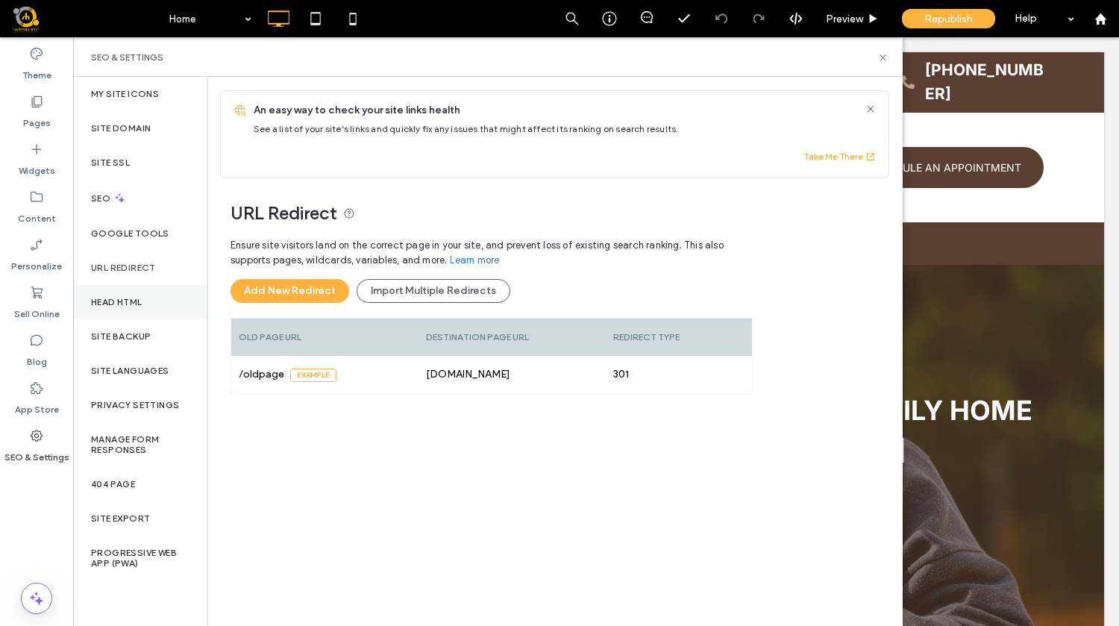
click at [125, 316] on div "Head HTML" at bounding box center [140, 302] width 134 height 34
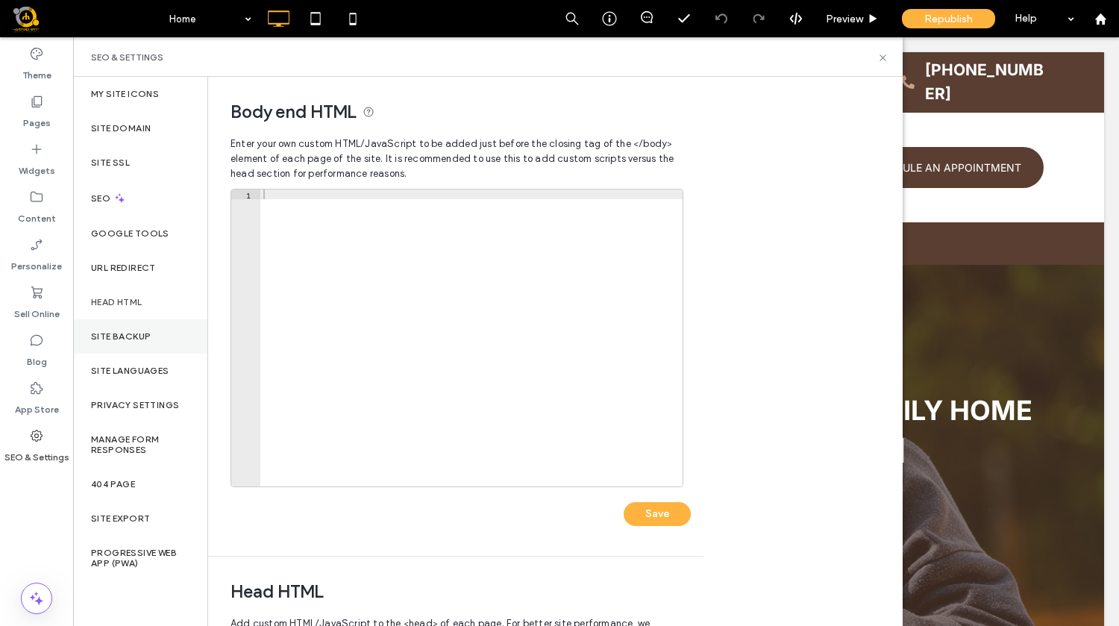
click at [132, 348] on div "Site Backup" at bounding box center [140, 336] width 134 height 34
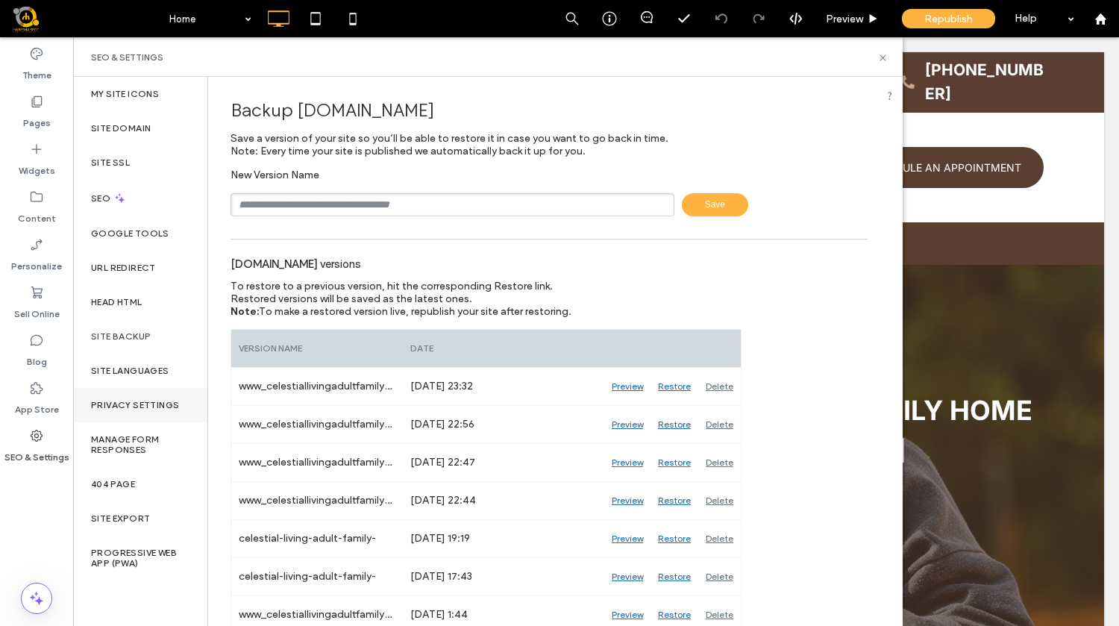
click at [125, 409] on label "Privacy Settings" at bounding box center [135, 405] width 88 height 10
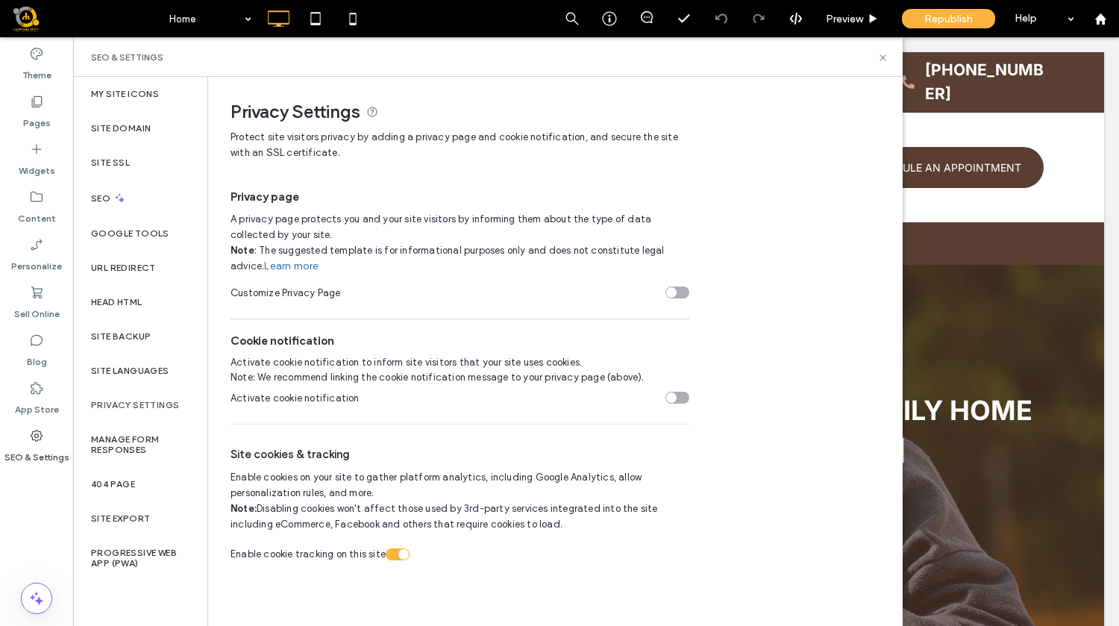
click at [145, 398] on div "Privacy Settings" at bounding box center [140, 405] width 134 height 34
click at [132, 427] on div "Manage Form Responses" at bounding box center [140, 444] width 134 height 45
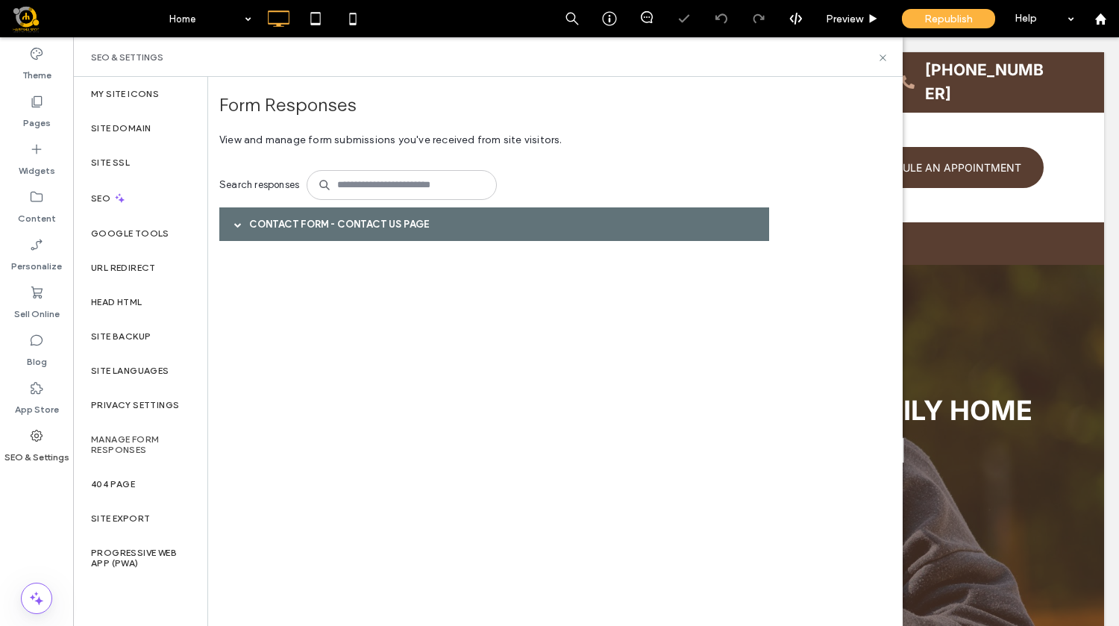
click at [134, 465] on div "Manage Form Responses" at bounding box center [140, 444] width 134 height 45
click at [130, 484] on label "404 Page" at bounding box center [113, 484] width 44 height 10
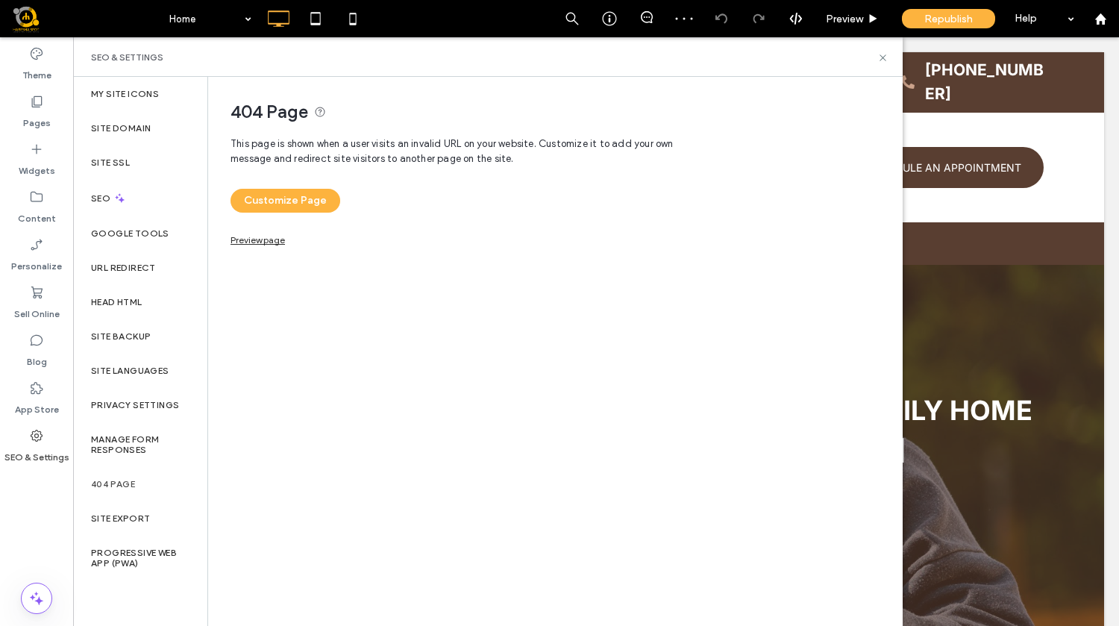
click at [129, 488] on label "404 Page" at bounding box center [113, 484] width 44 height 10
drag, startPoint x: 884, startPoint y: 54, endPoint x: 768, endPoint y: 75, distance: 117.5
click at [884, 54] on icon at bounding box center [883, 57] width 11 height 11
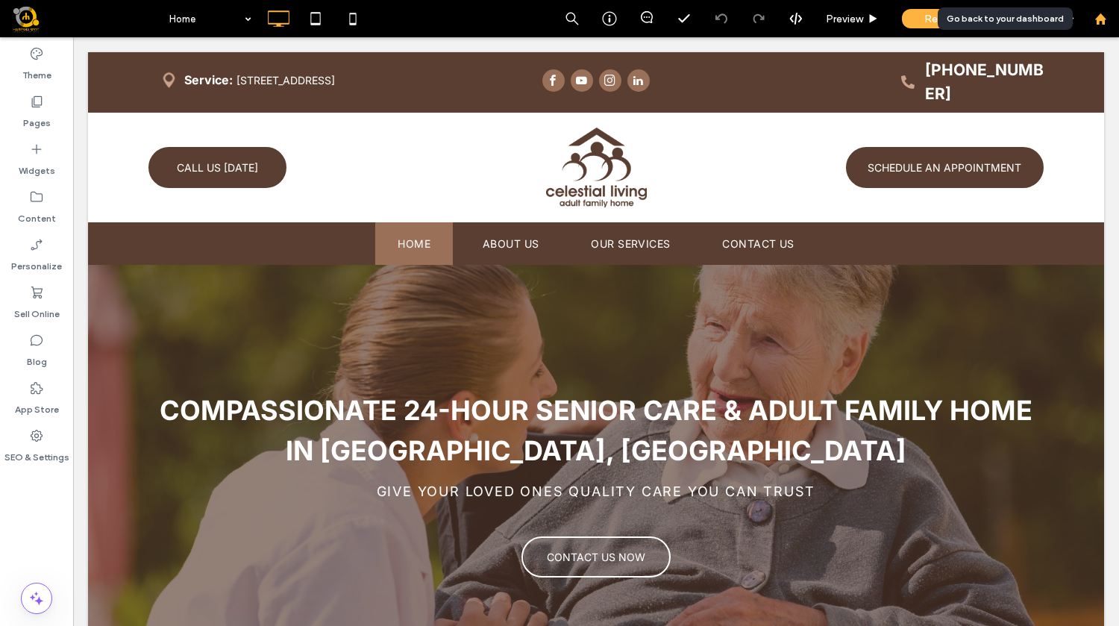
click at [1101, 18] on use at bounding box center [1100, 18] width 11 height 11
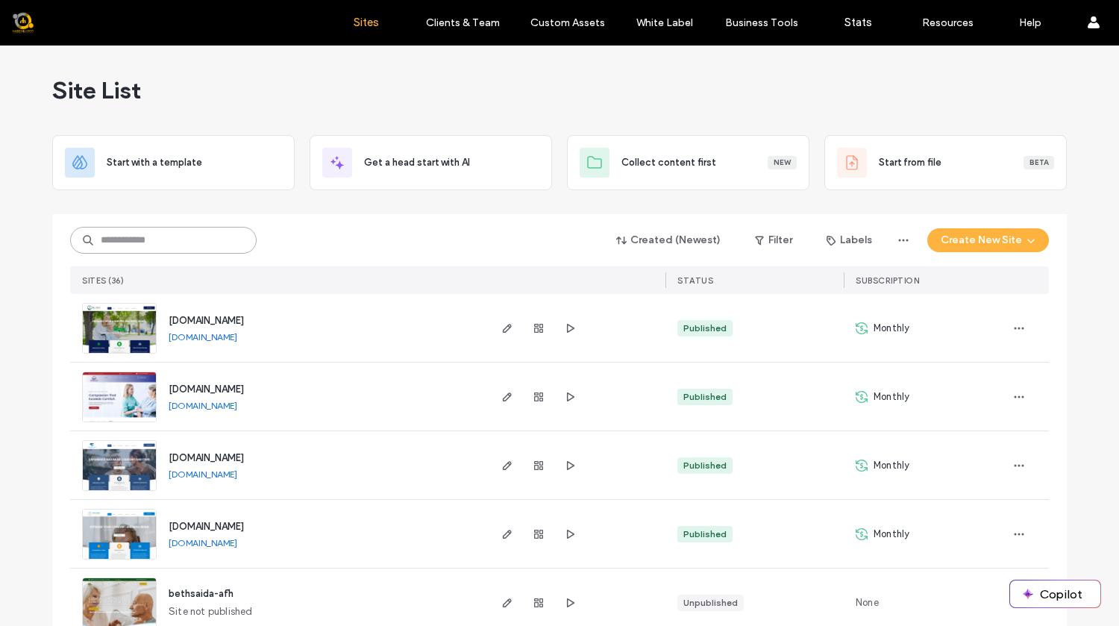
click at [151, 244] on input at bounding box center [163, 240] width 187 height 27
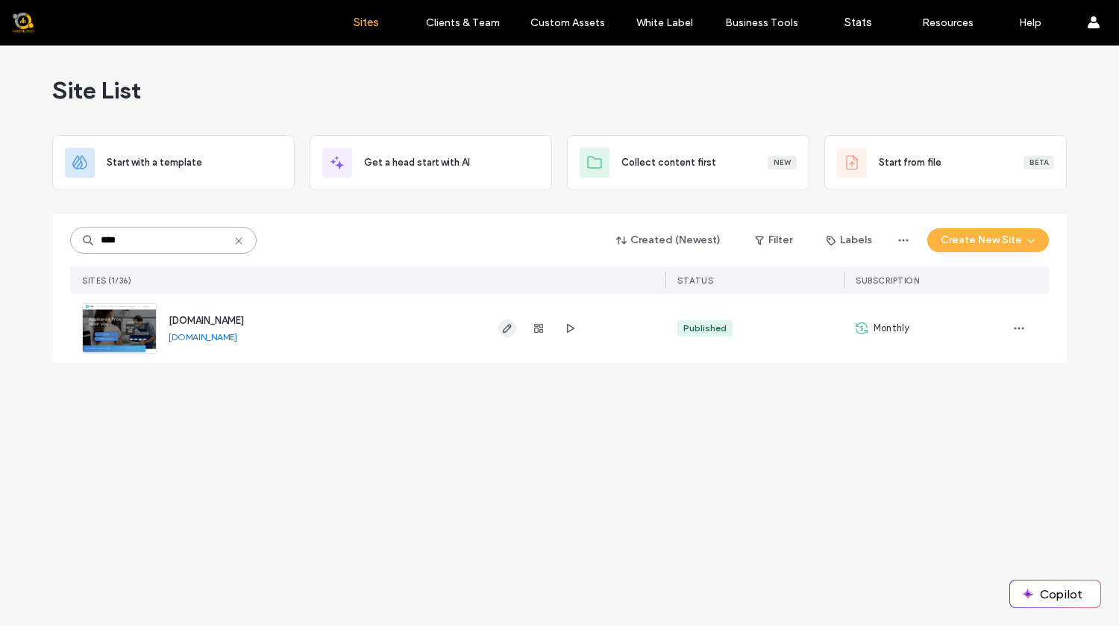
type input "****"
click at [507, 323] on icon "button" at bounding box center [507, 328] width 12 height 12
